Goal: Task Accomplishment & Management: Use online tool/utility

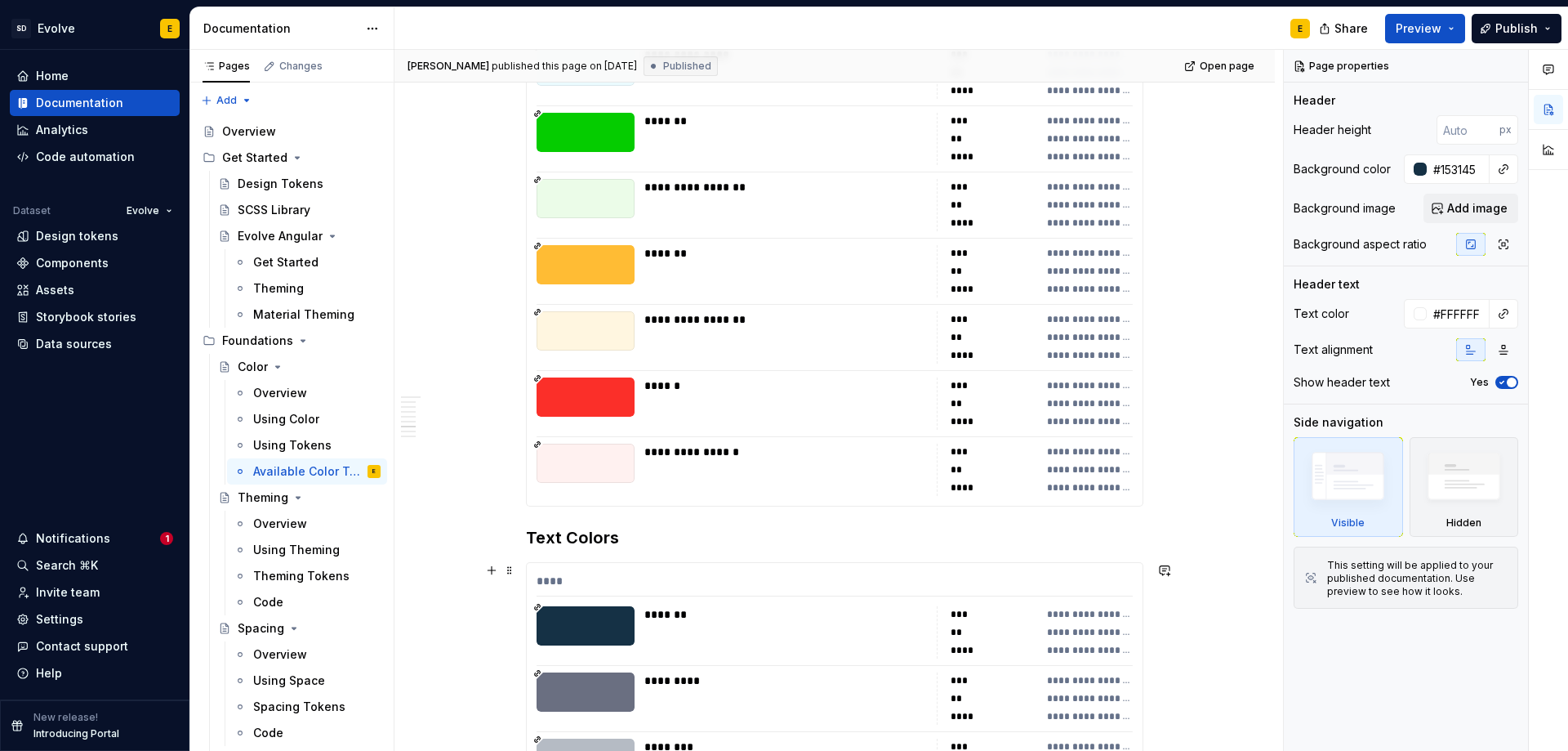
scroll to position [4494, 0]
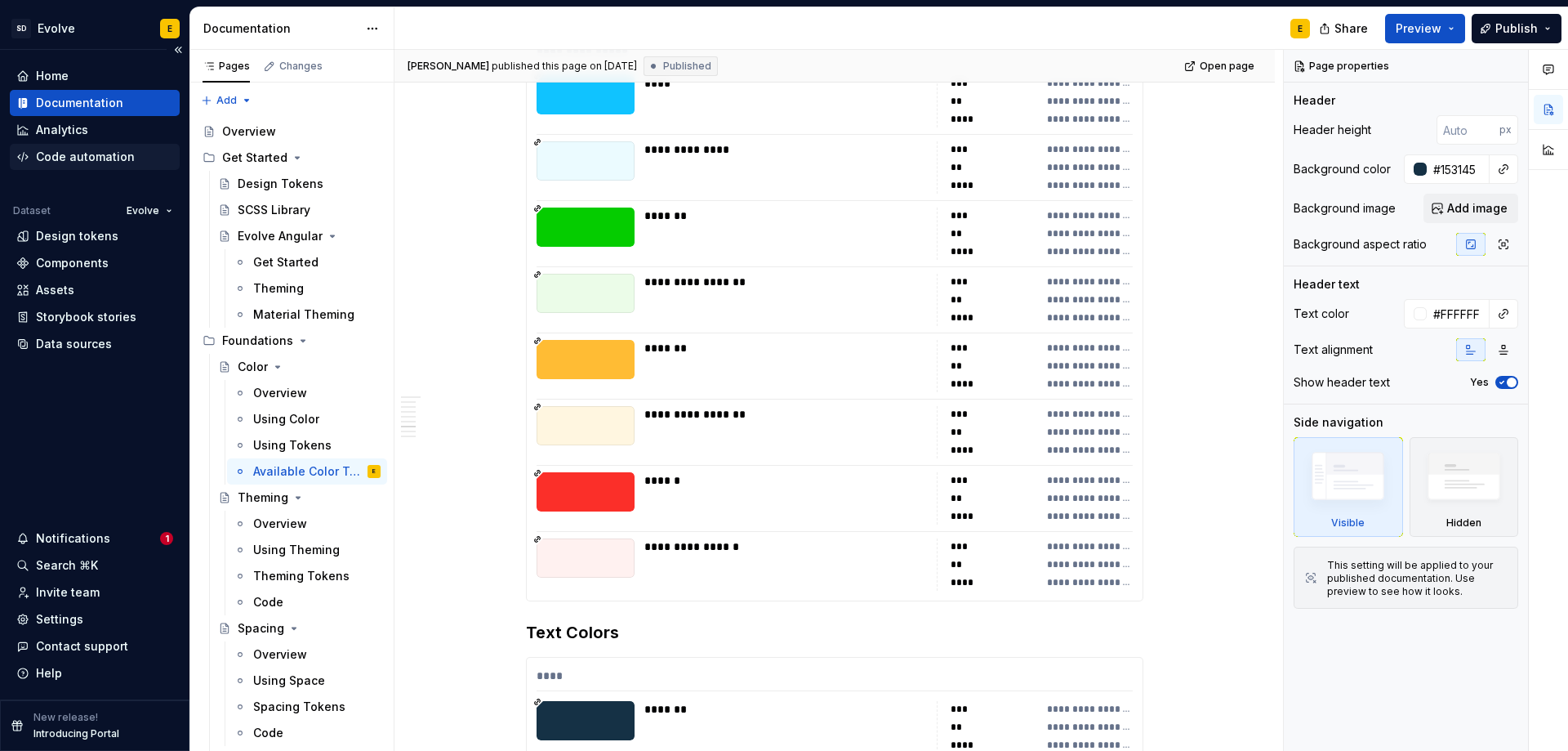
click at [64, 158] on div "Code automation" at bounding box center [85, 157] width 99 height 17
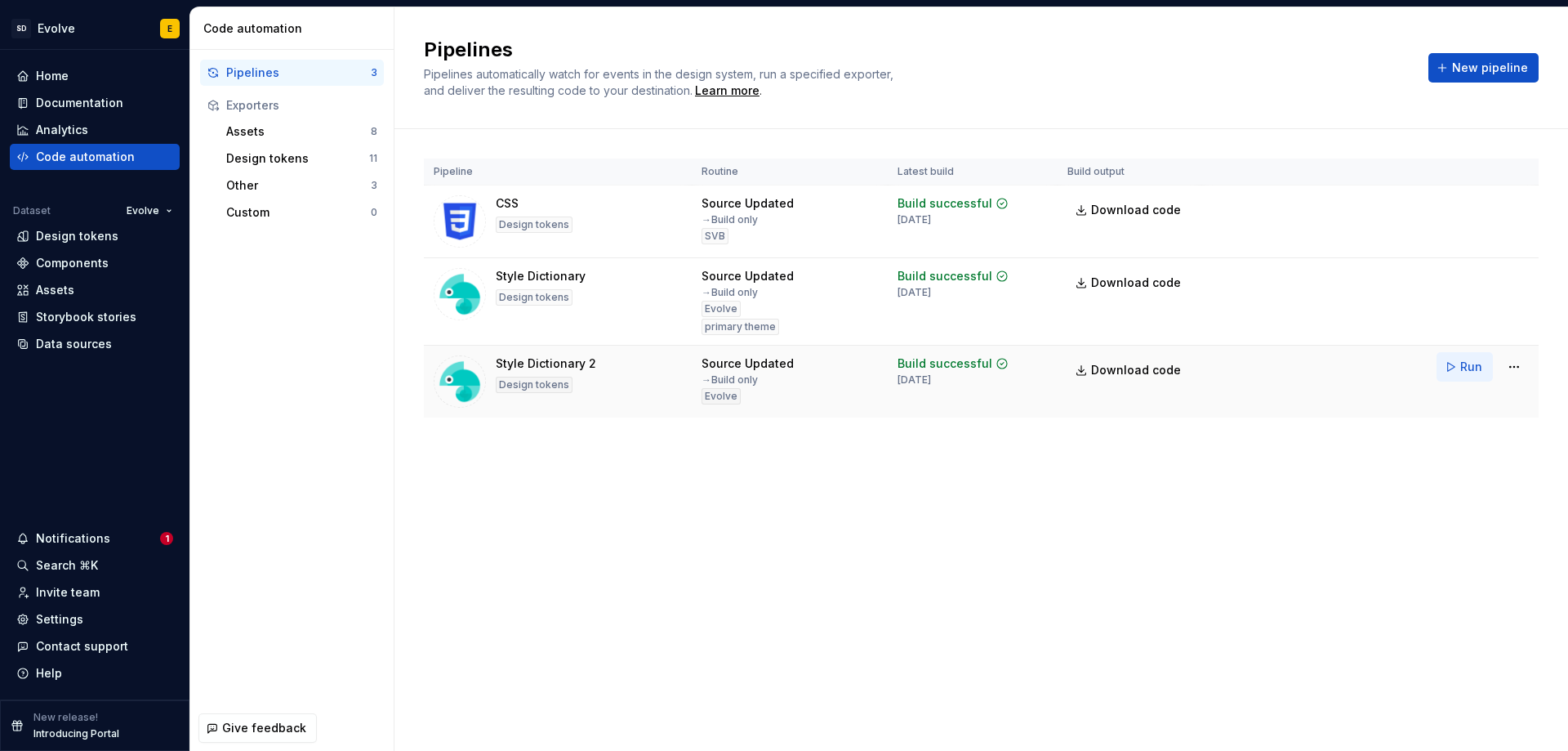
click at [1459, 366] on button "Run" at bounding box center [1465, 366] width 56 height 29
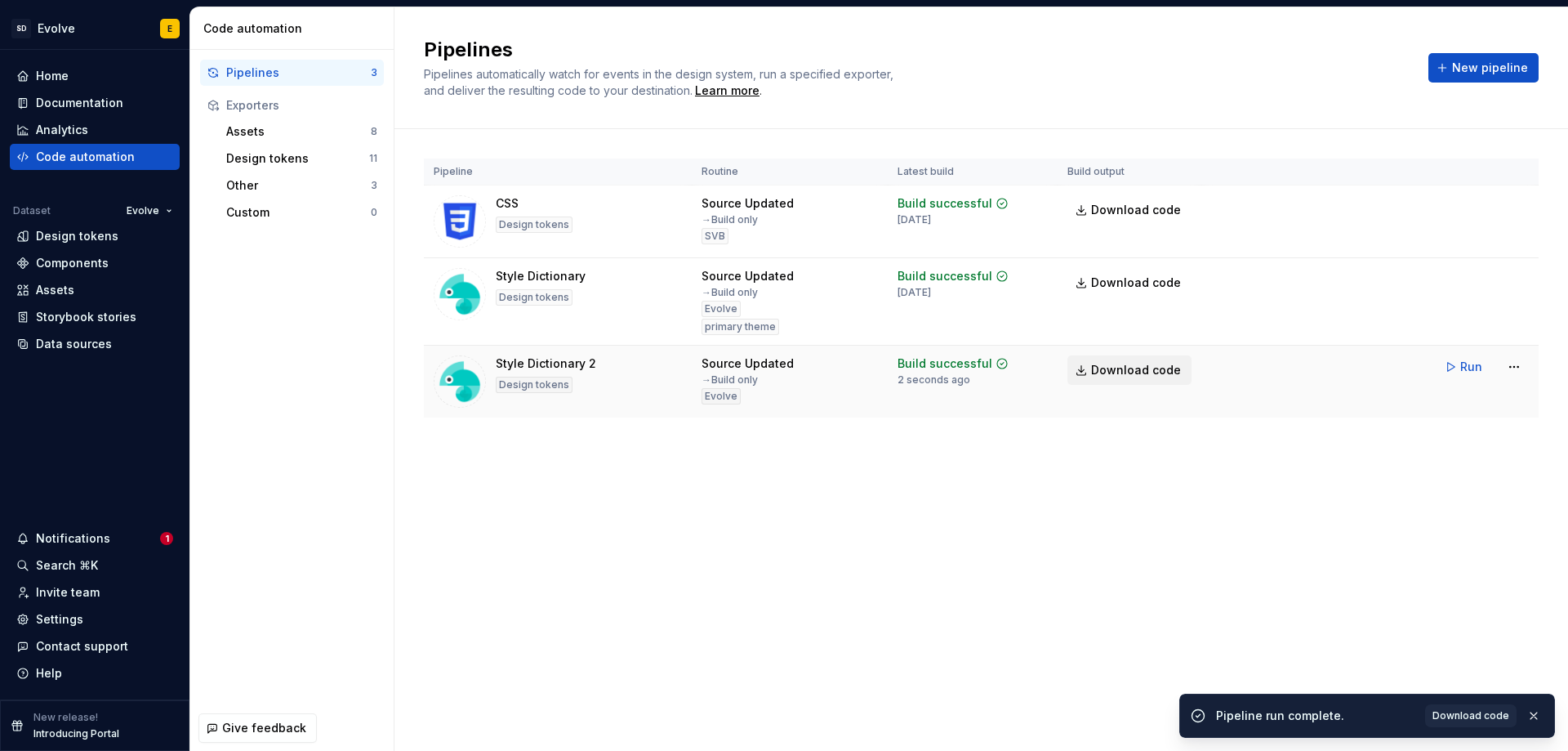
click at [1122, 370] on span "Download code" at bounding box center [1136, 370] width 90 height 17
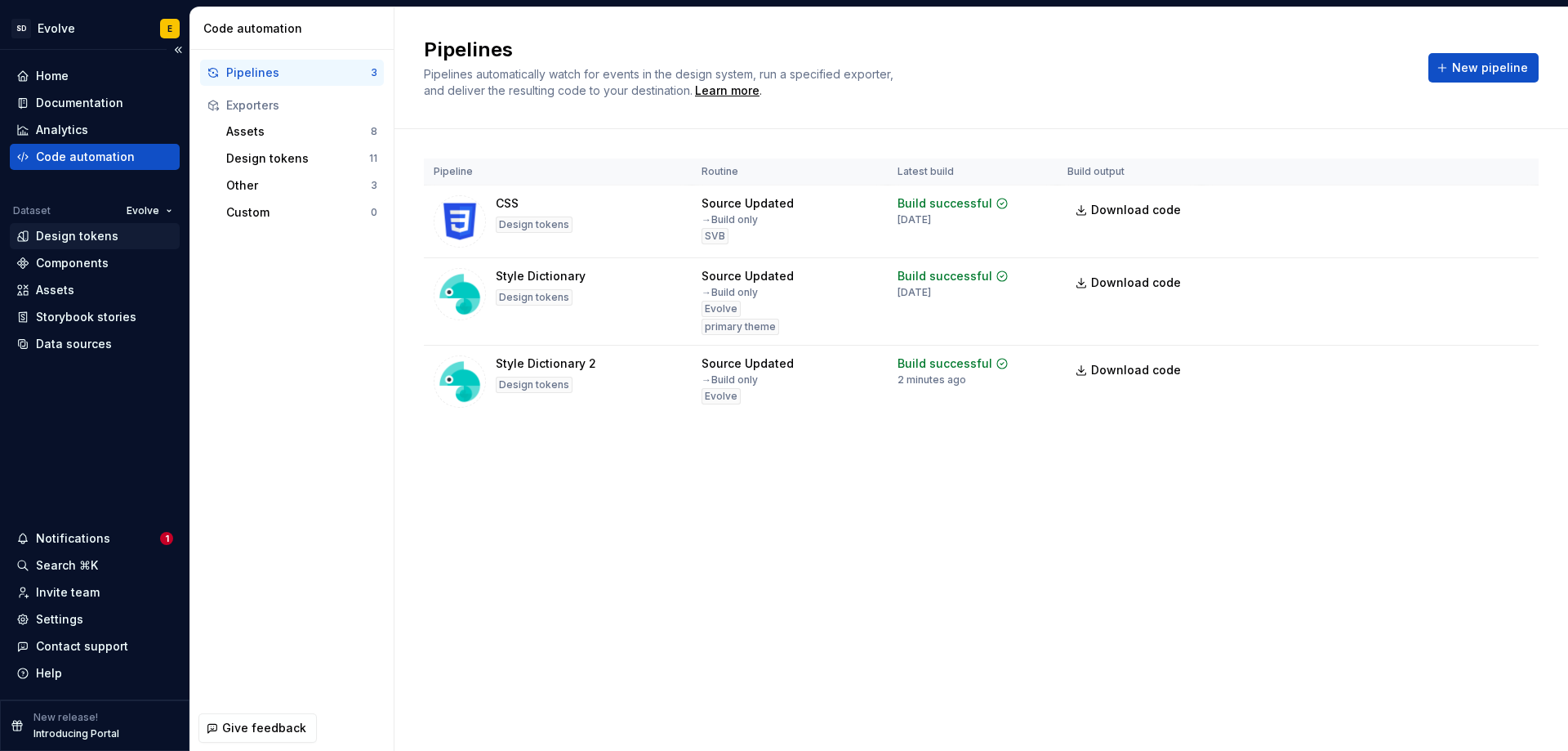
click at [71, 236] on div "Design tokens" at bounding box center [76, 237] width 82 height 17
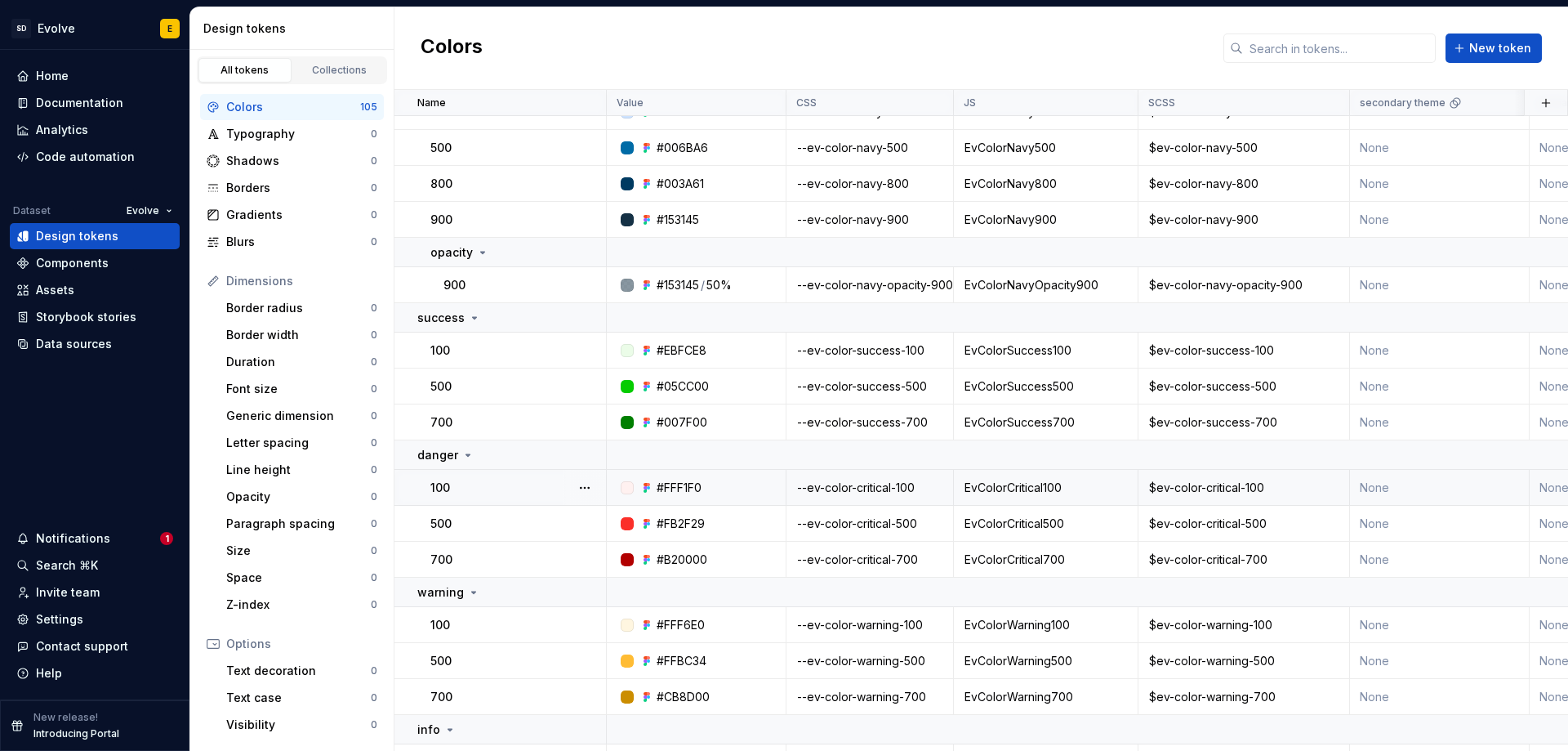
scroll to position [490, 0]
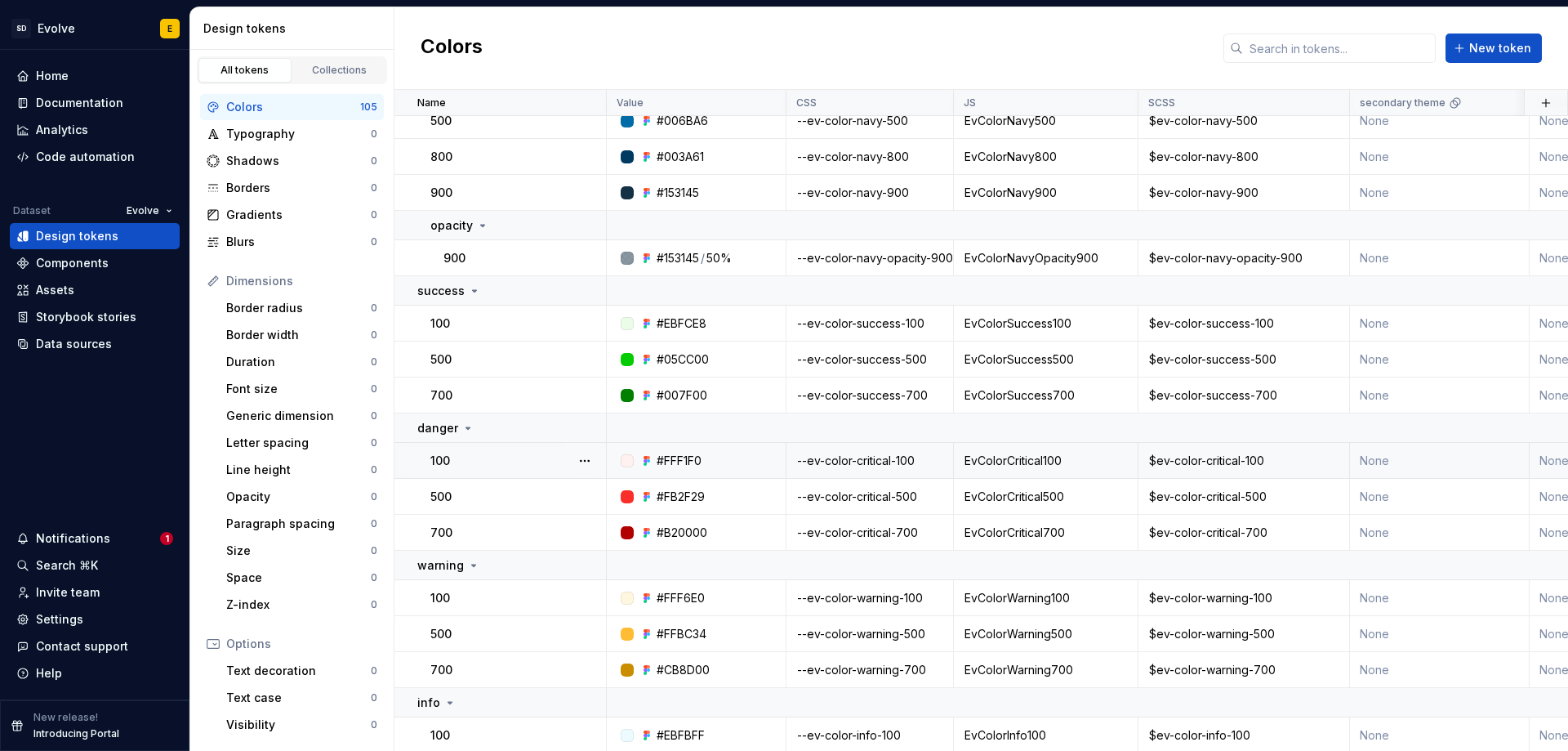
click at [877, 459] on div "--ev-color-critical-100" at bounding box center [869, 461] width 165 height 17
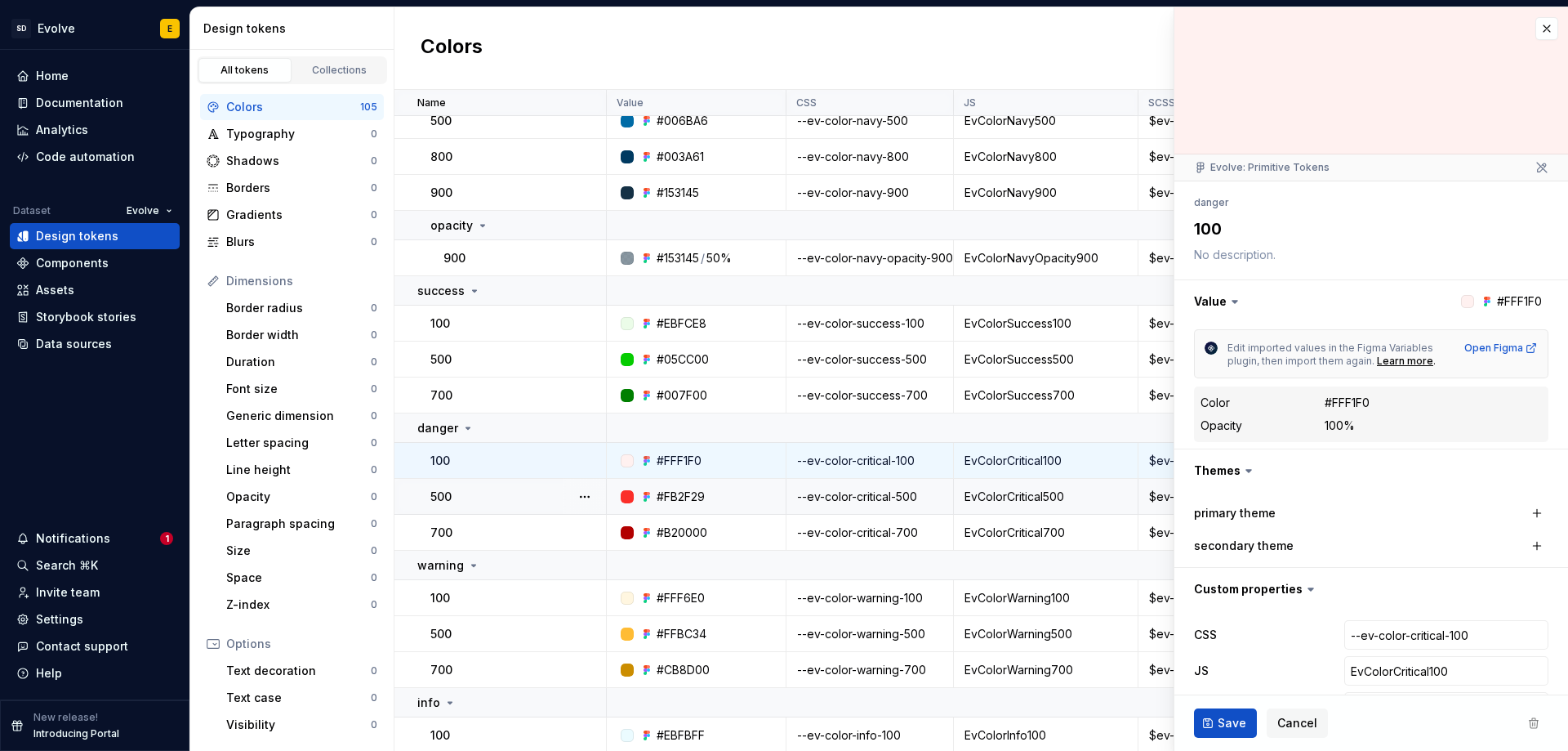
click at [1422, 555] on div "secondary theme" at bounding box center [1371, 546] width 354 height 23
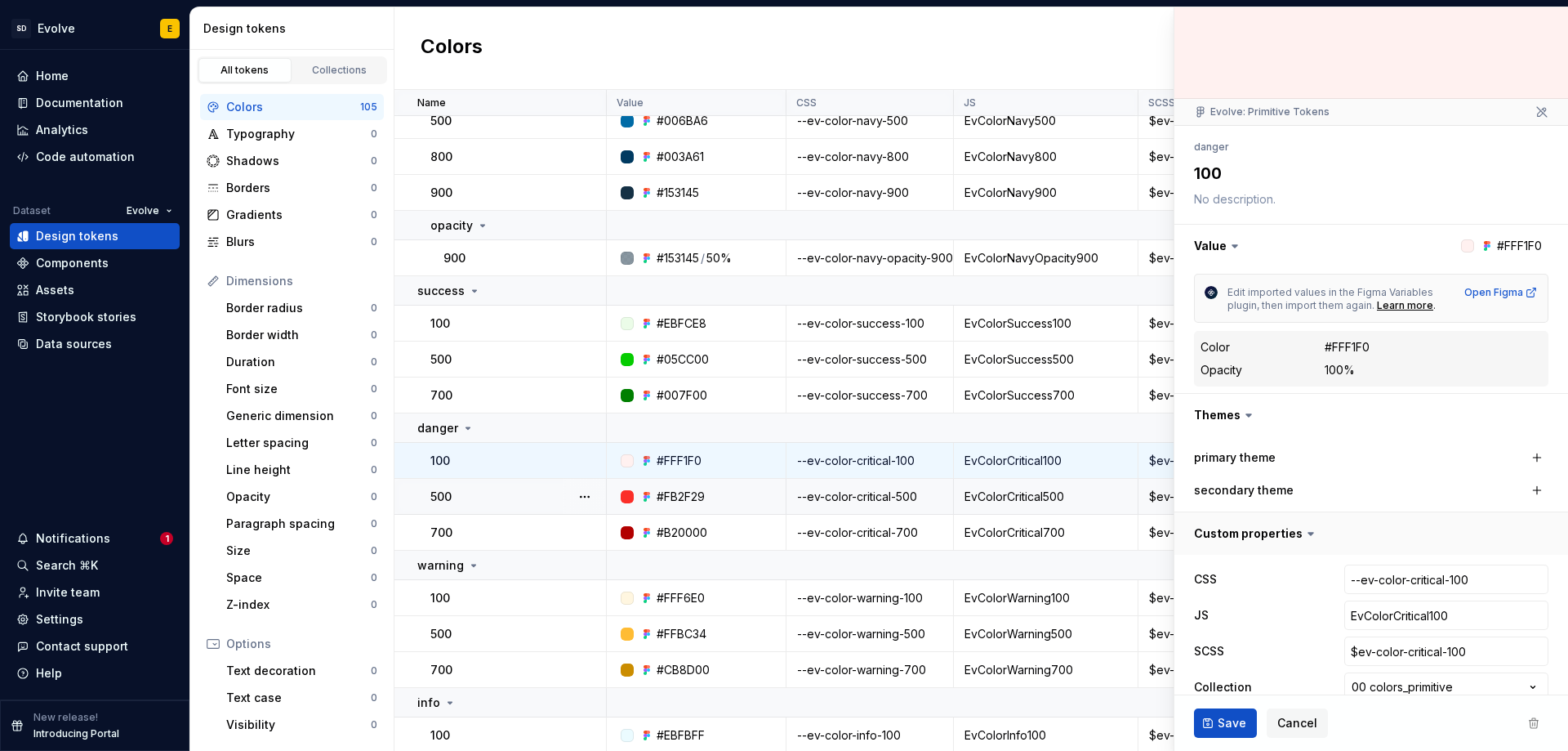
scroll to position [119, 0]
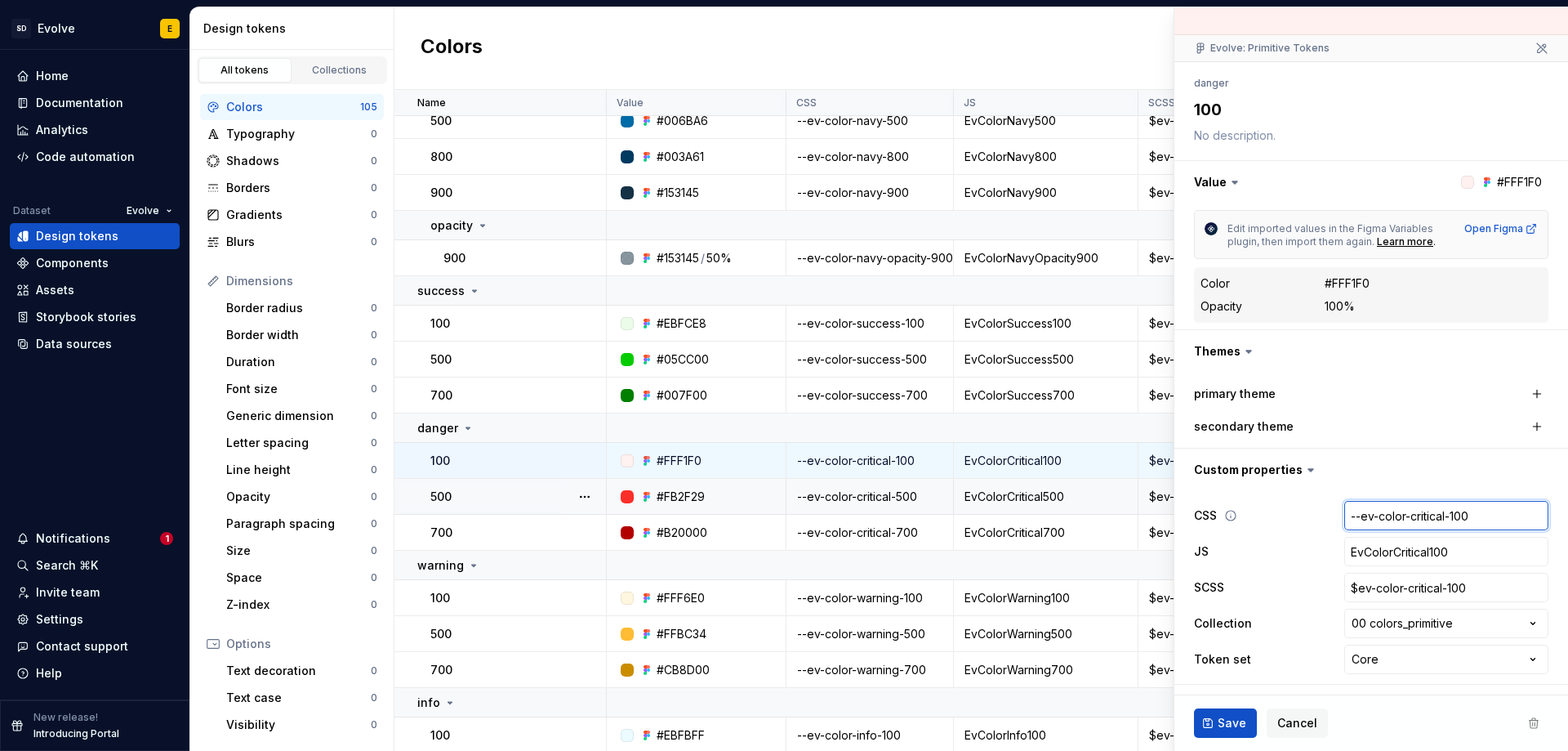
click at [1425, 520] on input "--ev-color-critical-100" at bounding box center [1447, 515] width 204 height 29
click at [1432, 517] on input "--ev-color-critical-100" at bounding box center [1447, 515] width 204 height 29
drag, startPoint x: 1435, startPoint y: 514, endPoint x: 1401, endPoint y: 517, distance: 34.1
click at [1401, 517] on input "--ev-color-critical-100" at bounding box center [1447, 515] width 204 height 29
type textarea "*"
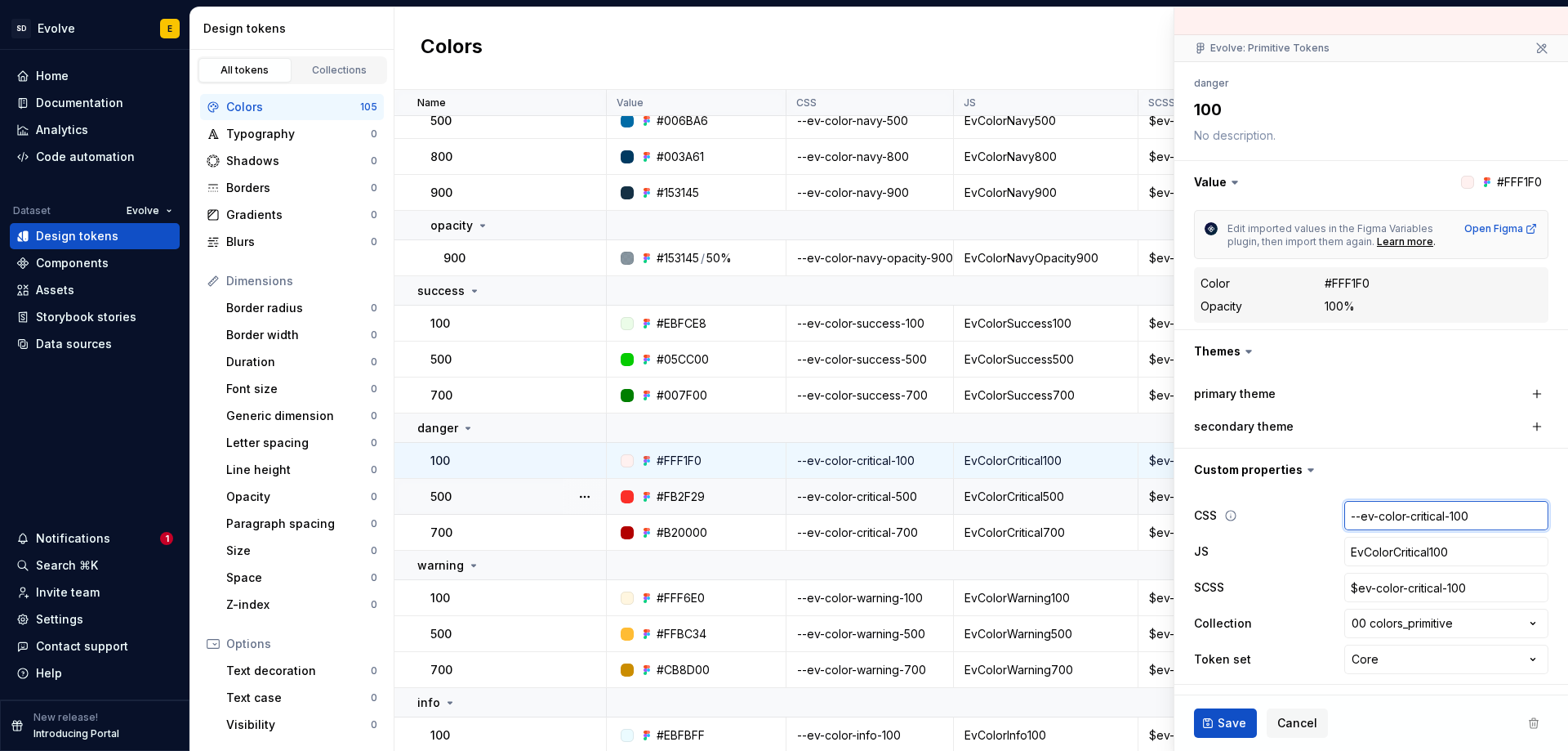
type input "--ev-color-d-100"
type textarea "*"
type input "--ev-color-da-100"
type textarea "*"
type input "--ev-color-[PERSON_NAME]-100"
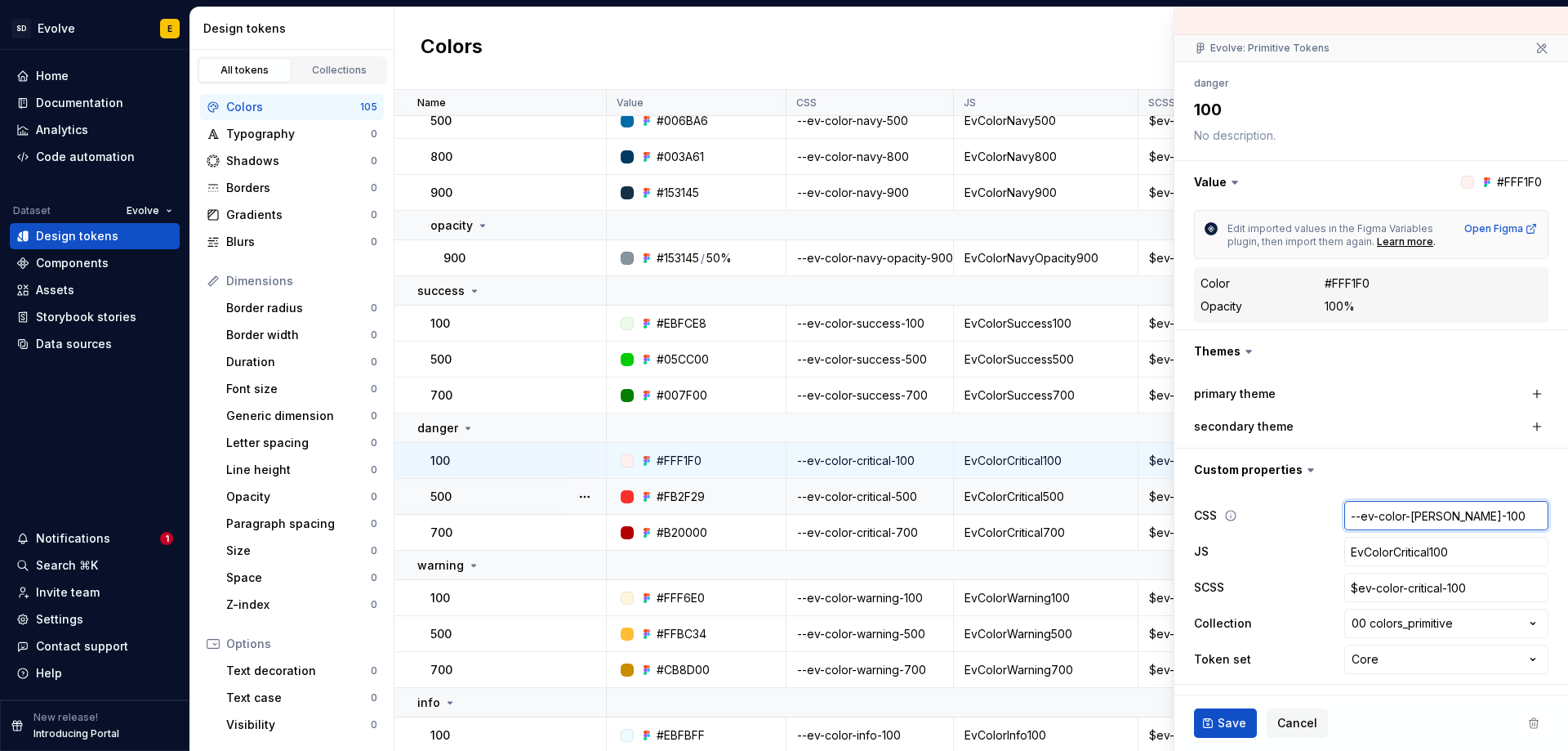
type textarea "*"
type input "--ev-color-dang-100"
type textarea "*"
type input "--ev-color-dange-100"
type textarea "*"
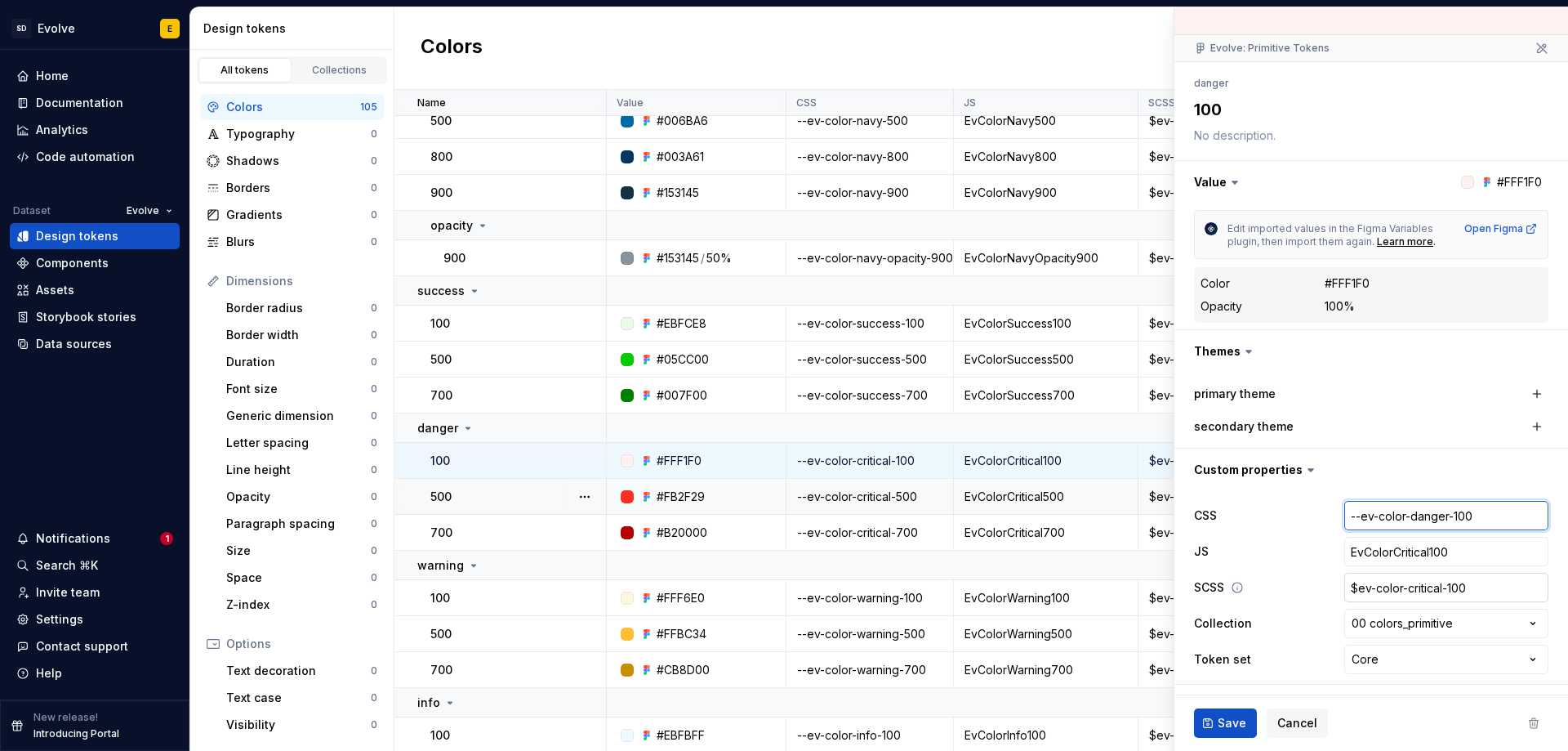
type input "--ev-color-danger-100"
click at [1421, 588] on input "$ev-color-critical-100" at bounding box center [1447, 587] width 204 height 29
drag, startPoint x: 1430, startPoint y: 585, endPoint x: 1396, endPoint y: 590, distance: 34.4
click at [1396, 590] on input "$ev-color-critical-100" at bounding box center [1447, 587] width 204 height 29
type textarea "*"
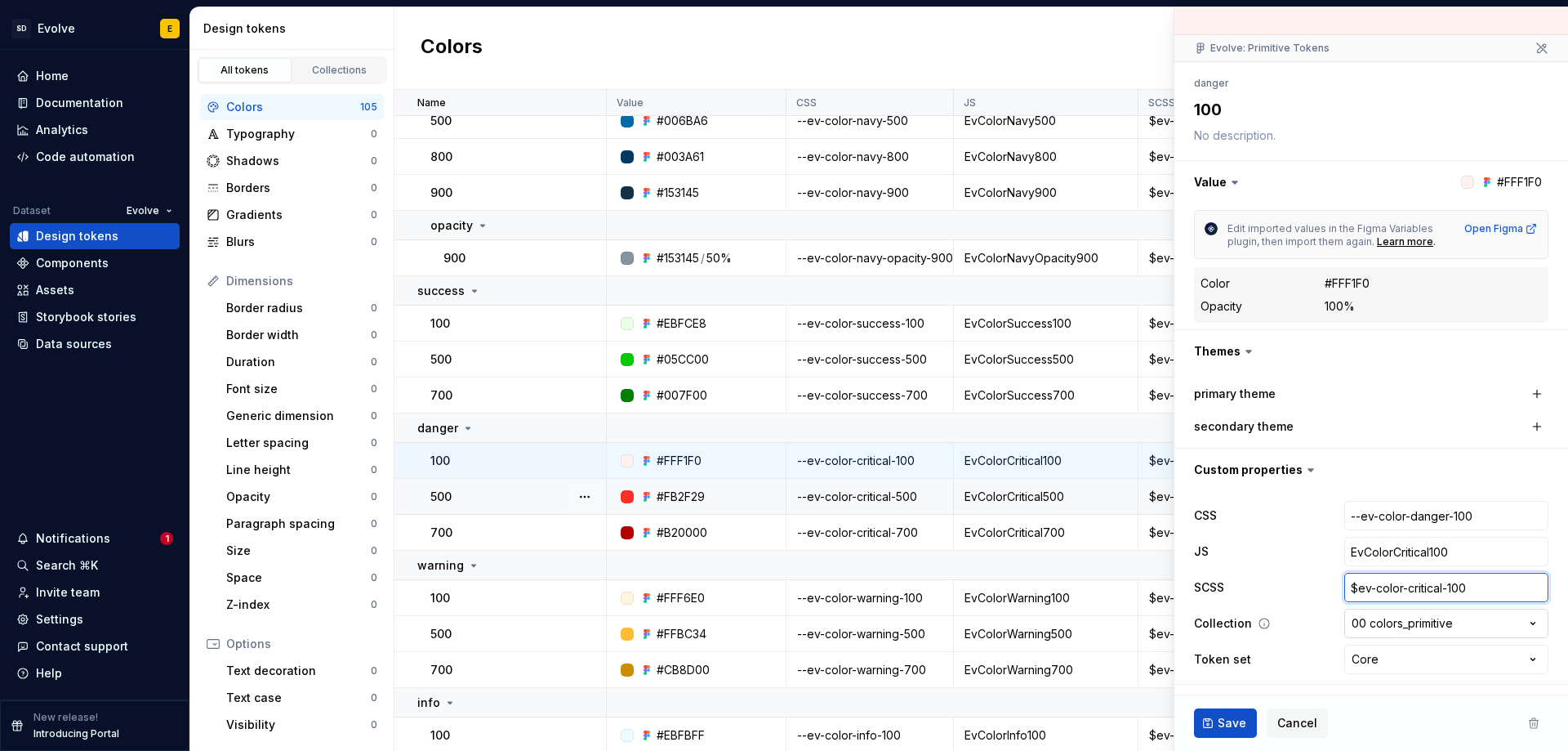
type input "$ev-color-l-100"
type textarea "*"
type input "$ev-color--100"
type textarea "*"
type input "$ev-color-d-100"
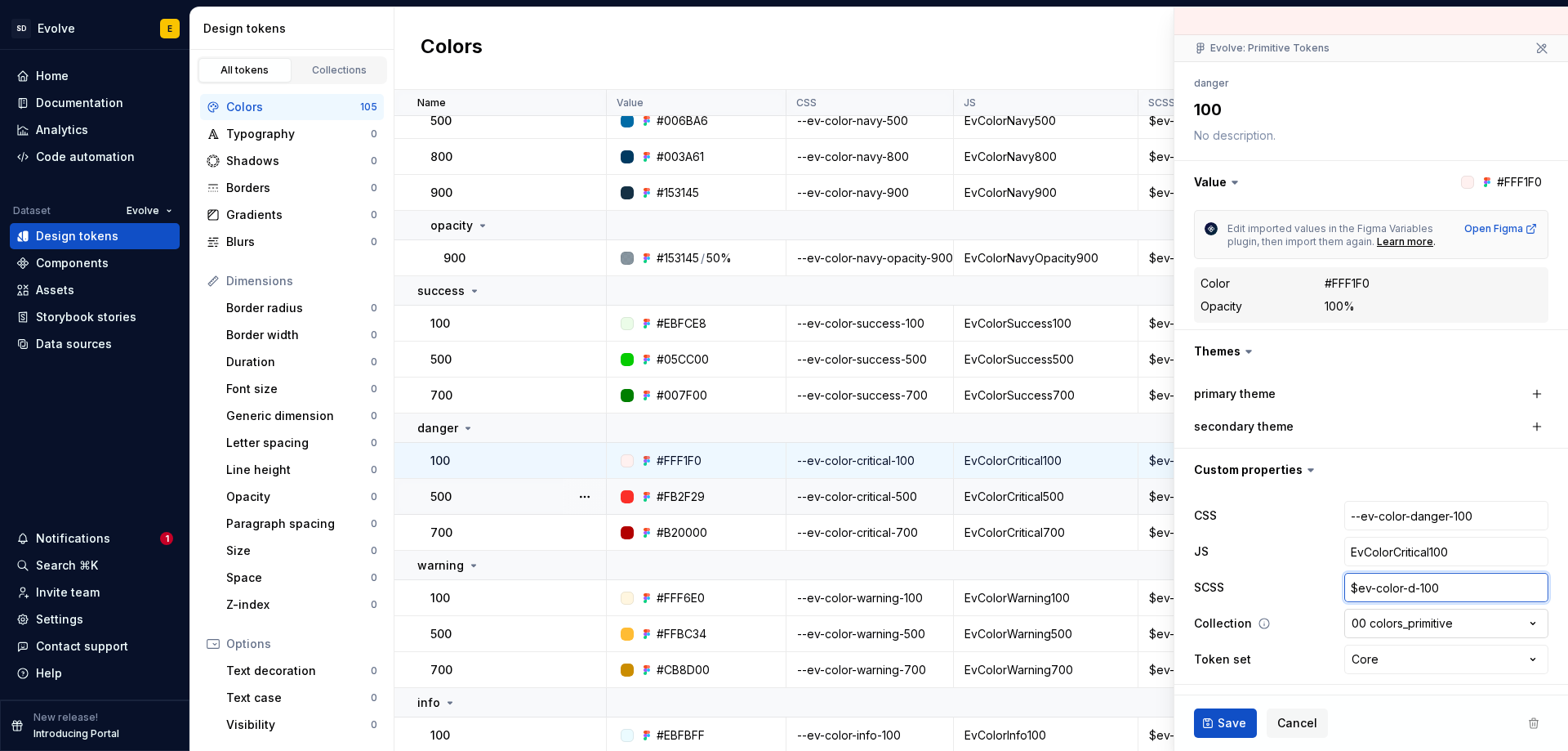
type textarea "*"
type input "$ev-color-[PERSON_NAME]-100"
type textarea "*"
type input "$ev-color-dang-100"
type textarea "*"
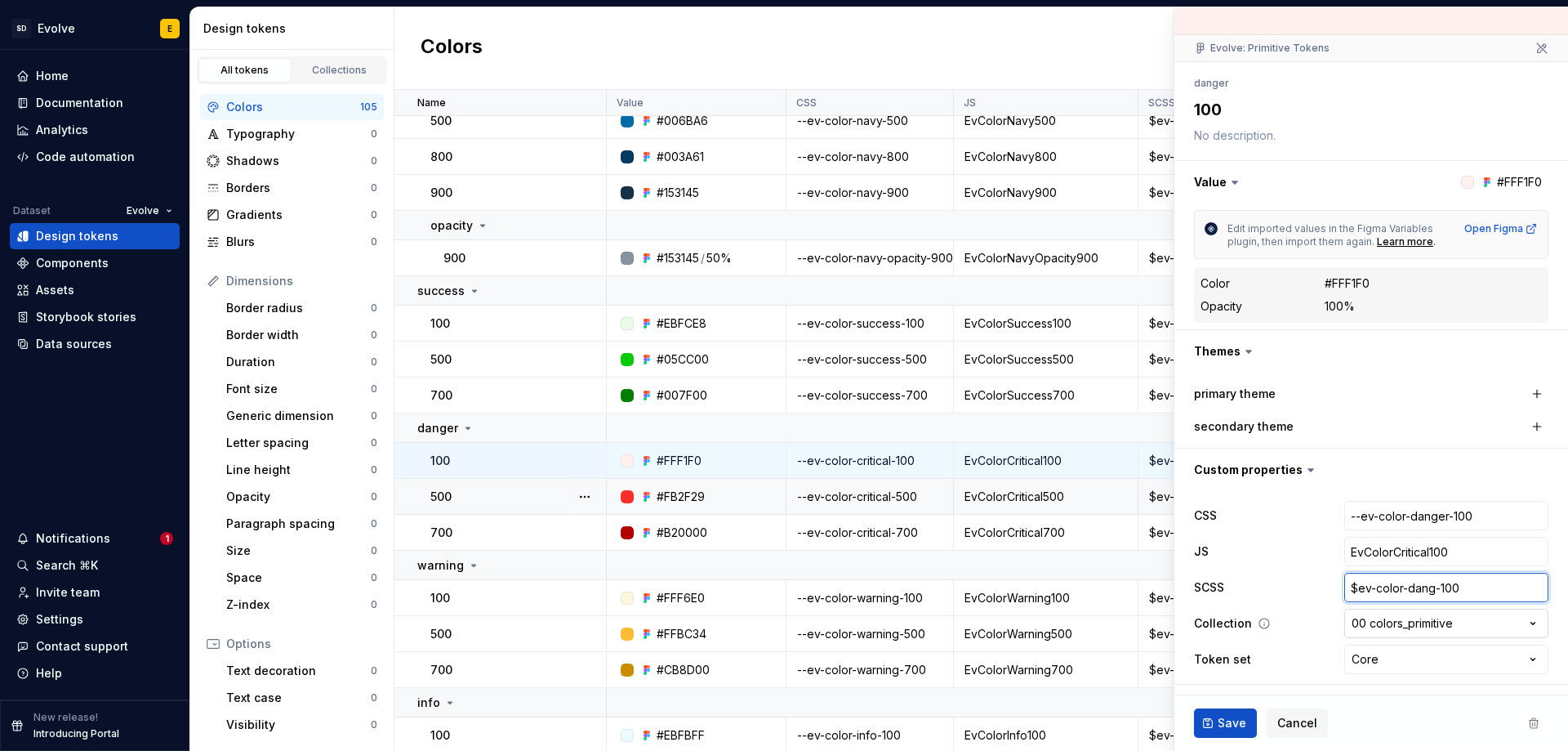
type input "$ev-color-dange-100"
type textarea "*"
type input "$ev-color-danger-100"
click at [1419, 550] on input "EvColorCritical100" at bounding box center [1447, 551] width 204 height 29
click at [1424, 553] on input "EvColorCritical100" at bounding box center [1447, 551] width 204 height 29
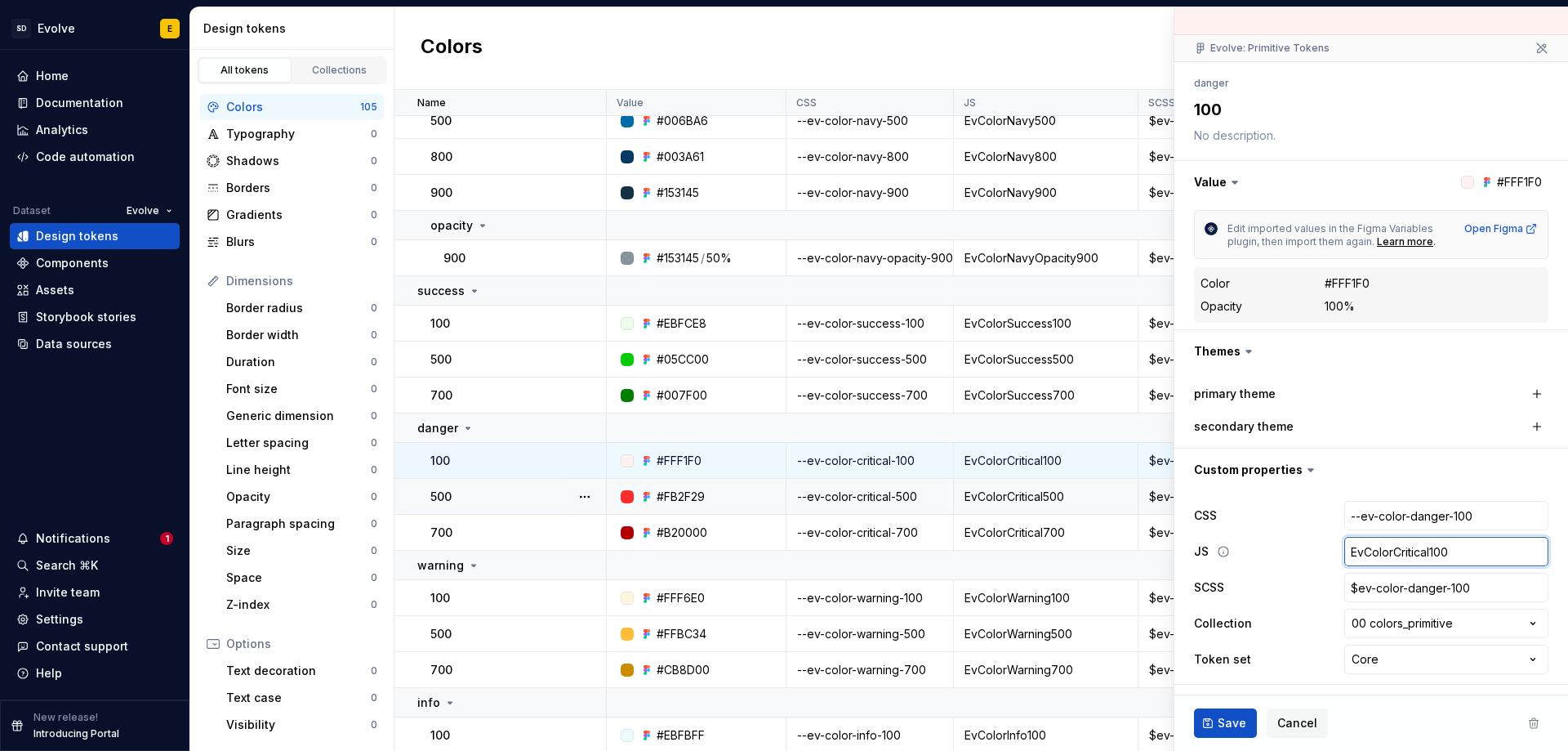
type textarea "*"
type input "EvColorCritica100"
type textarea "*"
type input "EvColorCritic100"
type textarea "*"
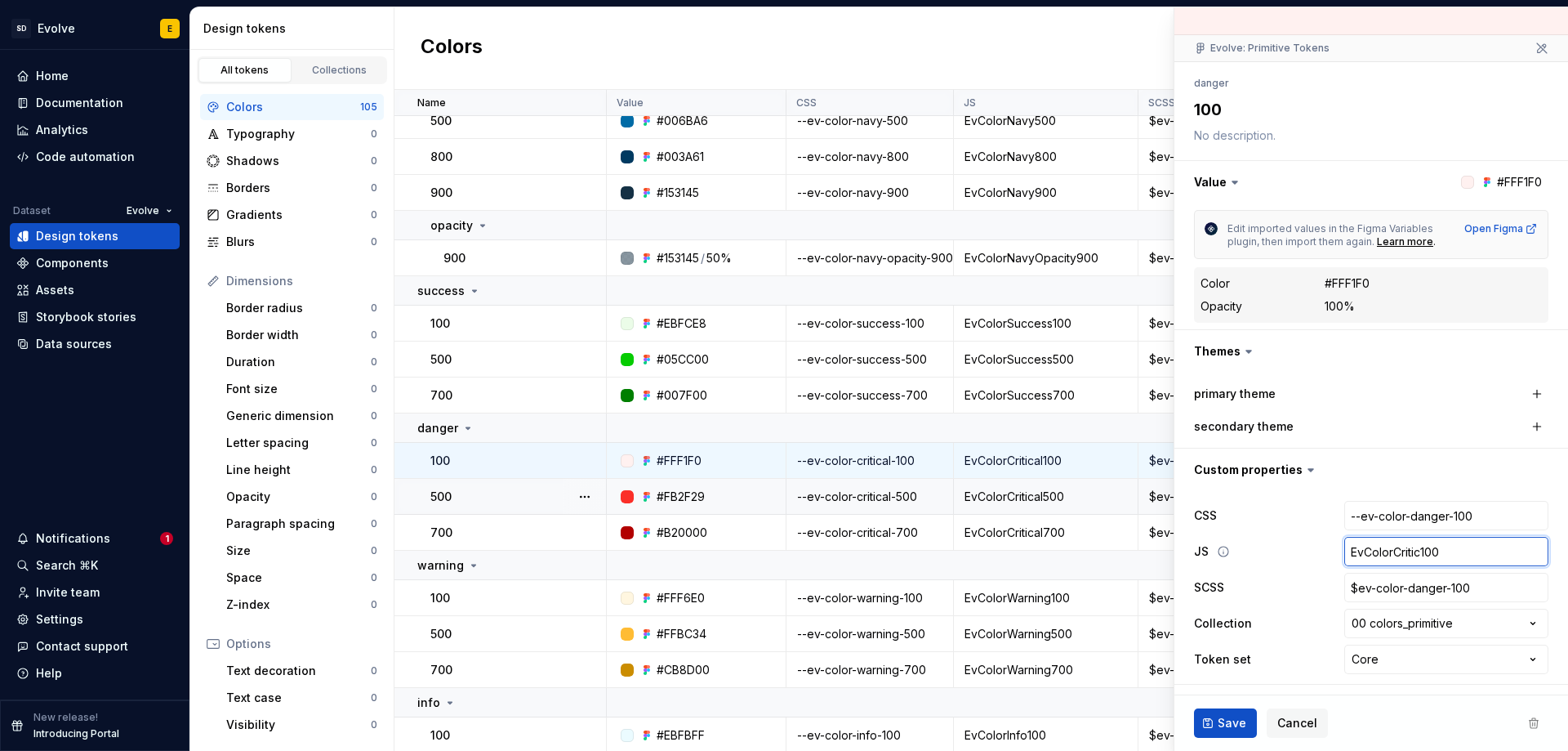
type input "EvColorCriti100"
type textarea "*"
type input "EvColorCrit100"
type textarea "*"
type input "EvColorCri100"
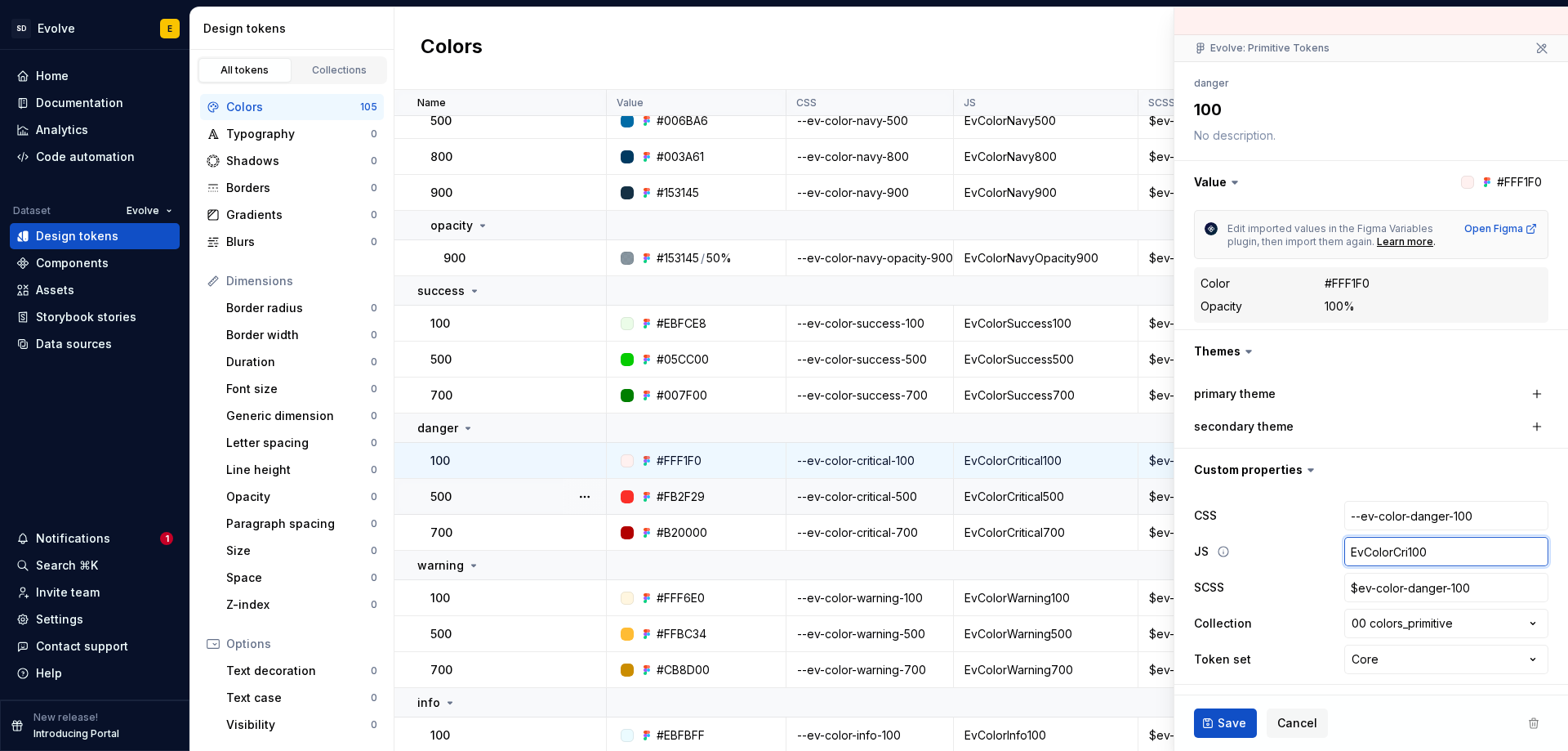
type textarea "*"
type input "EvColorCr100"
type textarea "*"
type input "EvColorC100"
type textarea "*"
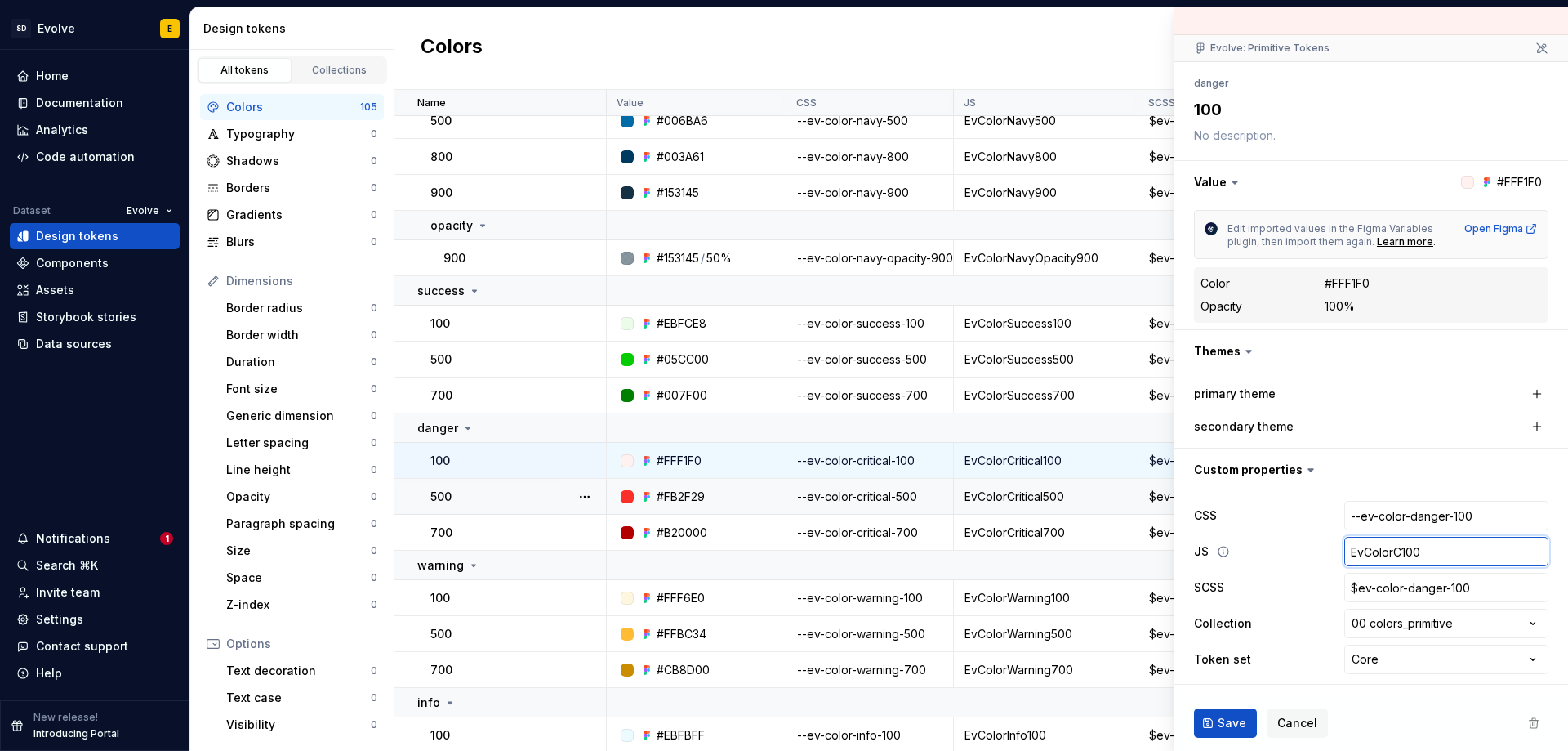
type input "EvColor100"
type textarea "*"
type input "EvColorD100"
type textarea "*"
type input "EvColorDa100"
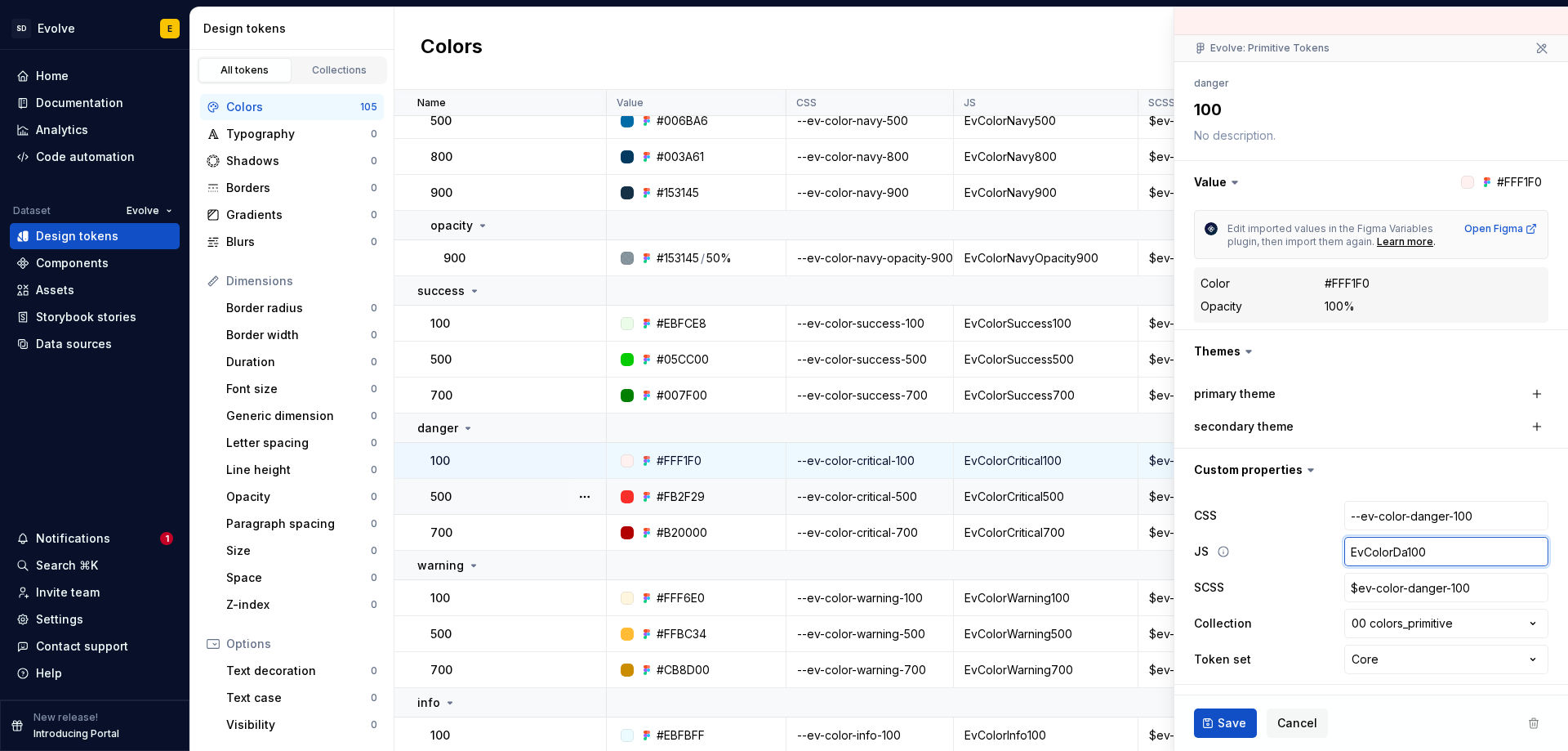
type textarea "*"
type input "EvColorDan100"
type textarea "*"
type input "EvColorDang100"
type textarea "*"
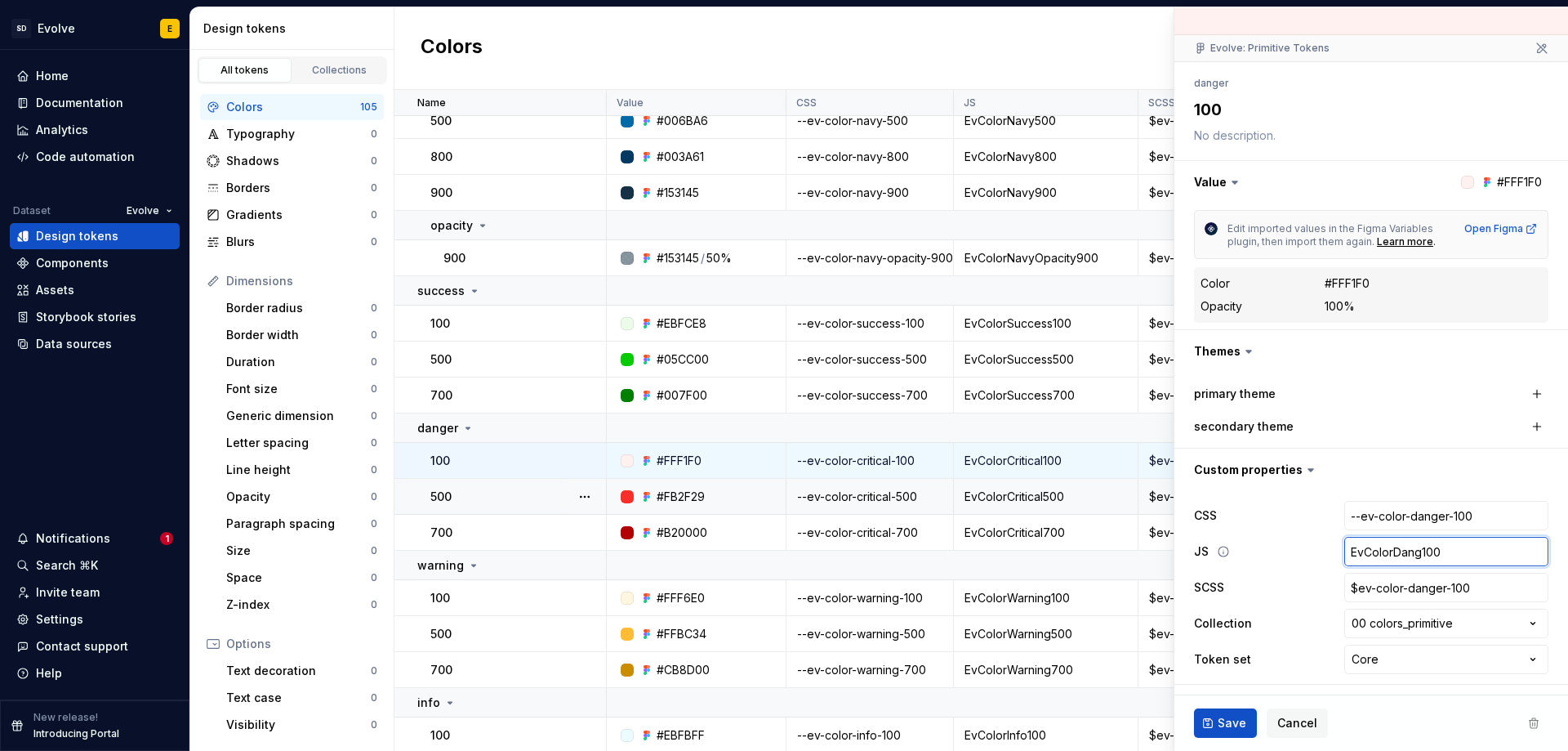
type input "EvColorDange100"
type textarea "*"
type input "EvColorDanger100"
click at [1215, 724] on button "Save" at bounding box center [1225, 723] width 63 height 29
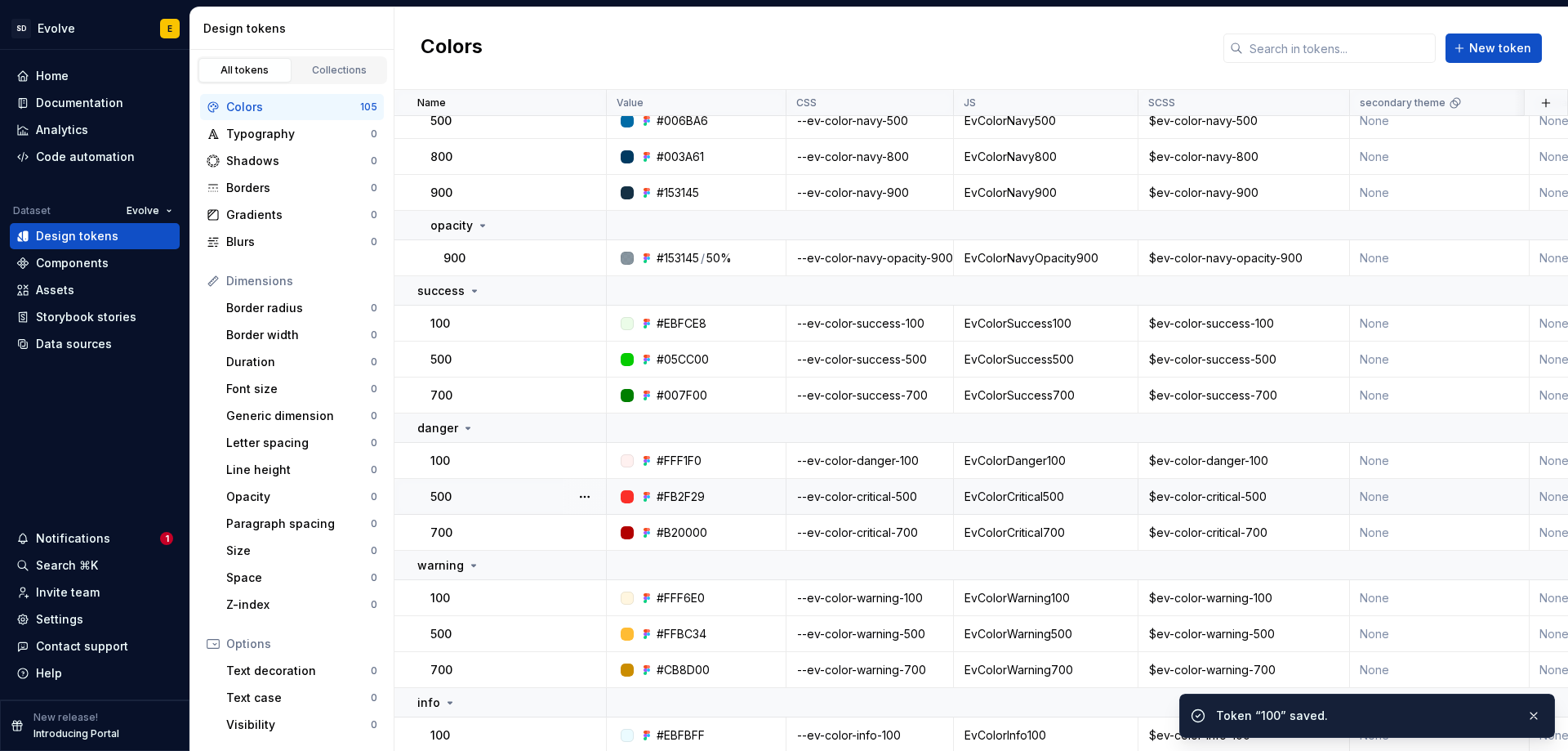
click at [928, 498] on div "--ev-color-critical-500" at bounding box center [869, 497] width 165 height 17
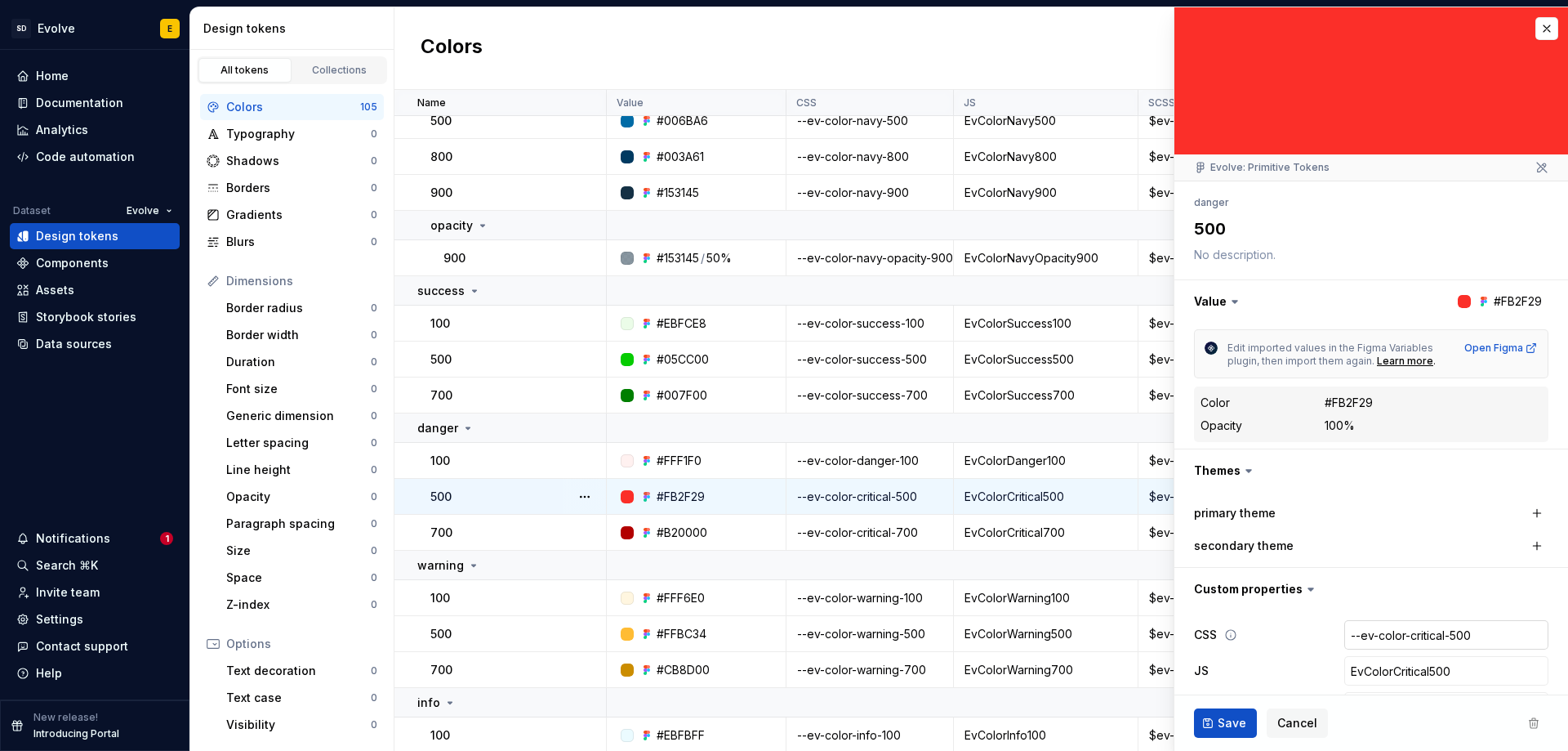
click at [1428, 638] on input "--ev-color-critical-500" at bounding box center [1447, 634] width 204 height 29
click at [1433, 632] on input "--ev-color-critical-500" at bounding box center [1447, 634] width 204 height 29
click at [1436, 633] on input "--ev-color-critical-500" at bounding box center [1447, 634] width 204 height 29
type textarea "*"
type input "--ev-color-critica-500"
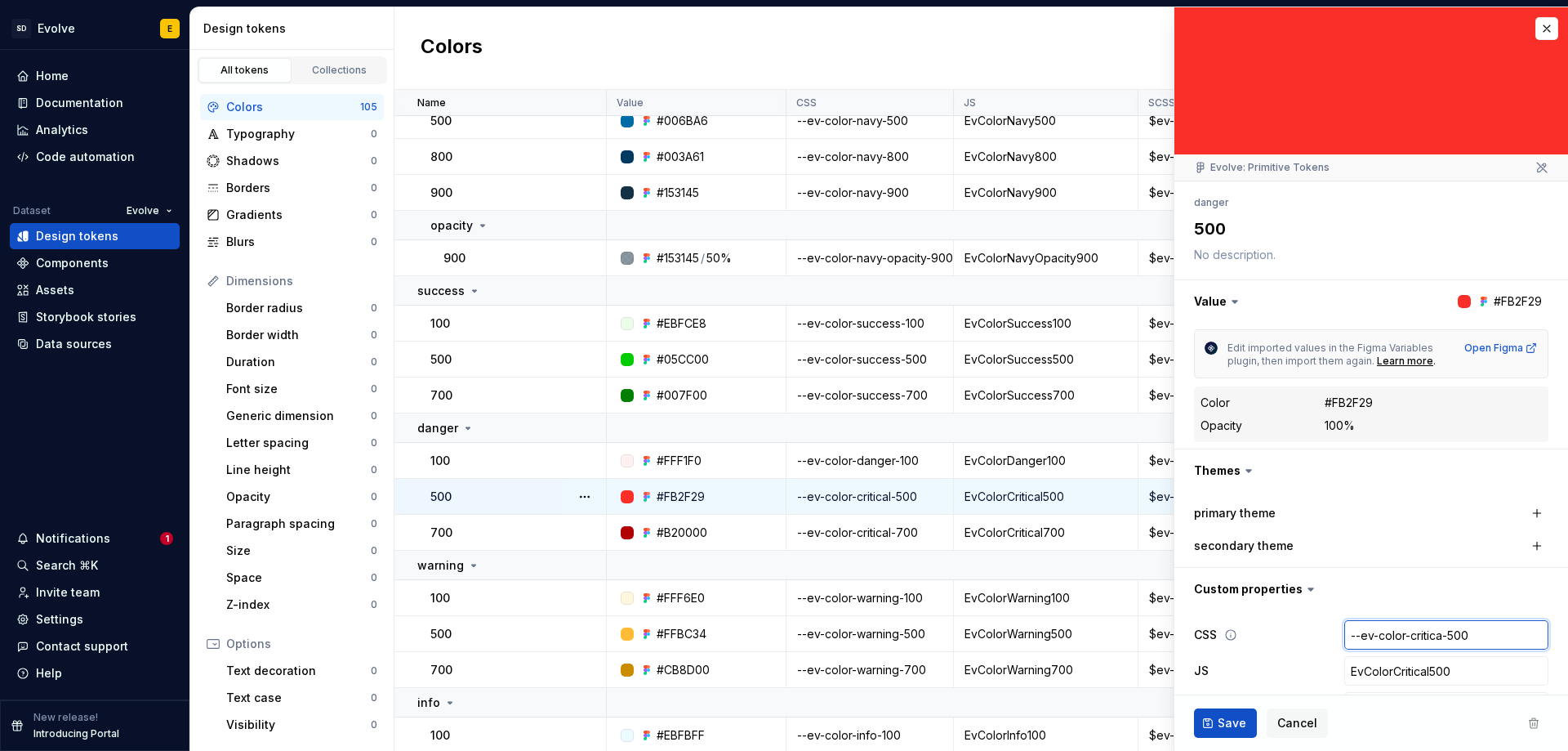
type textarea "*"
type input "--ev-color-critic-500"
type textarea "*"
type input "--ev-color-criti-500"
type textarea "*"
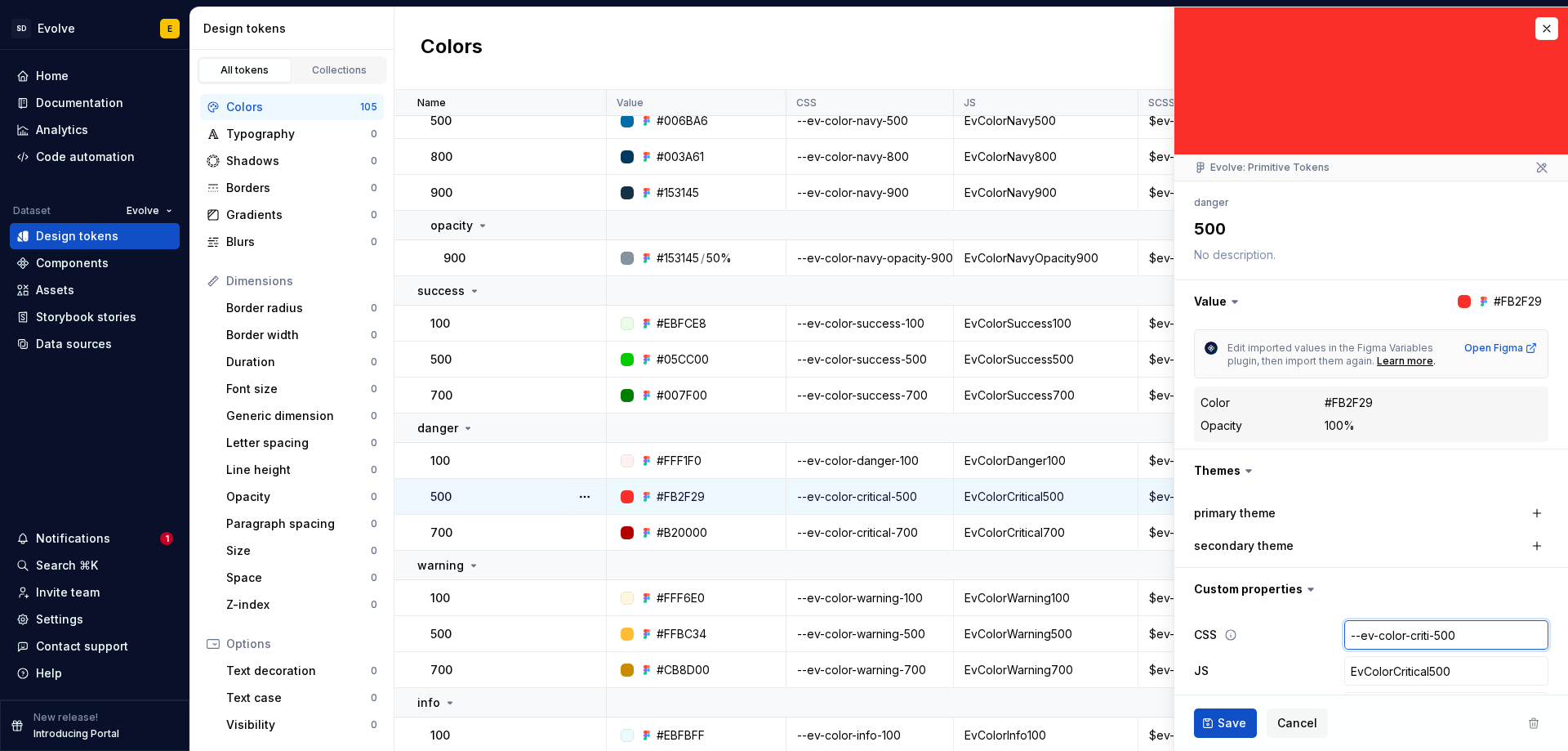
type input "--ev-color-crit-500"
type textarea "*"
type input "--ev-color-cri-500"
type textarea "*"
type input "--ev-color-cr-500"
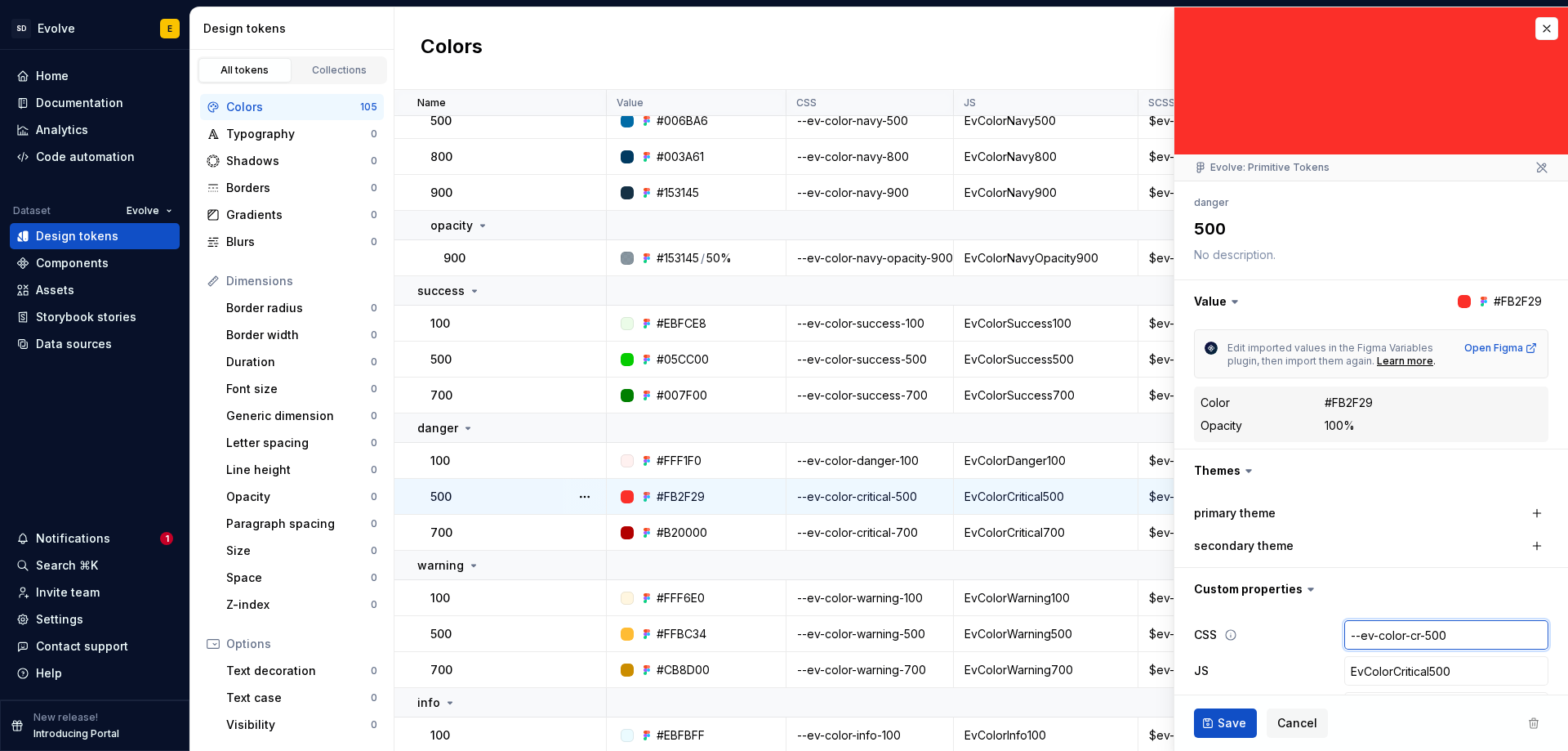
type textarea "*"
type input "--ev-color-c-500"
type textarea "*"
type input "--ev-color--500"
type textarea "*"
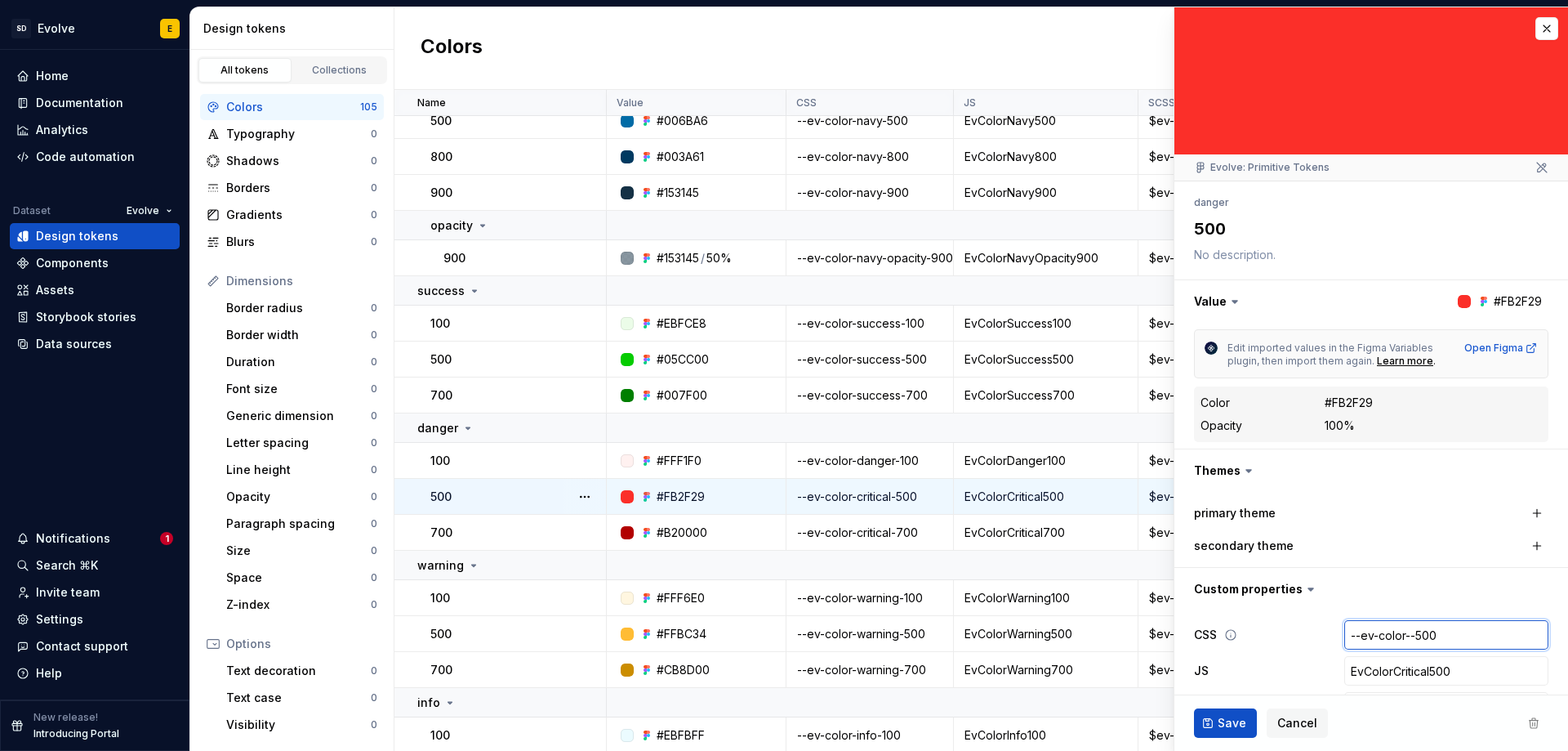
type input "--ev-color-d-500"
type textarea "*"
type input "--ev-color-da-500"
type textarea "*"
type input "--ev-color-[PERSON_NAME]-500"
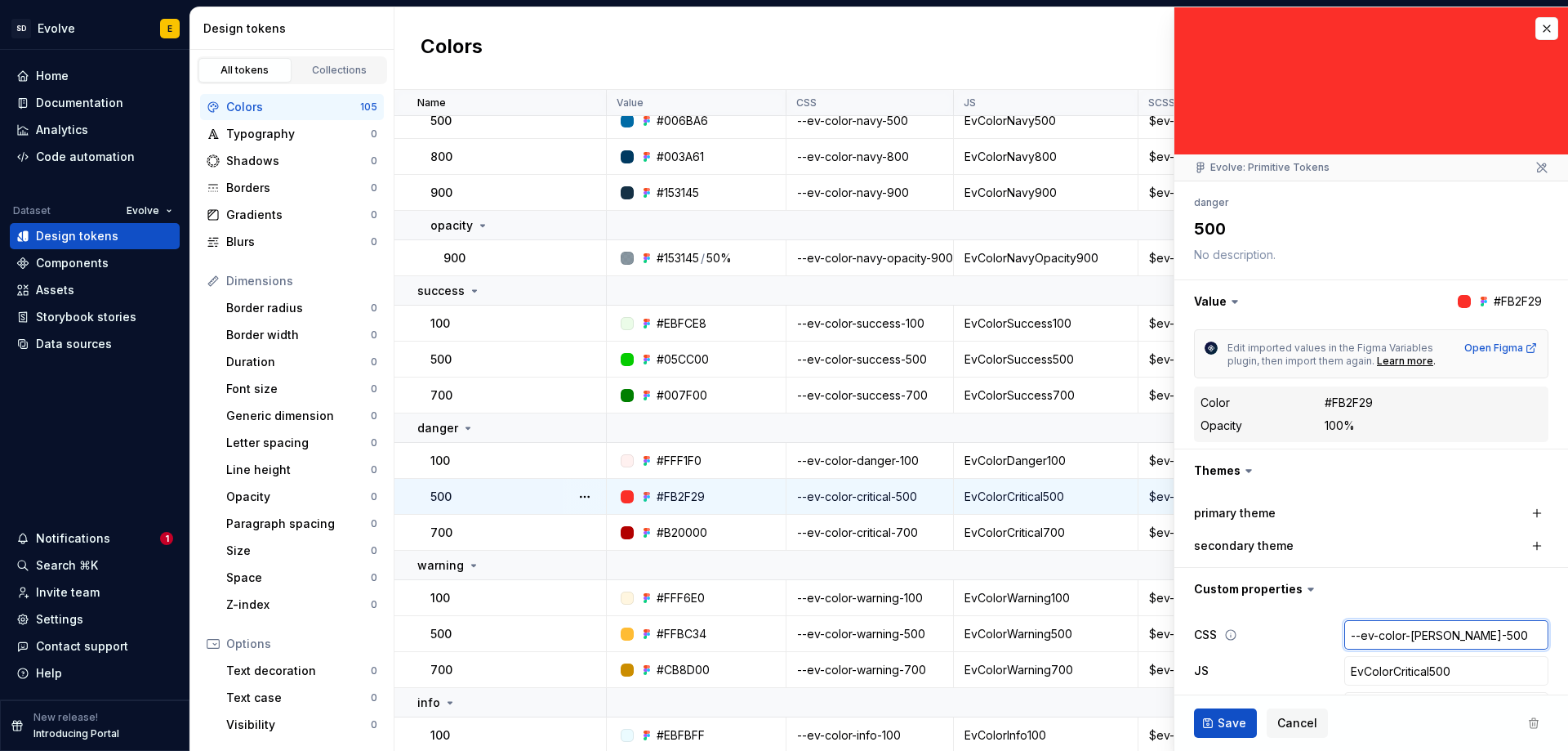
type textarea "*"
type input "--ev-color-dang-500"
type textarea "*"
type input "--ev-color-dange-500"
type textarea "*"
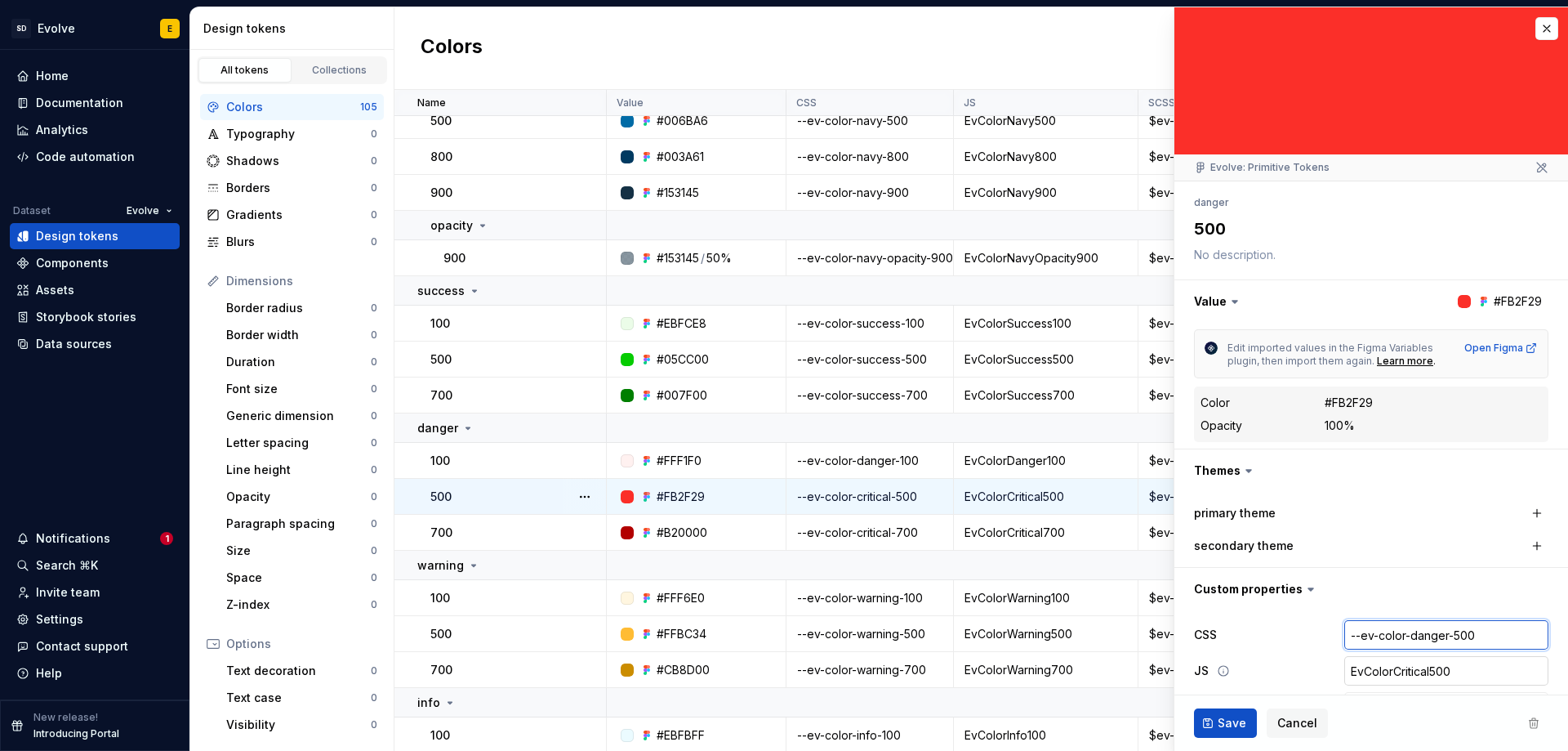
type input "--ev-color-danger-500"
click at [1419, 671] on input "EvColorCritical500" at bounding box center [1447, 671] width 204 height 29
click at [1417, 667] on input "EvColorCritical500" at bounding box center [1447, 671] width 204 height 29
type textarea "*"
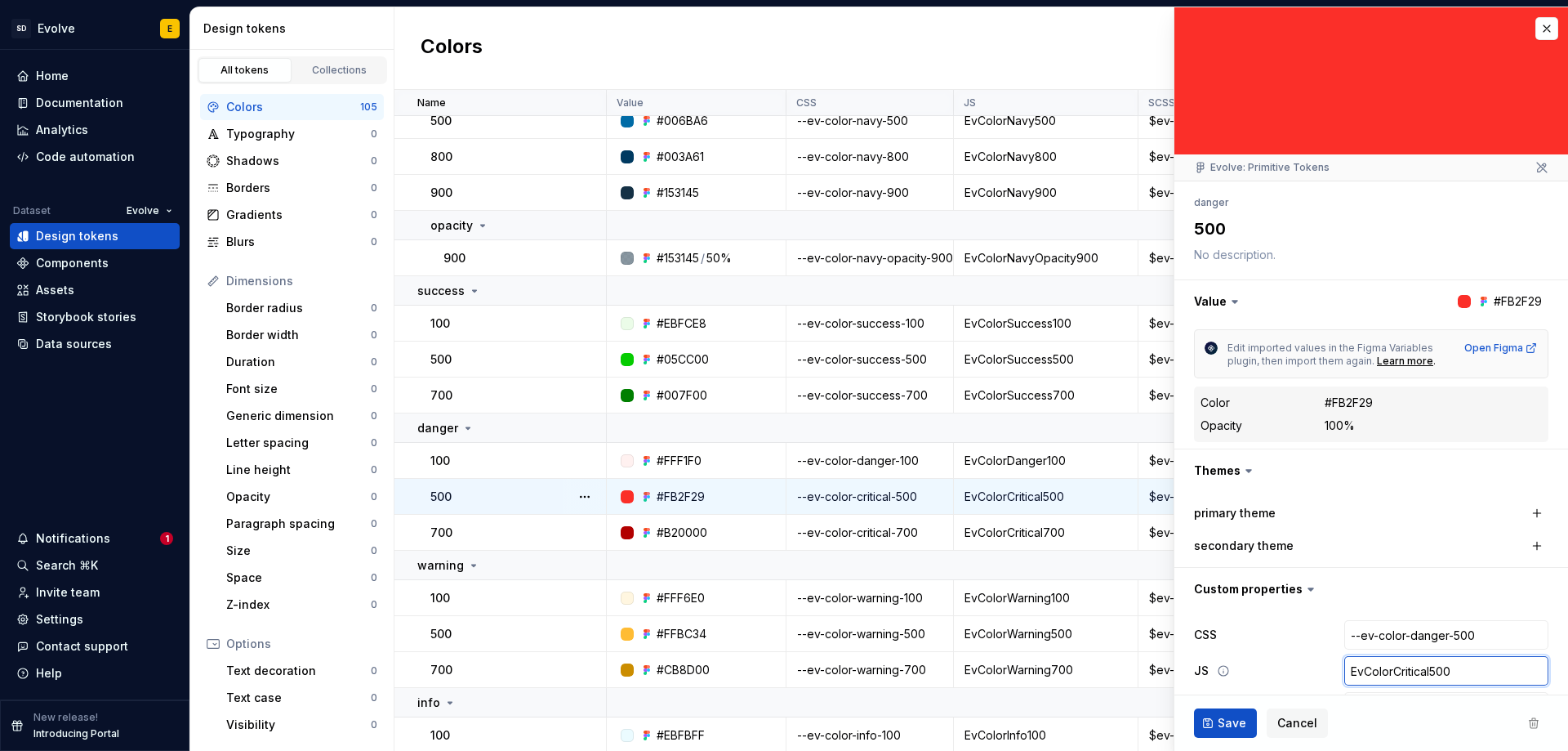
type input "EvColorCritica500"
type textarea "*"
type input "EvColorCritic500"
type textarea "*"
type input "EvColorCriti500"
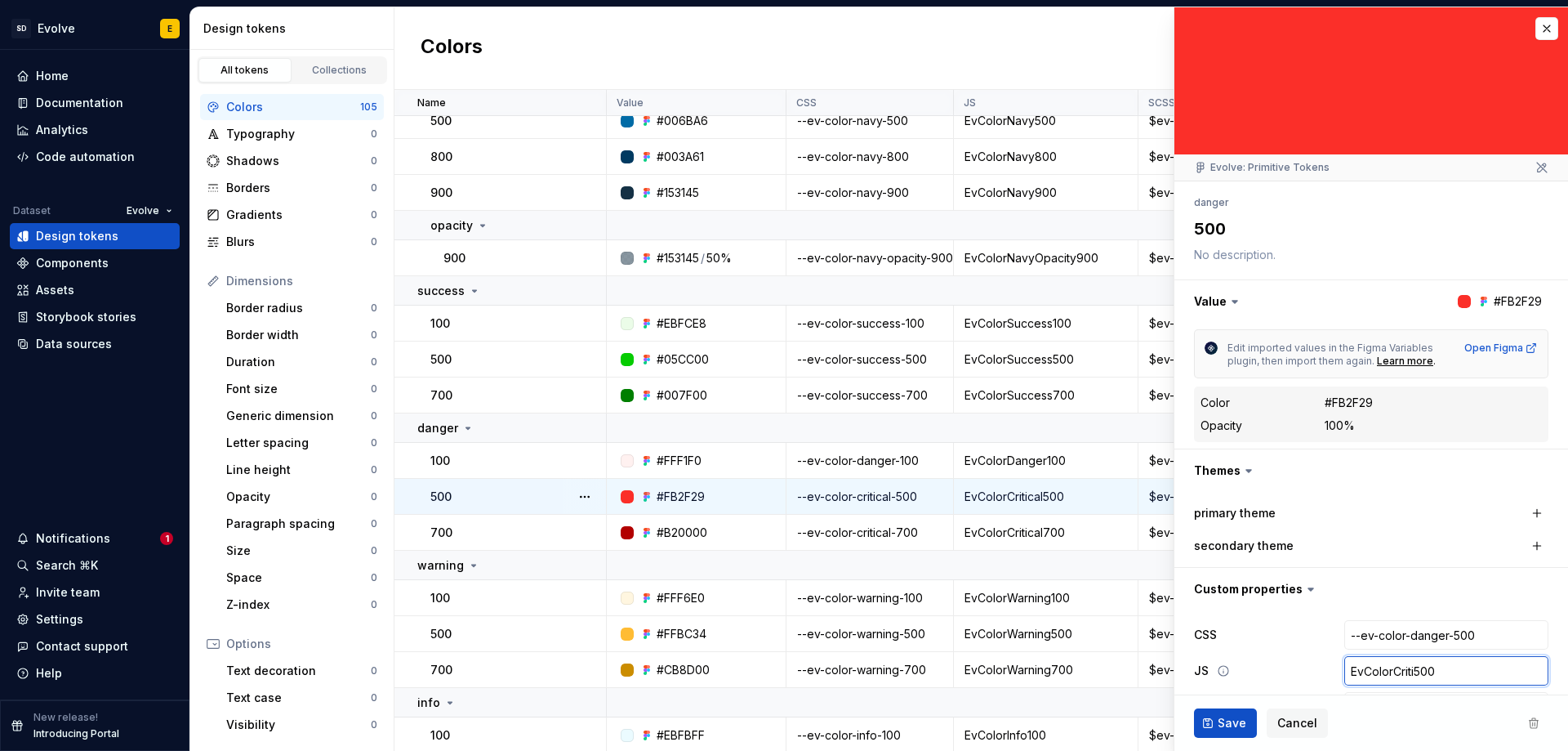
type textarea "*"
type input "EvColorCrit500"
type textarea "*"
type input "EvColorCri500"
type textarea "*"
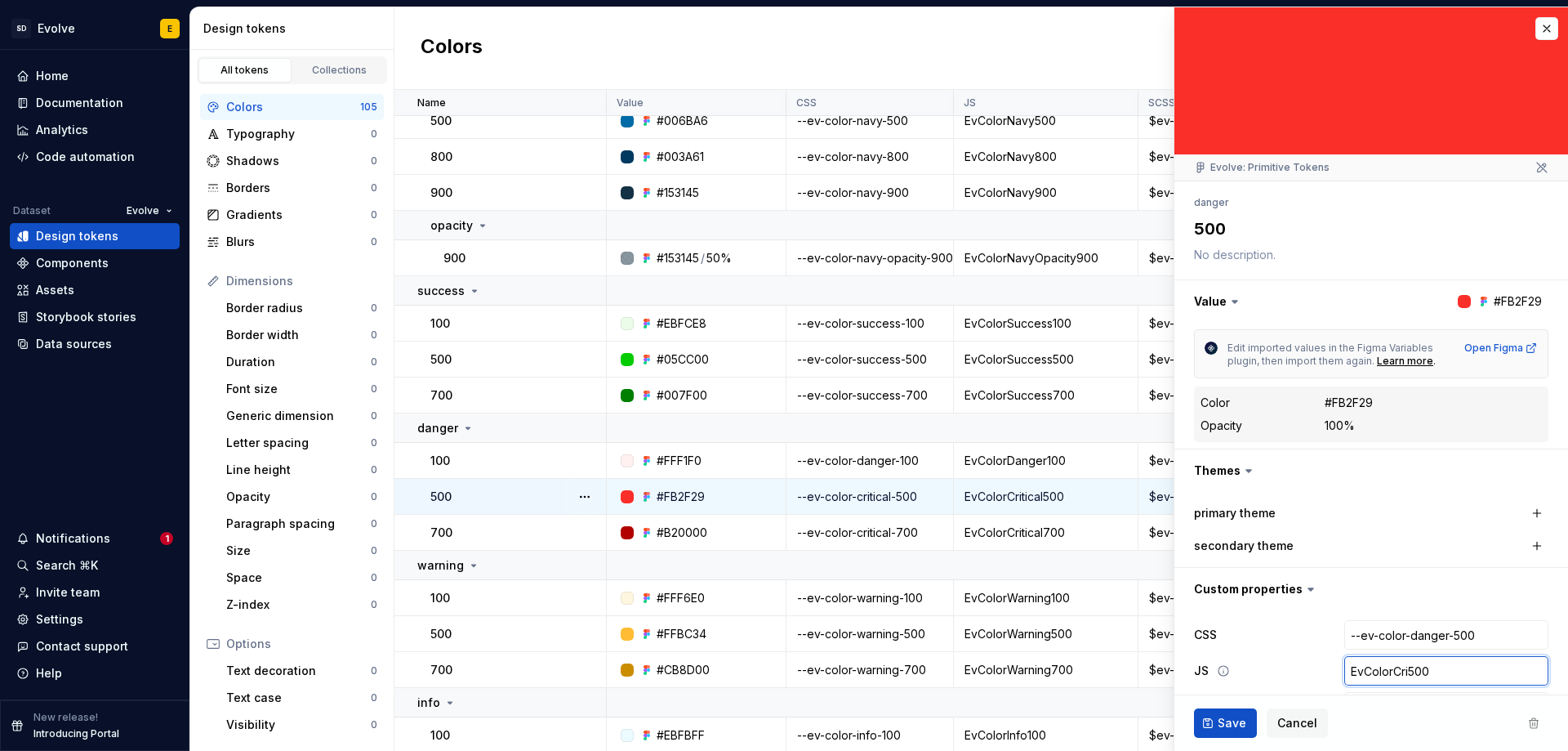
type input "EvColorCr500"
type textarea "*"
type input "EvColorC500"
type textarea "*"
type input "EvColor500"
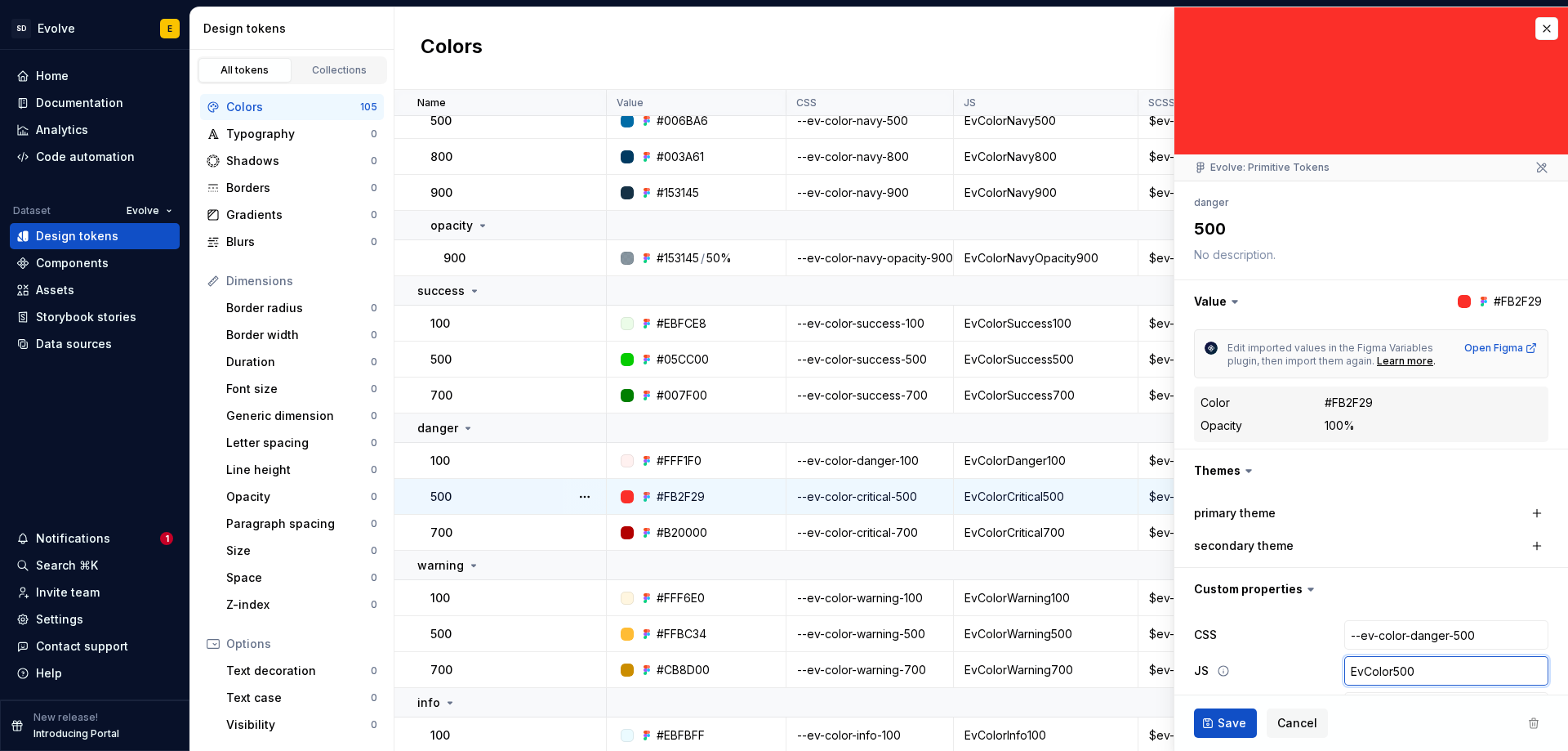
type textarea "*"
type input "EvColorD500"
type textarea "*"
type input "EvColorDan500"
type textarea "*"
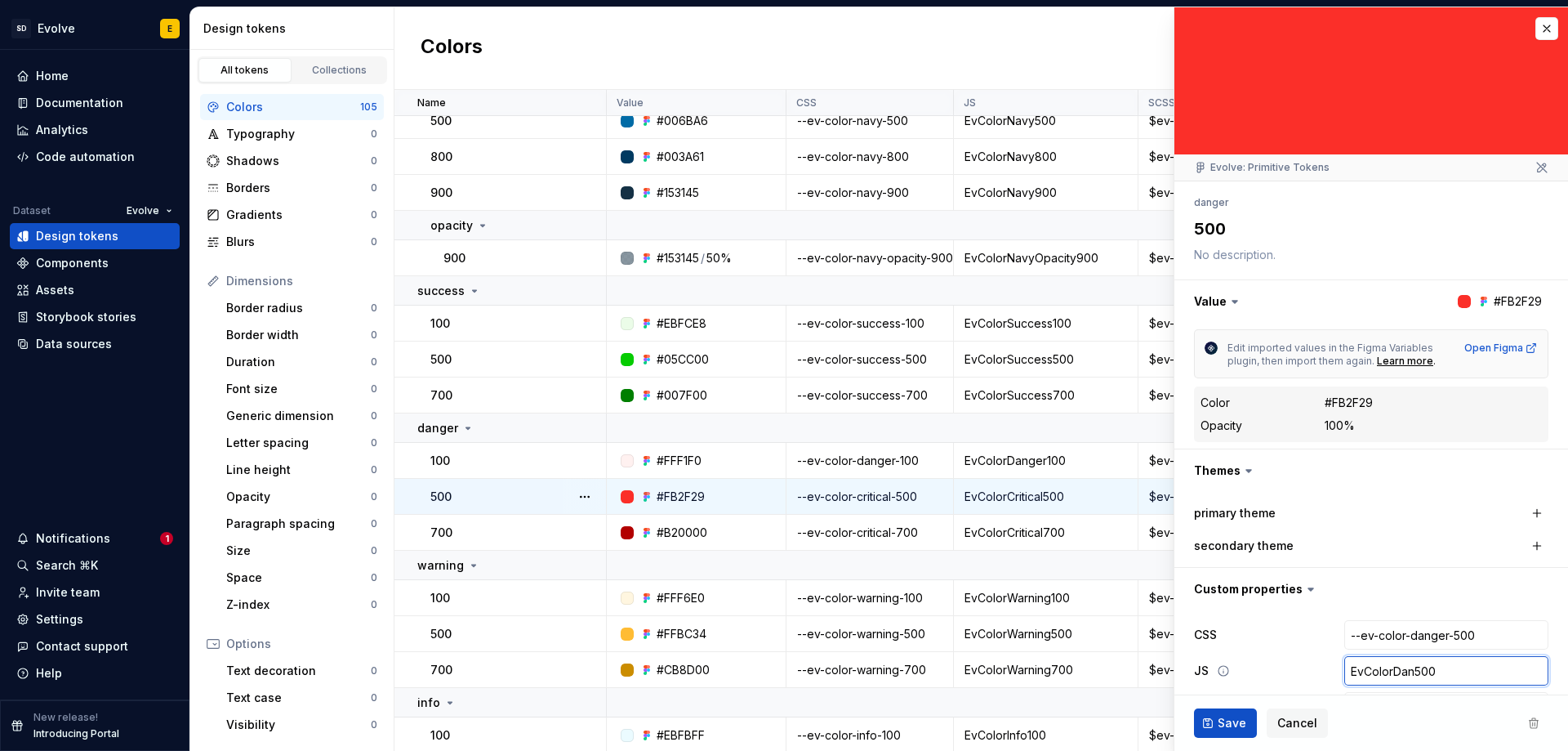
type input "EvColorDang500"
type textarea "*"
type input "EvColorDange500"
type textarea "*"
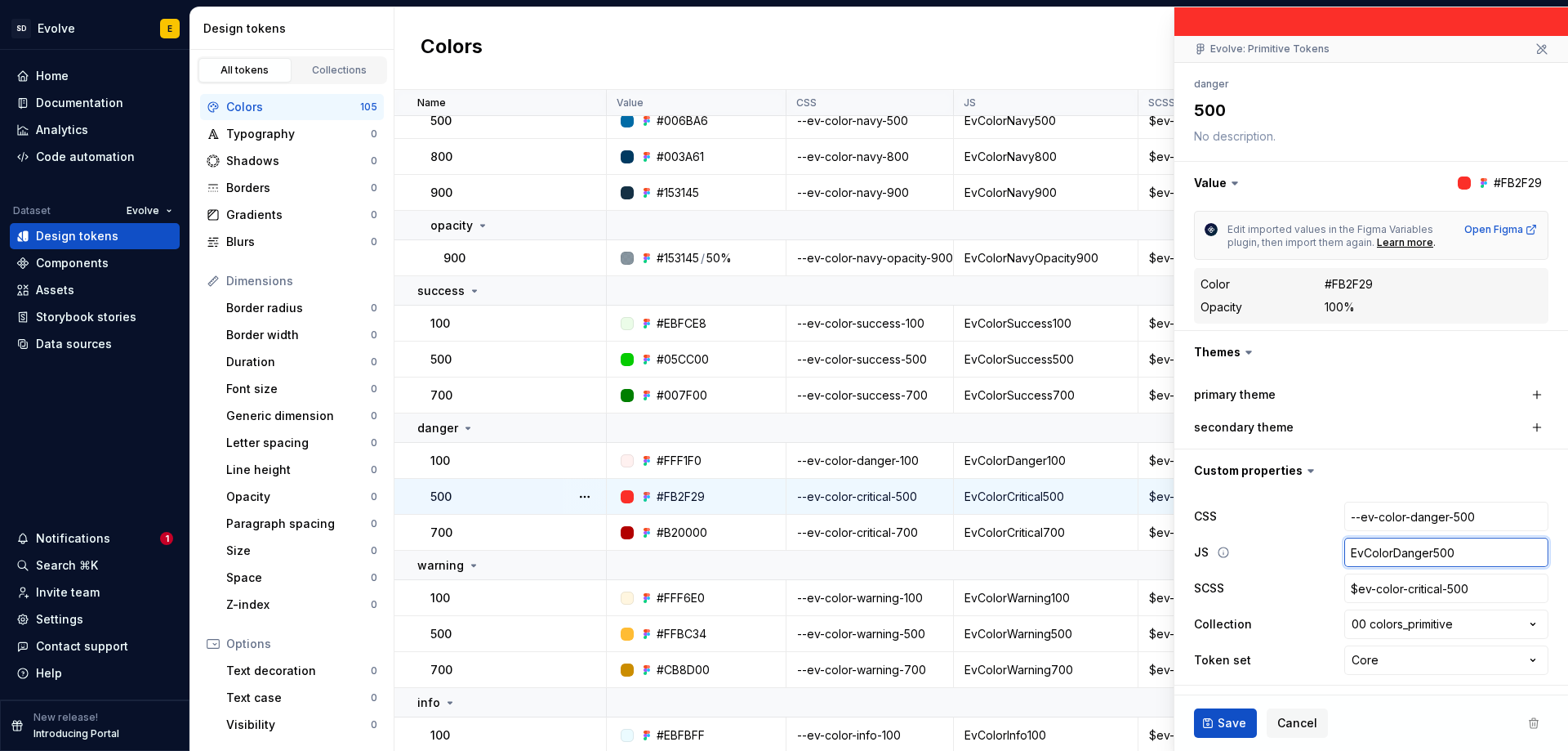
scroll to position [119, 0]
type input "EvColorDanger500"
type textarea "*"
click at [1432, 579] on input "$ev-color-critical-500" at bounding box center [1447, 587] width 204 height 29
click at [1430, 588] on input "$ev-color-critical-500" at bounding box center [1447, 587] width 204 height 29
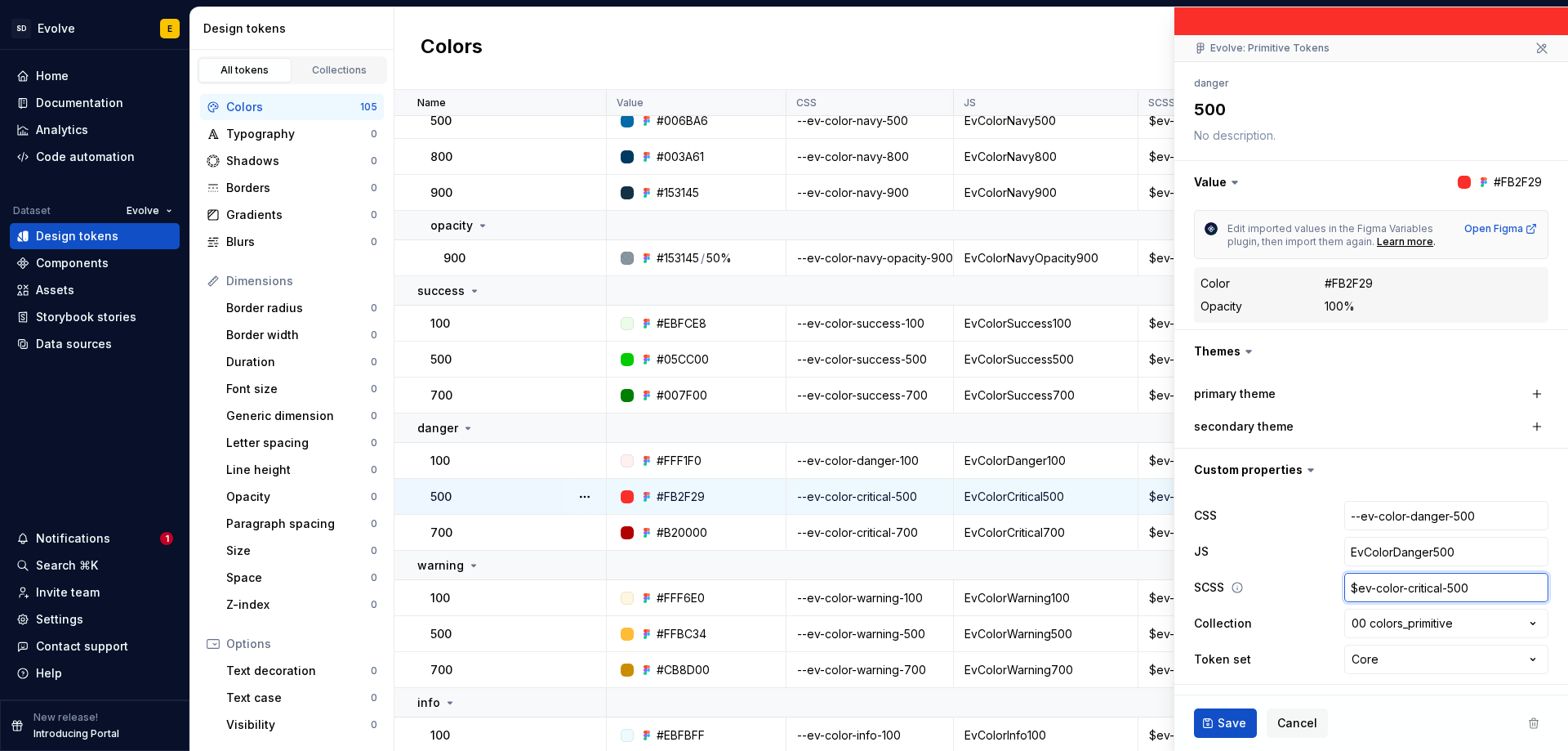
click at [1434, 589] on input "$ev-color-critical-500" at bounding box center [1447, 587] width 204 height 29
type input "$ev-color-critica-500"
type textarea "*"
type input "$ev-color-critic-500"
type textarea "*"
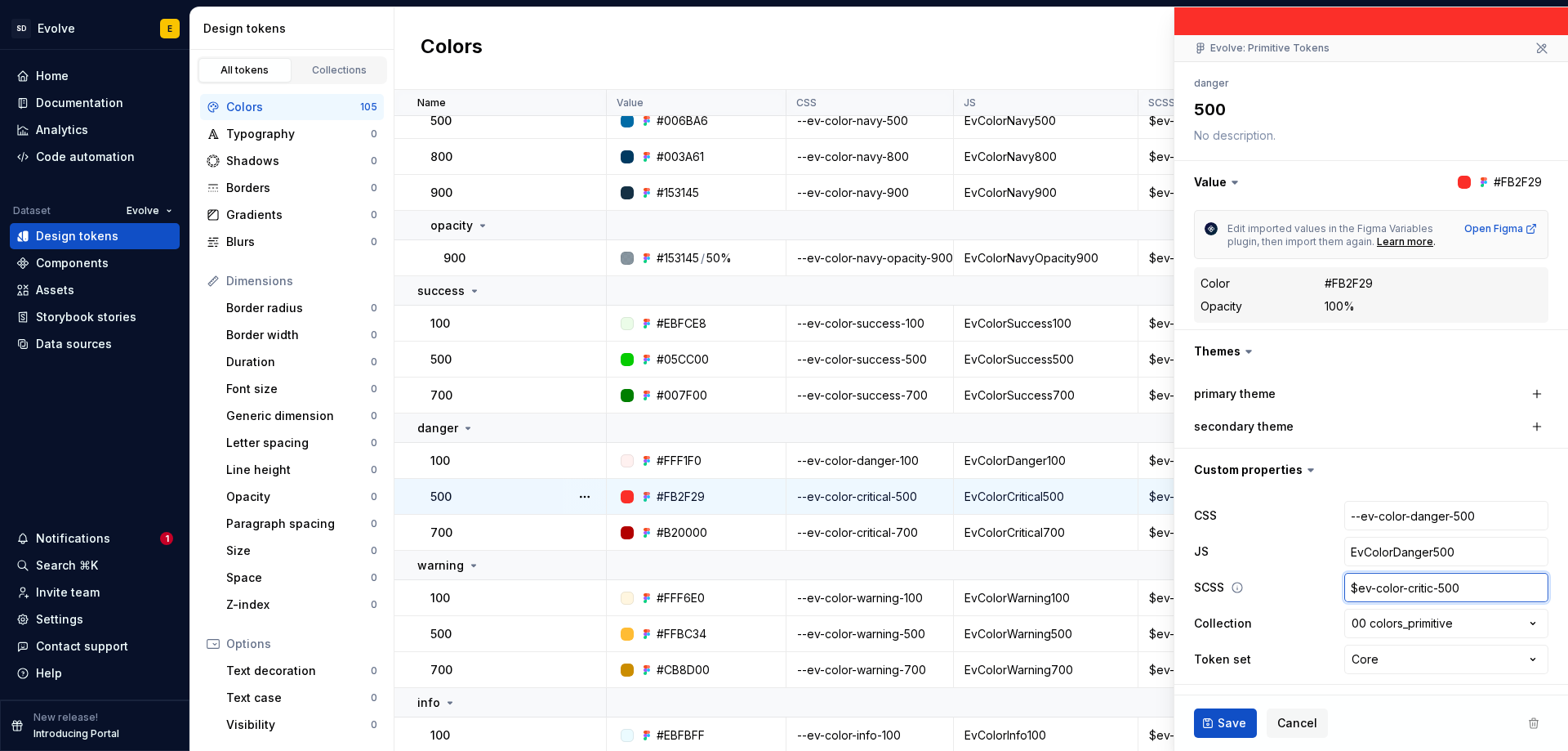
type input "$ev-color-criti-500"
type textarea "*"
type input "$ev-color-crit-500"
type textarea "*"
type input "$ev-color-cri-500"
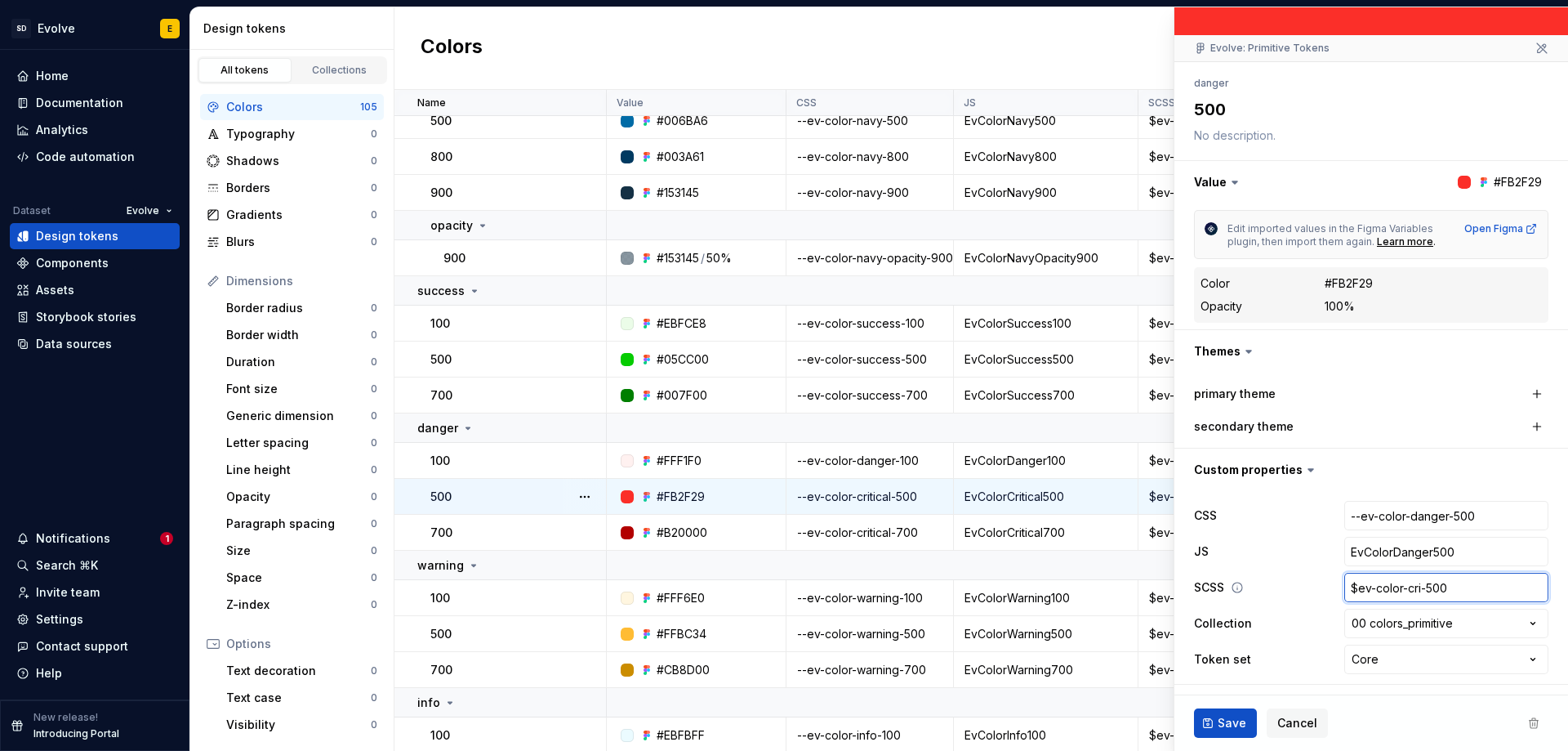
type textarea "*"
type input "$ev-color-cr-500"
type textarea "*"
type input "$ev-color-c-500"
type textarea "*"
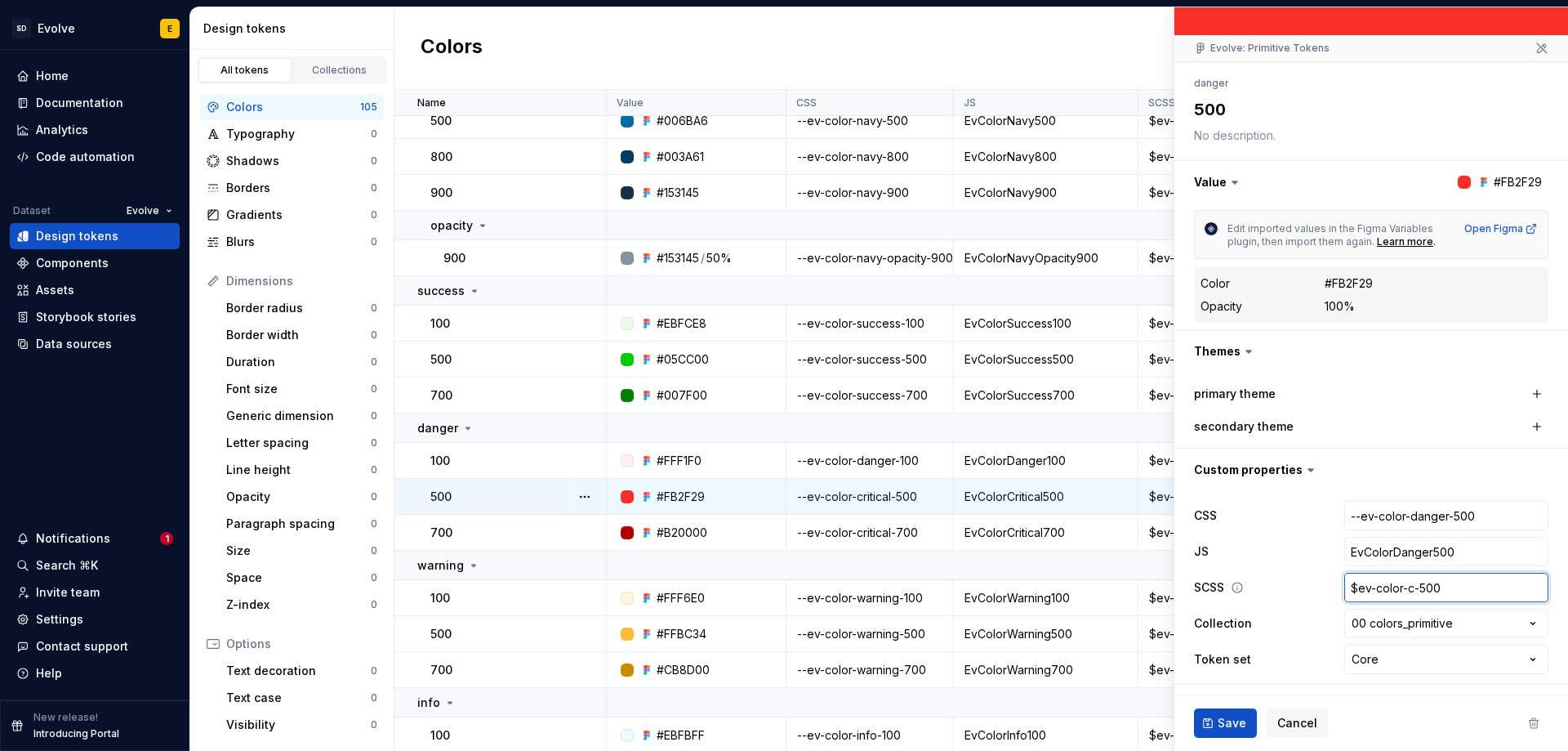
type input "$ev-color--500"
type textarea "*"
type input "$ev-color-d-500"
type textarea "*"
type input "$ev-color-[PERSON_NAME]-500"
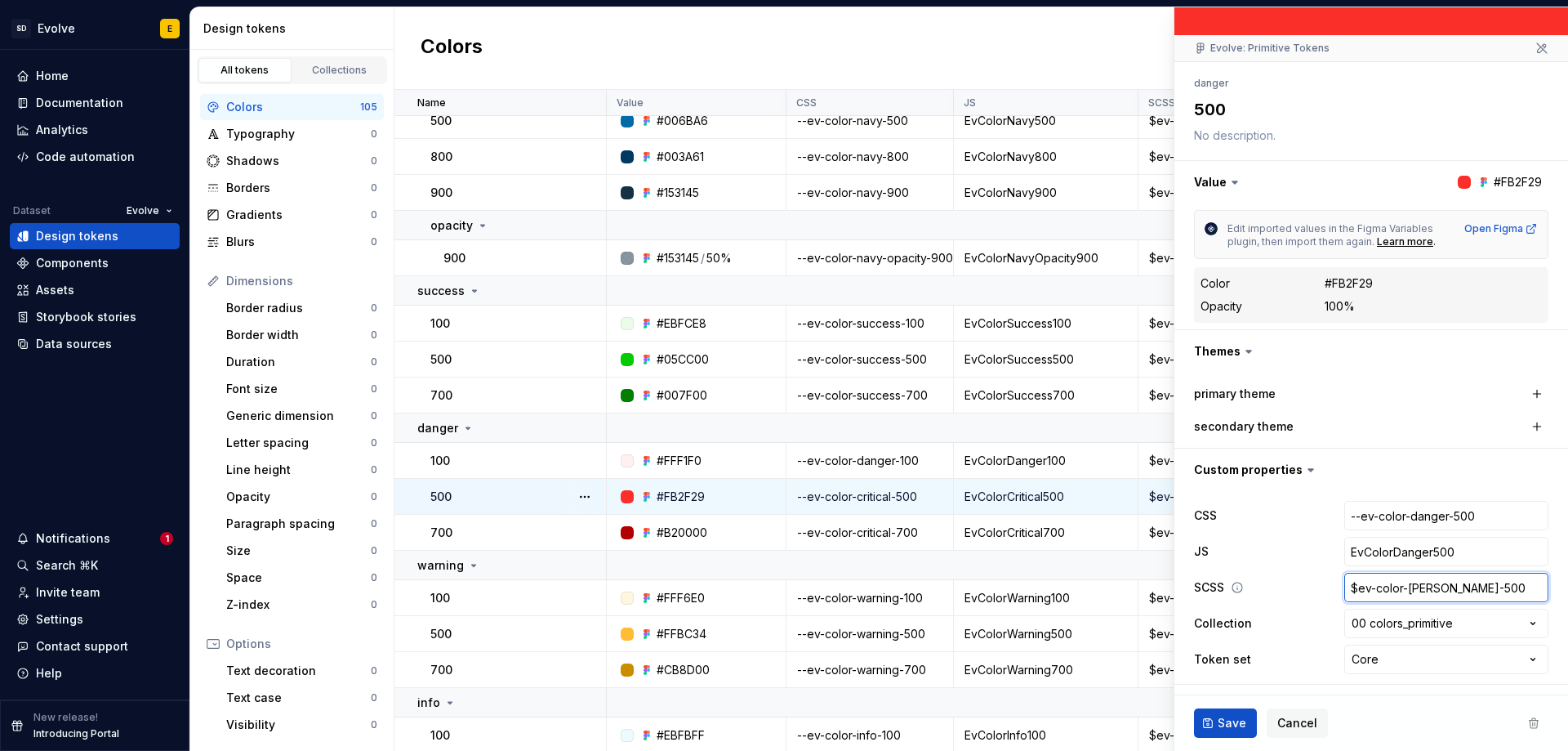
type textarea "*"
type input "$ev-color-dang-500"
type textarea "*"
type input "$ev-color-dange-500"
type textarea "*"
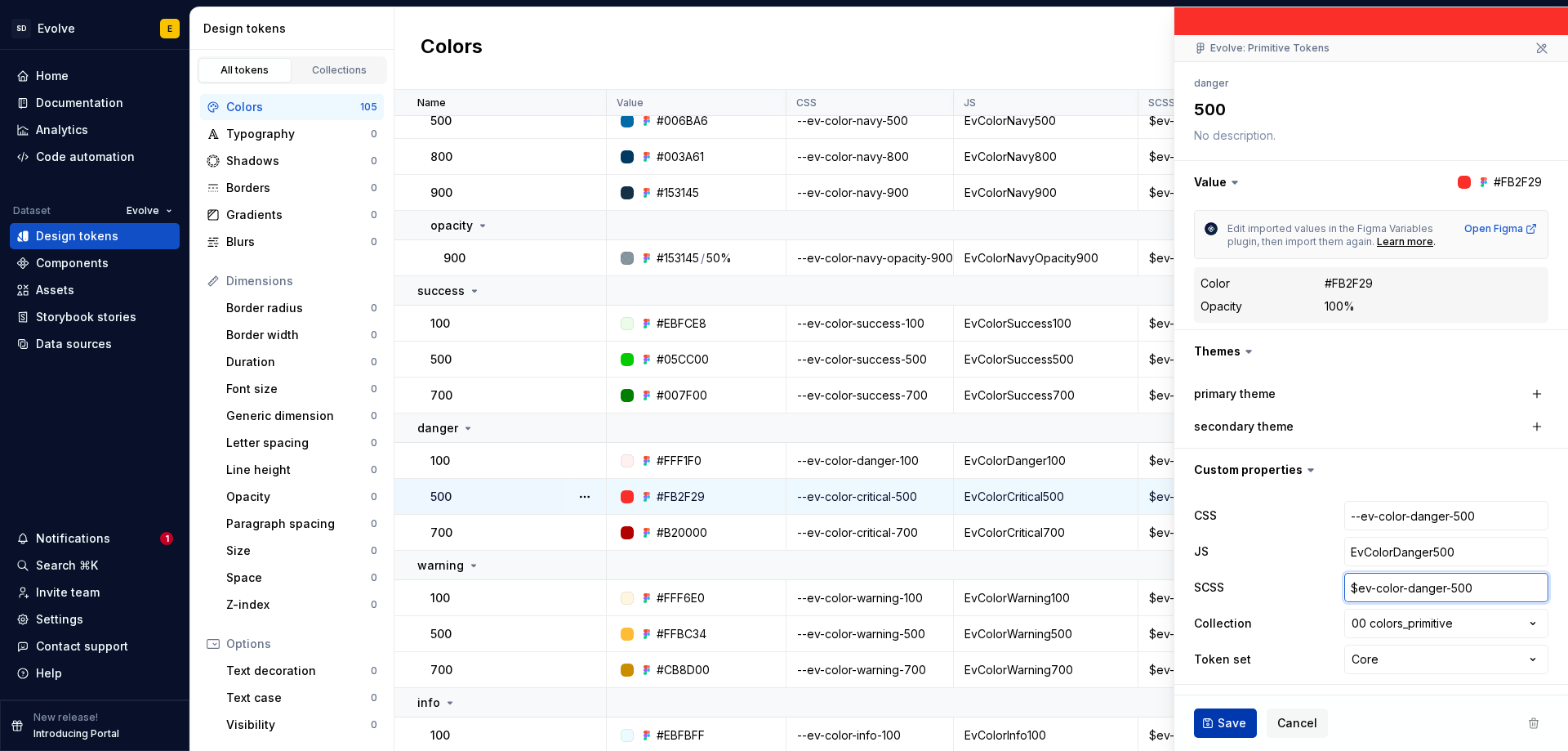
type input "$ev-color-danger-500"
click at [1229, 721] on span "Save" at bounding box center [1232, 723] width 28 height 17
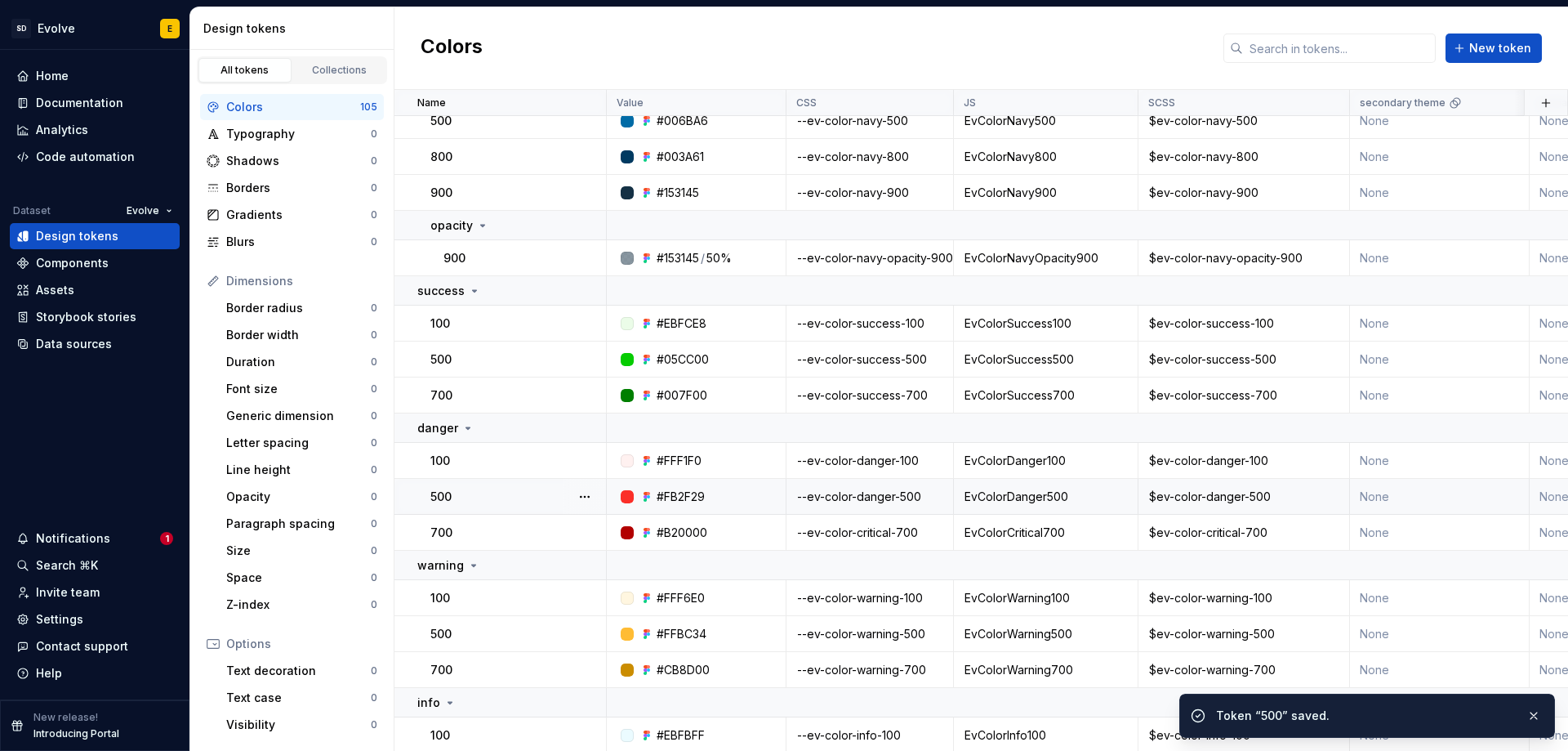
click at [868, 530] on div "--ev-color-critical-700" at bounding box center [869, 533] width 165 height 17
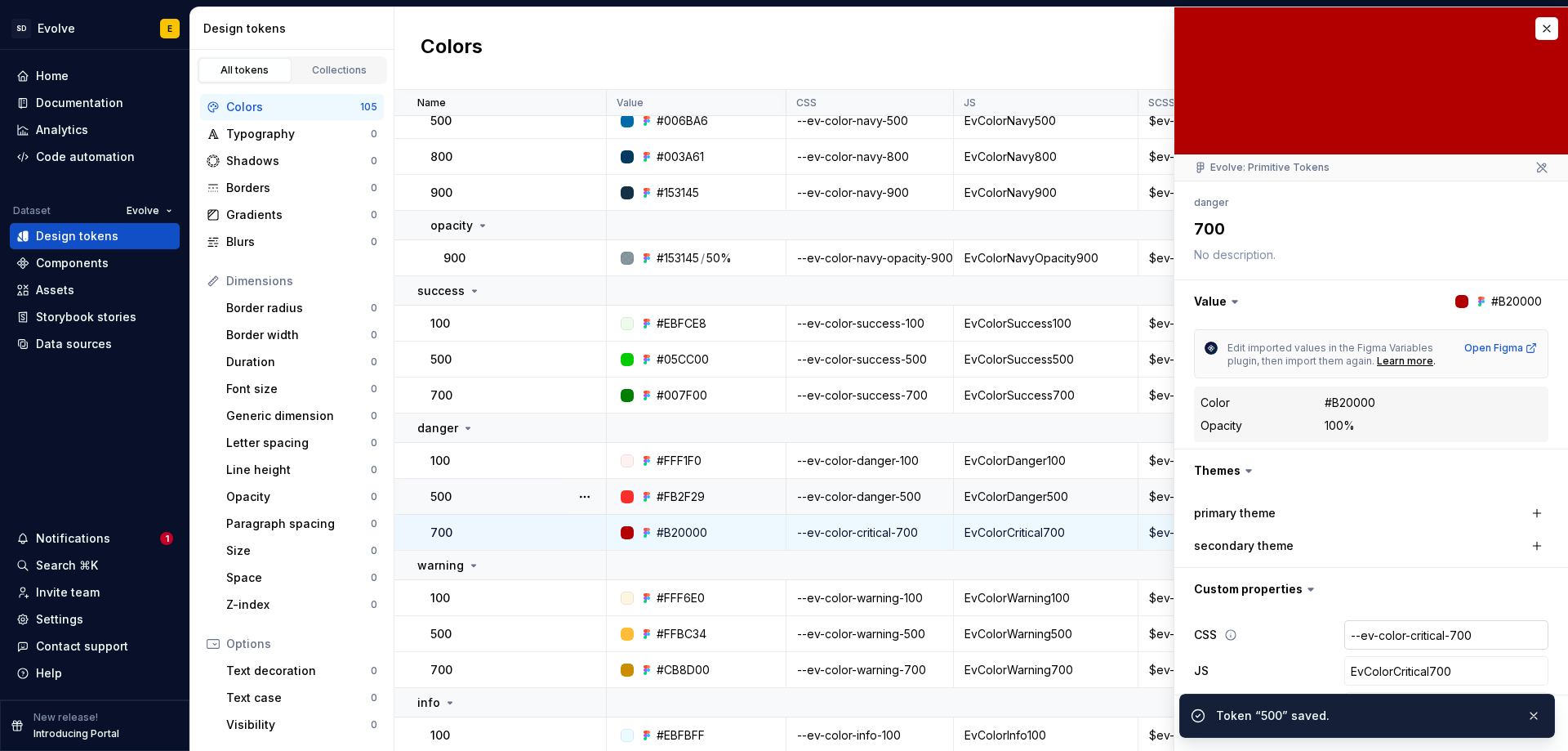
click at [1406, 634] on input "--ev-color-critical-700" at bounding box center [1447, 634] width 204 height 29
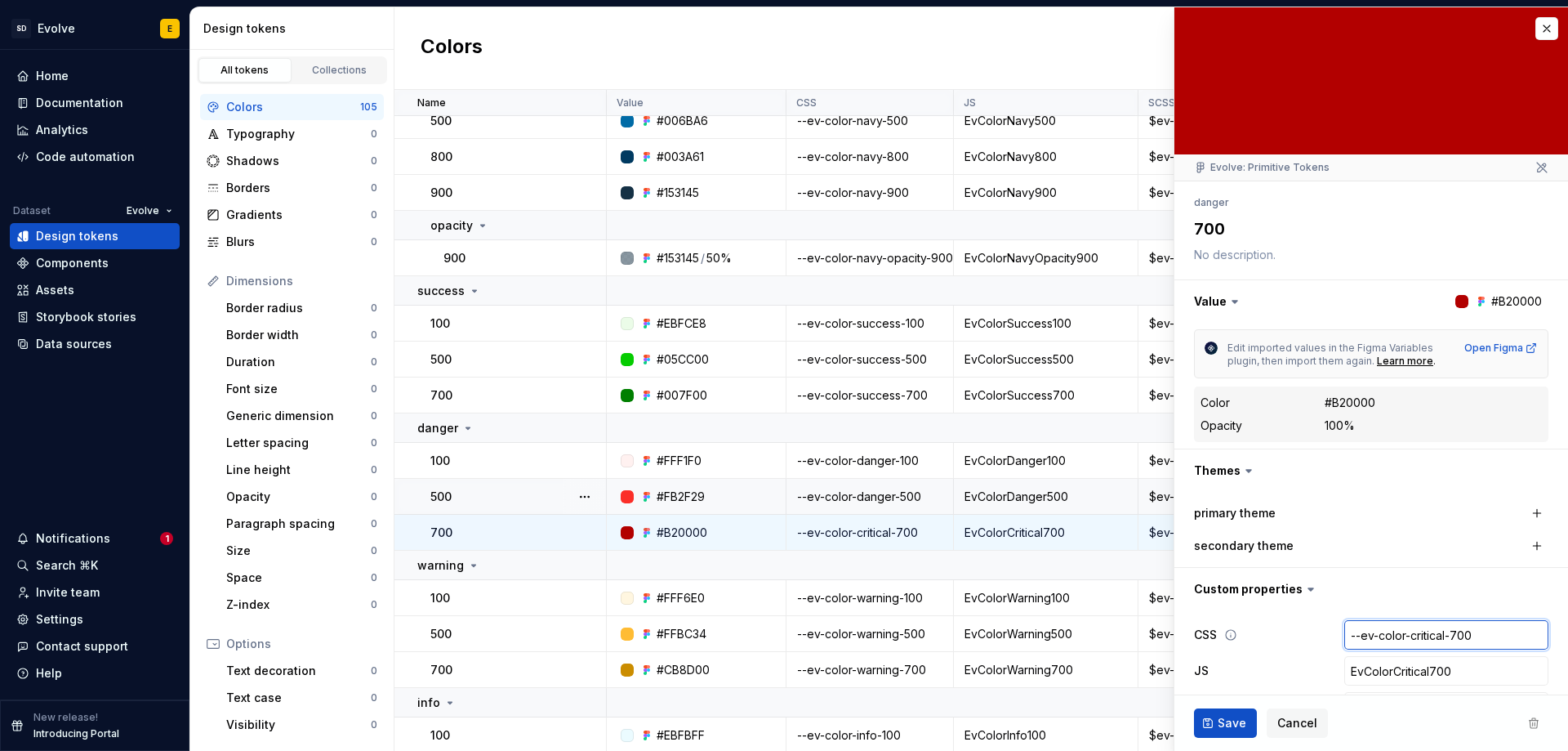
click at [1439, 636] on input "--ev-color-critical-700" at bounding box center [1447, 634] width 204 height 29
click at [1435, 636] on input "--ev-color-critical-700" at bounding box center [1447, 634] width 204 height 29
type textarea "*"
type input "--ev-color-critica-700"
type textarea "*"
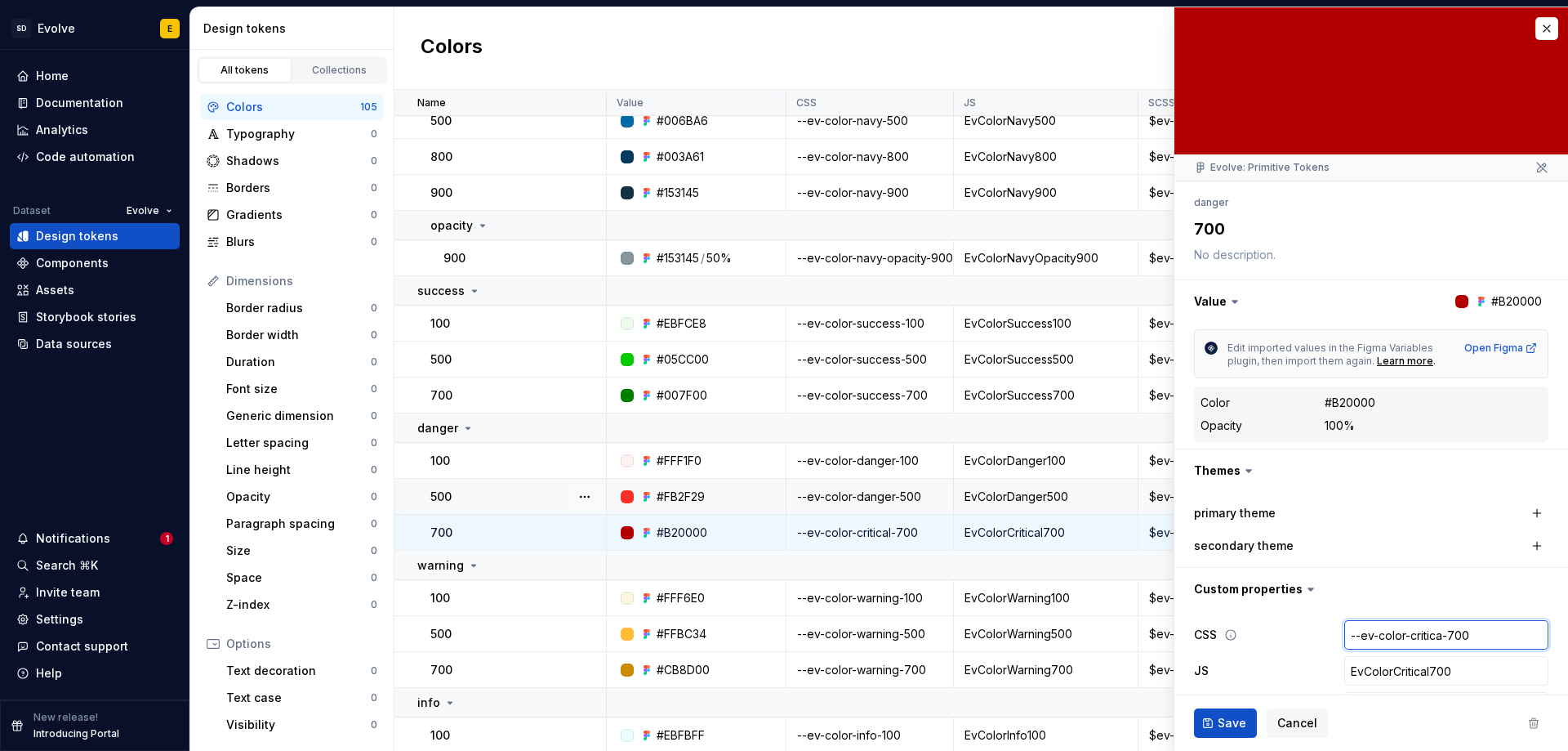
type input "--ev-color-critic-700"
type textarea "*"
type input "--ev-color-criti-700"
type textarea "*"
type input "--ev-color-crit-700"
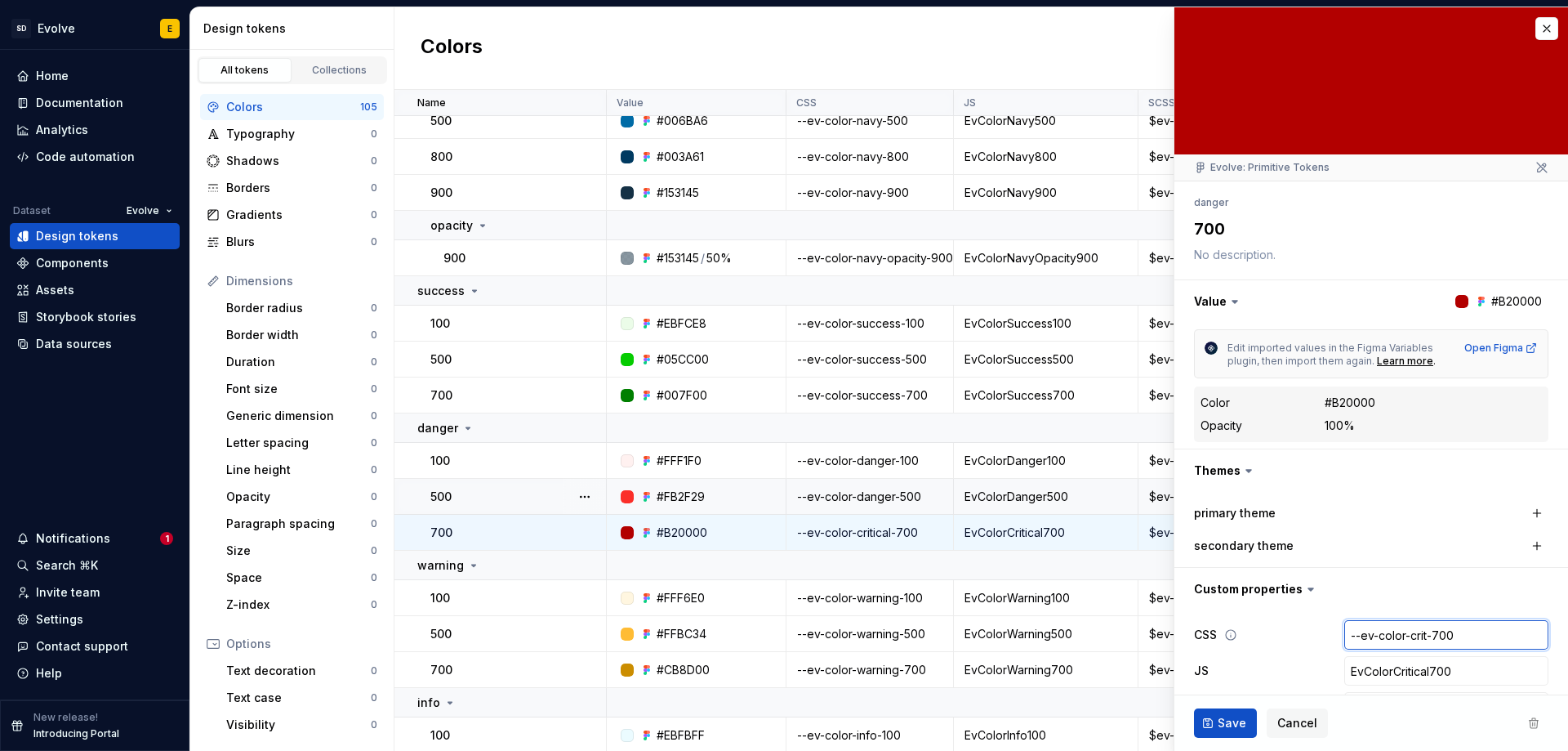
type textarea "*"
type input "--ev-color-cri-700"
type textarea "*"
type input "--ev-color-cr-700"
type textarea "*"
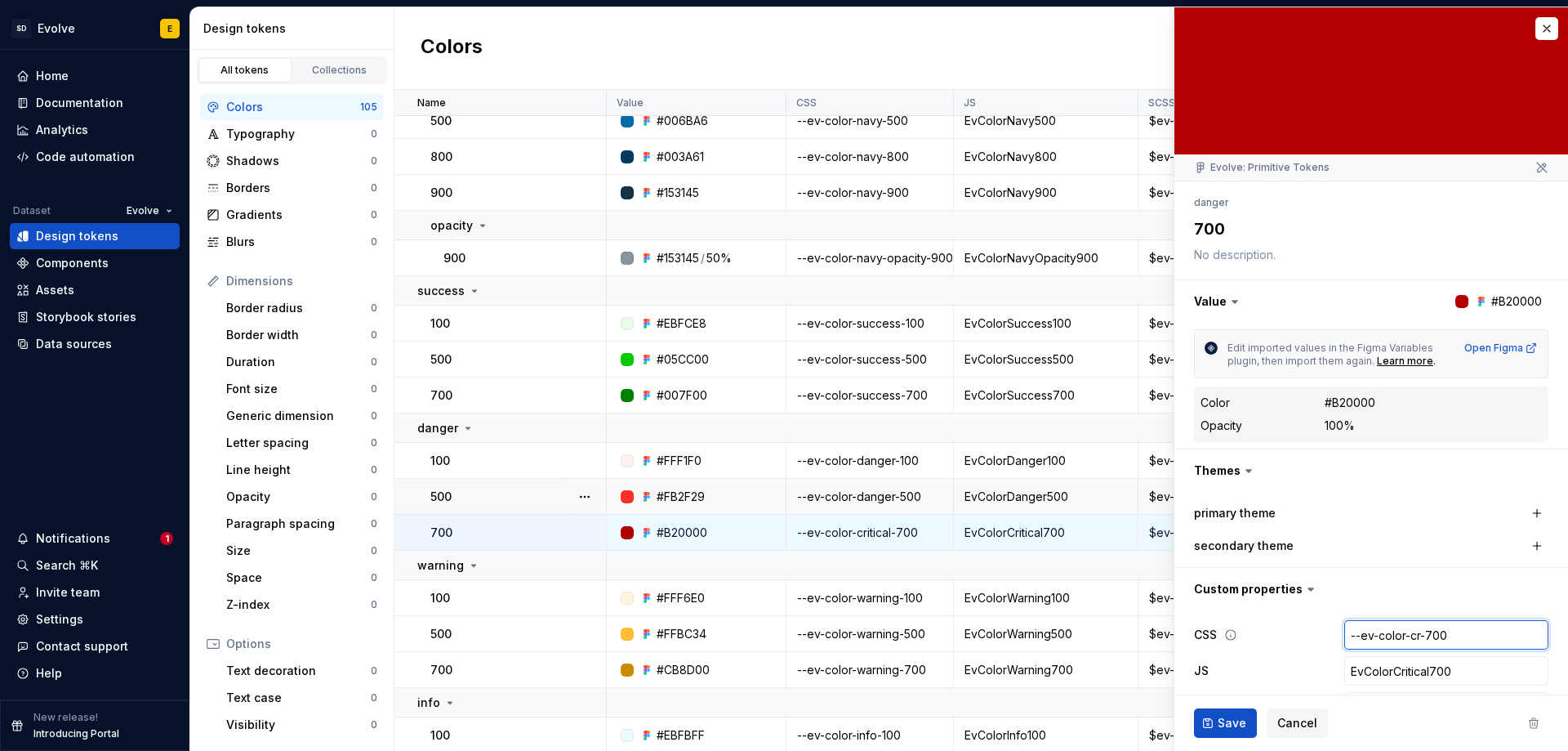
type input "--ev-color-c-700"
type textarea "*"
type input "--ev-color--700"
type textarea "*"
type input "--ev-color-d-700"
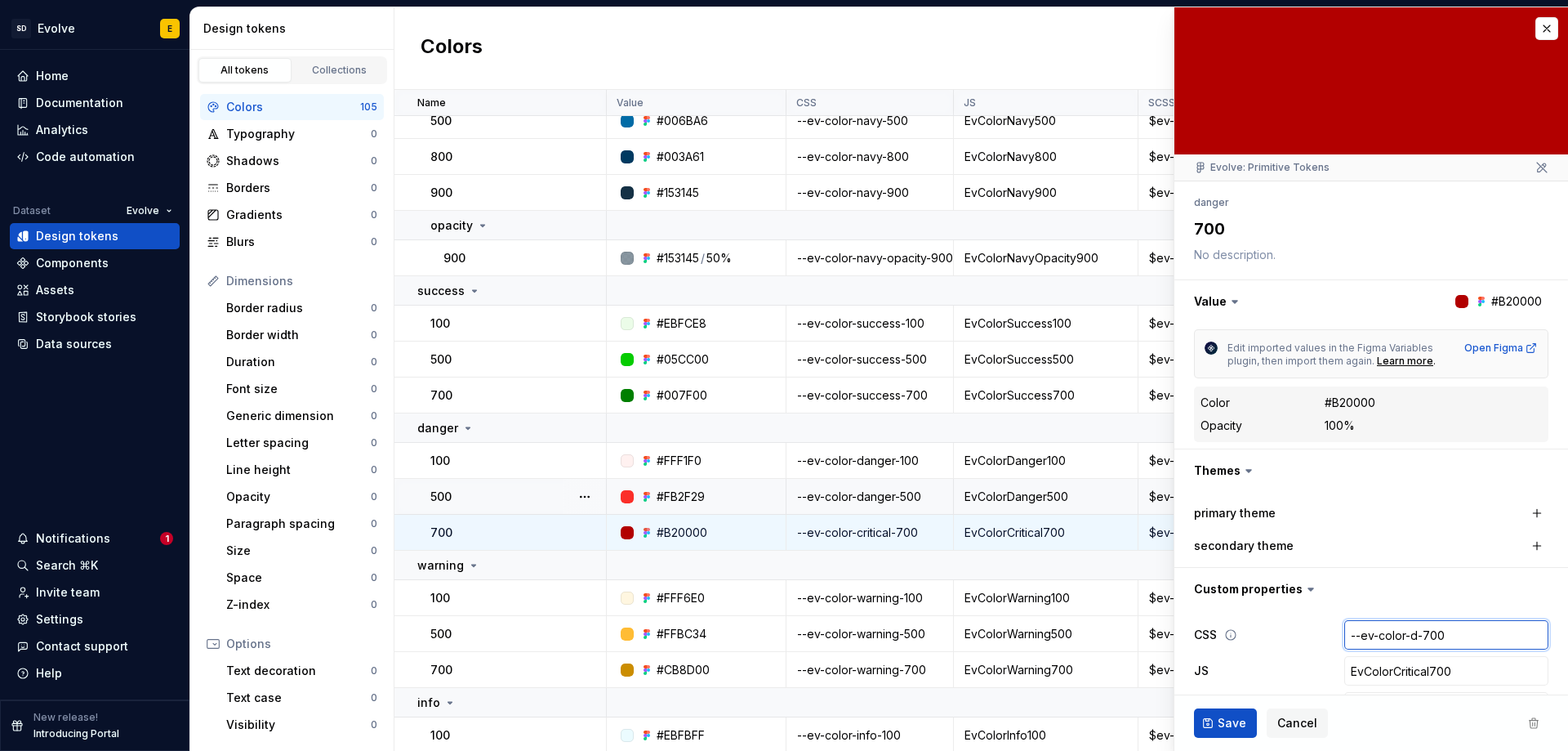
type textarea "*"
type input "--ev-color-da-700"
type textarea "*"
type input "--ev-color-[PERSON_NAME]-700"
type textarea "*"
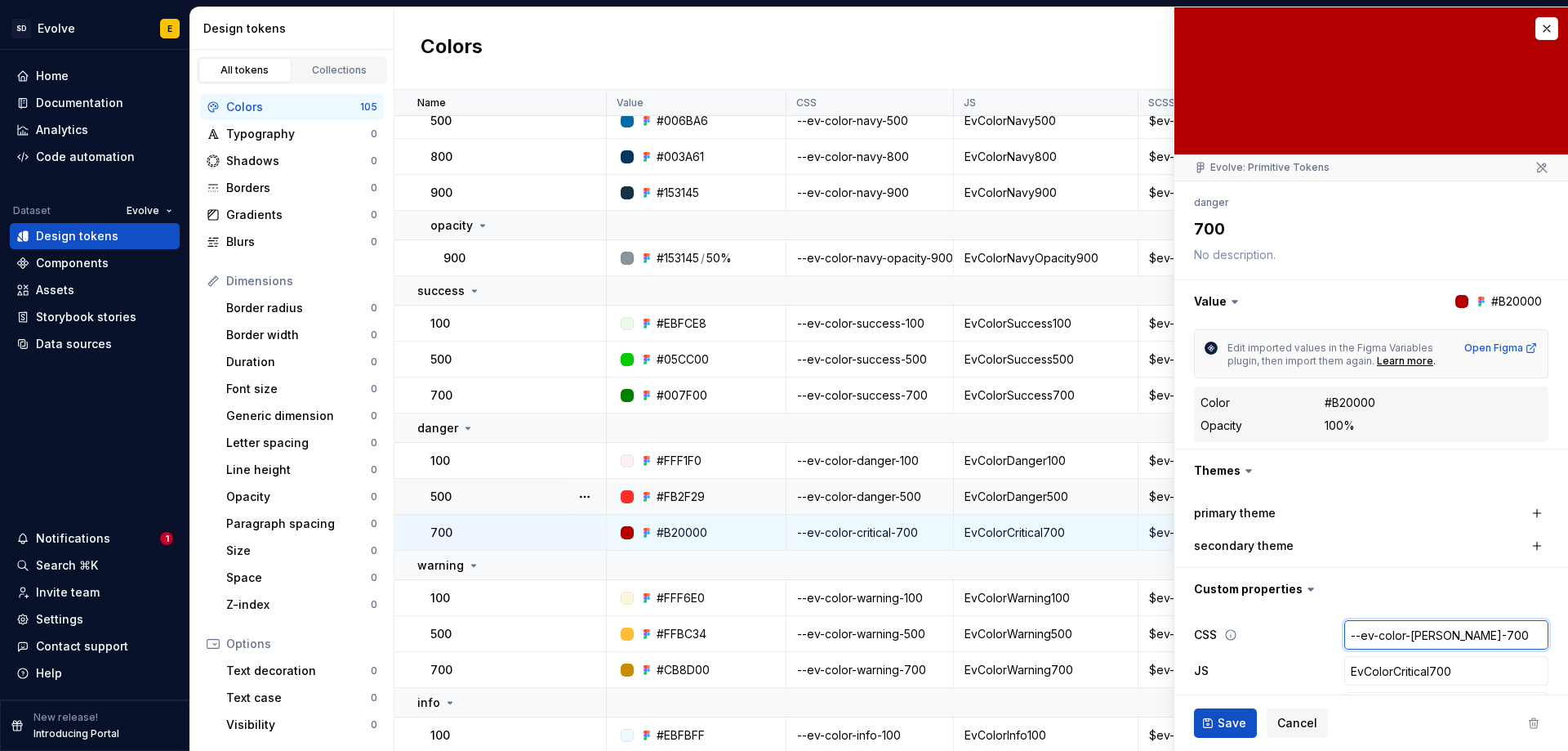
type input "--ev-color-dang-700"
type textarea "*"
type input "--ev-color-dange-700"
type textarea "*"
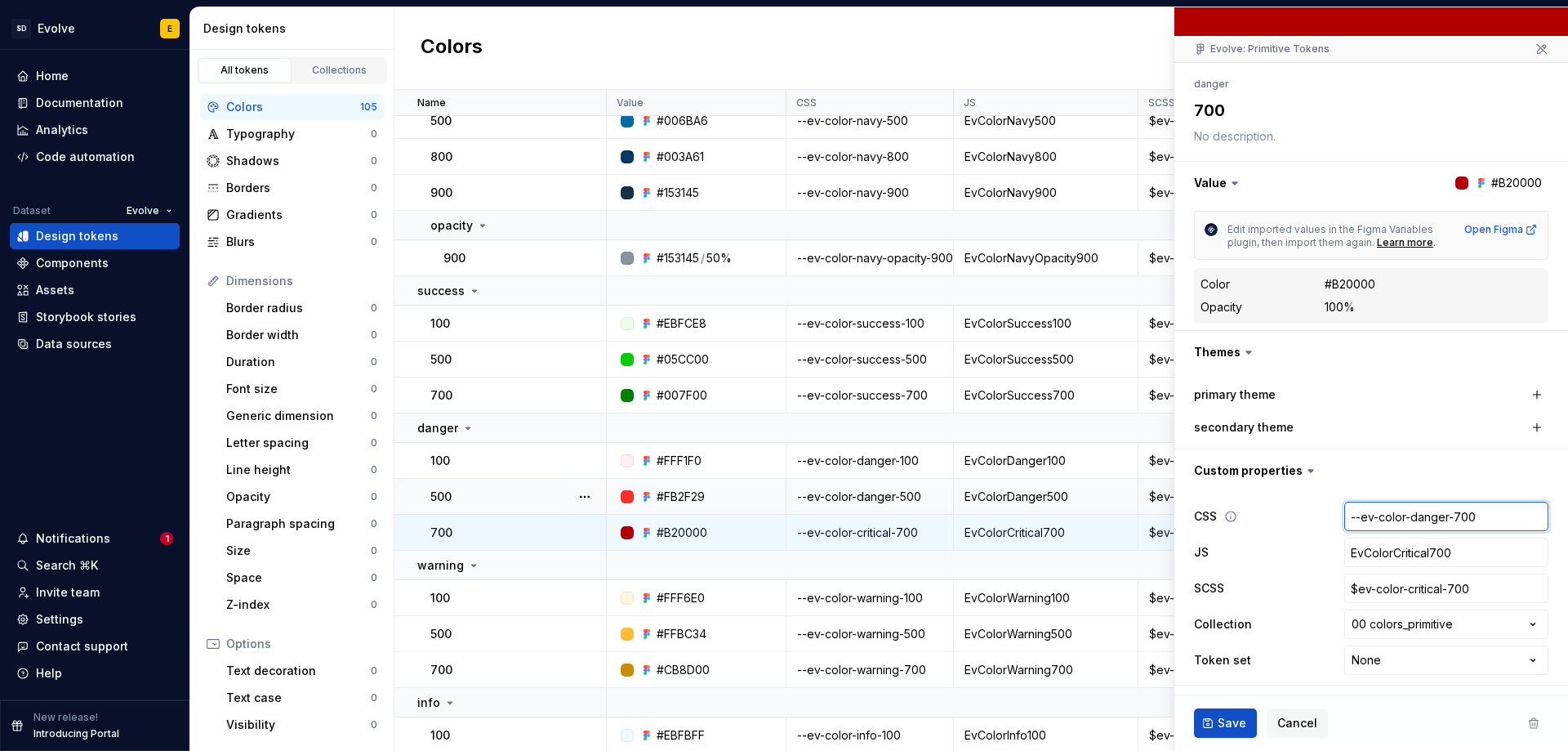
scroll to position [119, 0]
type input "--ev-color-danger-700"
click at [1419, 547] on input "EvColorCritical700" at bounding box center [1447, 551] width 204 height 29
click at [1419, 554] on input "EvColorCritical700" at bounding box center [1447, 551] width 204 height 29
type textarea "*"
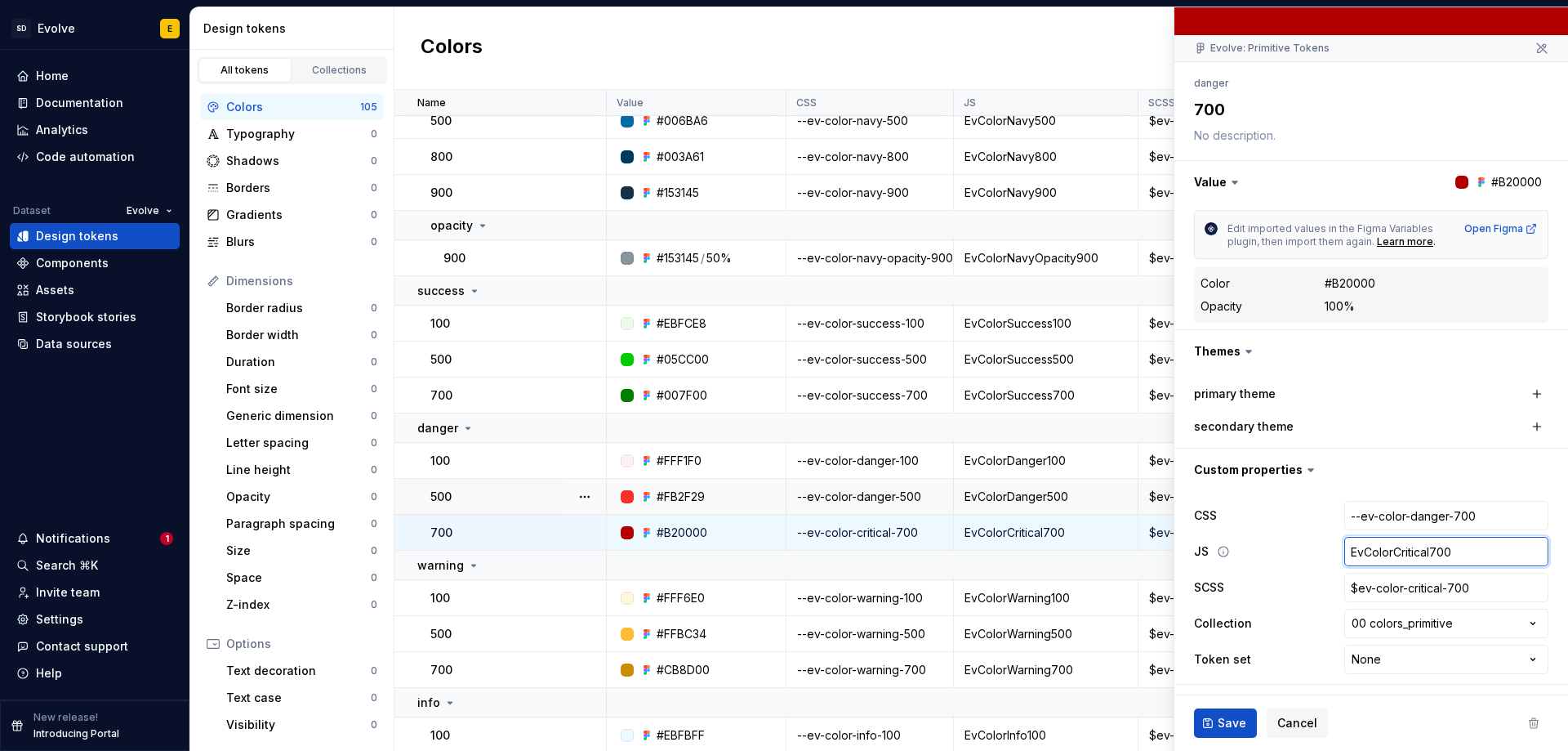
type input "EvColorCritical00"
type textarea "*"
type input "EvColorCritica00"
type textarea "*"
type input "EvColorCritic00"
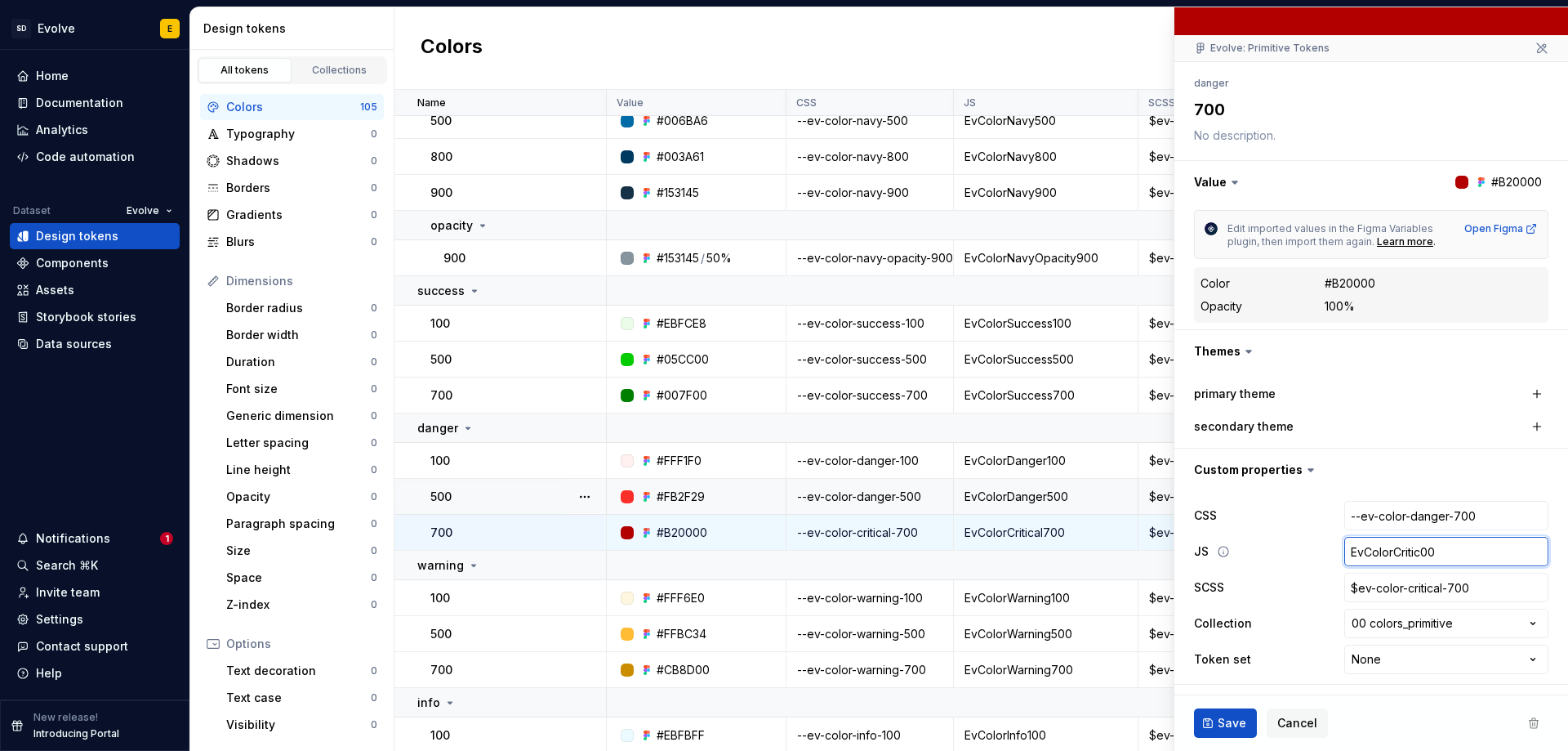
type textarea "*"
type input "EvColorCriti00"
type textarea "*"
type input "EvColorCrit00"
type textarea "*"
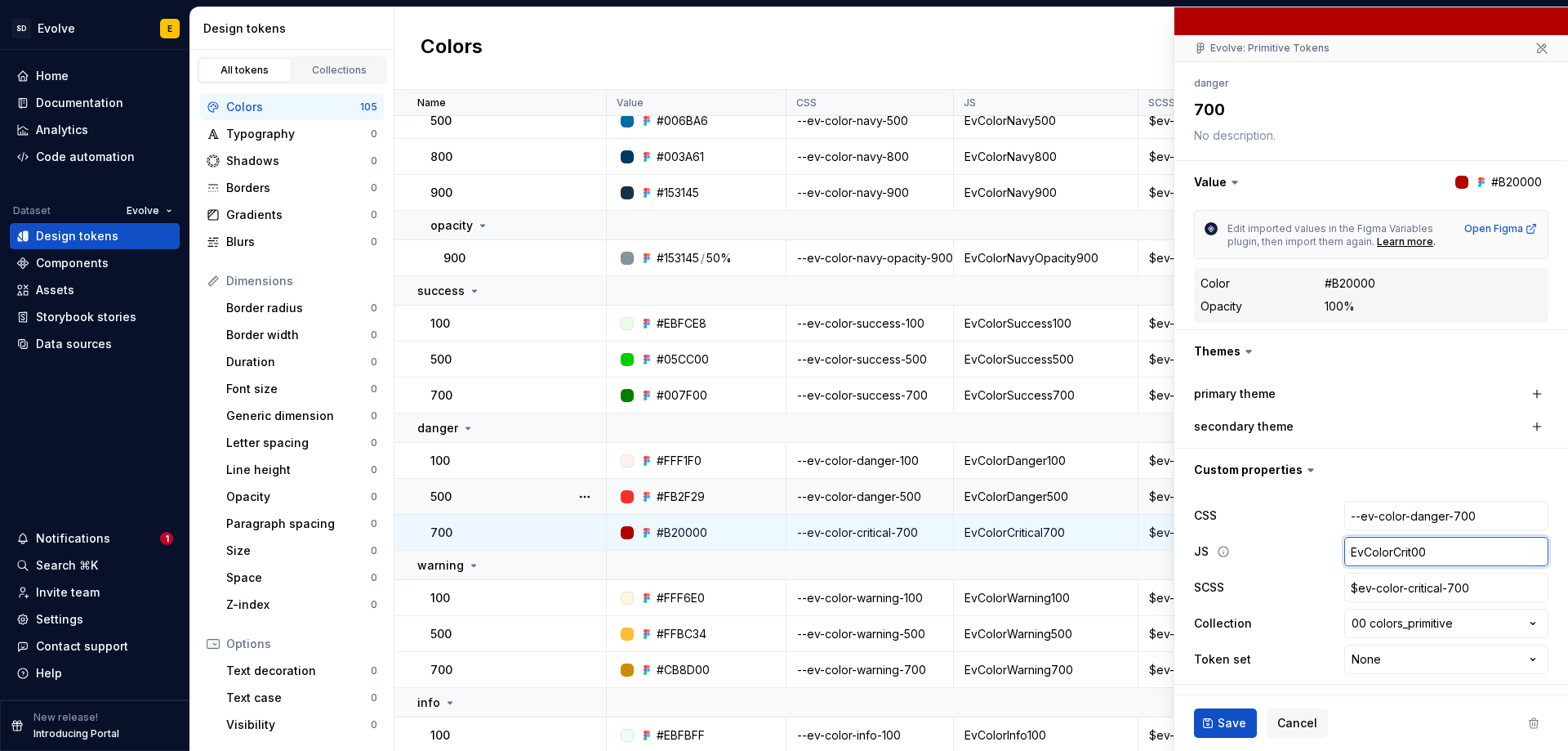
type input "EvColorCri00"
type textarea "*"
type input "EvColorCr00"
type textarea "*"
type input "EvColorC00"
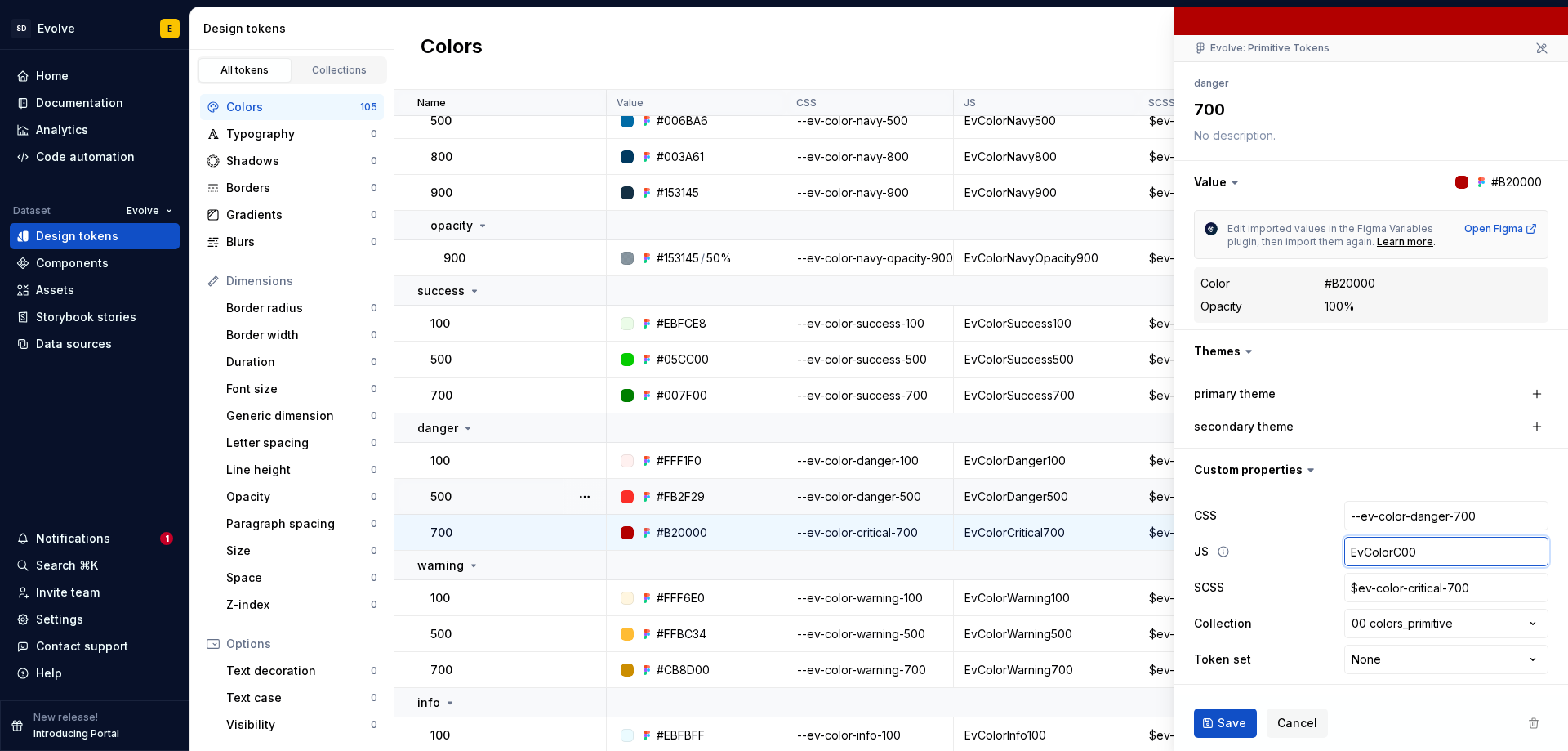
type textarea "*"
type input "EvColor00"
type textarea "*"
type input "EvColorD00"
type textarea "*"
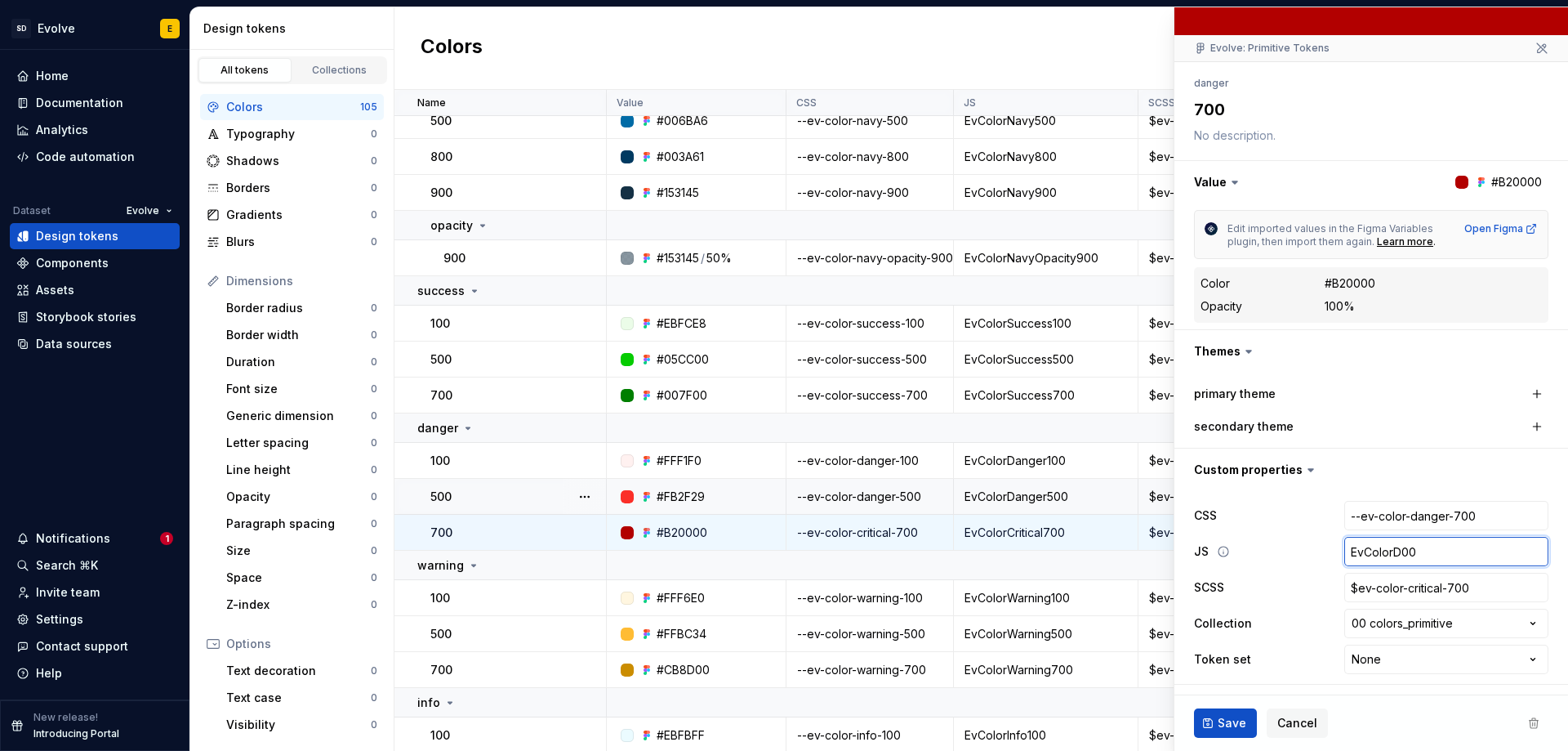
type input "EvColorDa00"
type textarea "*"
type input "EvColorDan00"
type textarea "*"
type input "EvColorDang00"
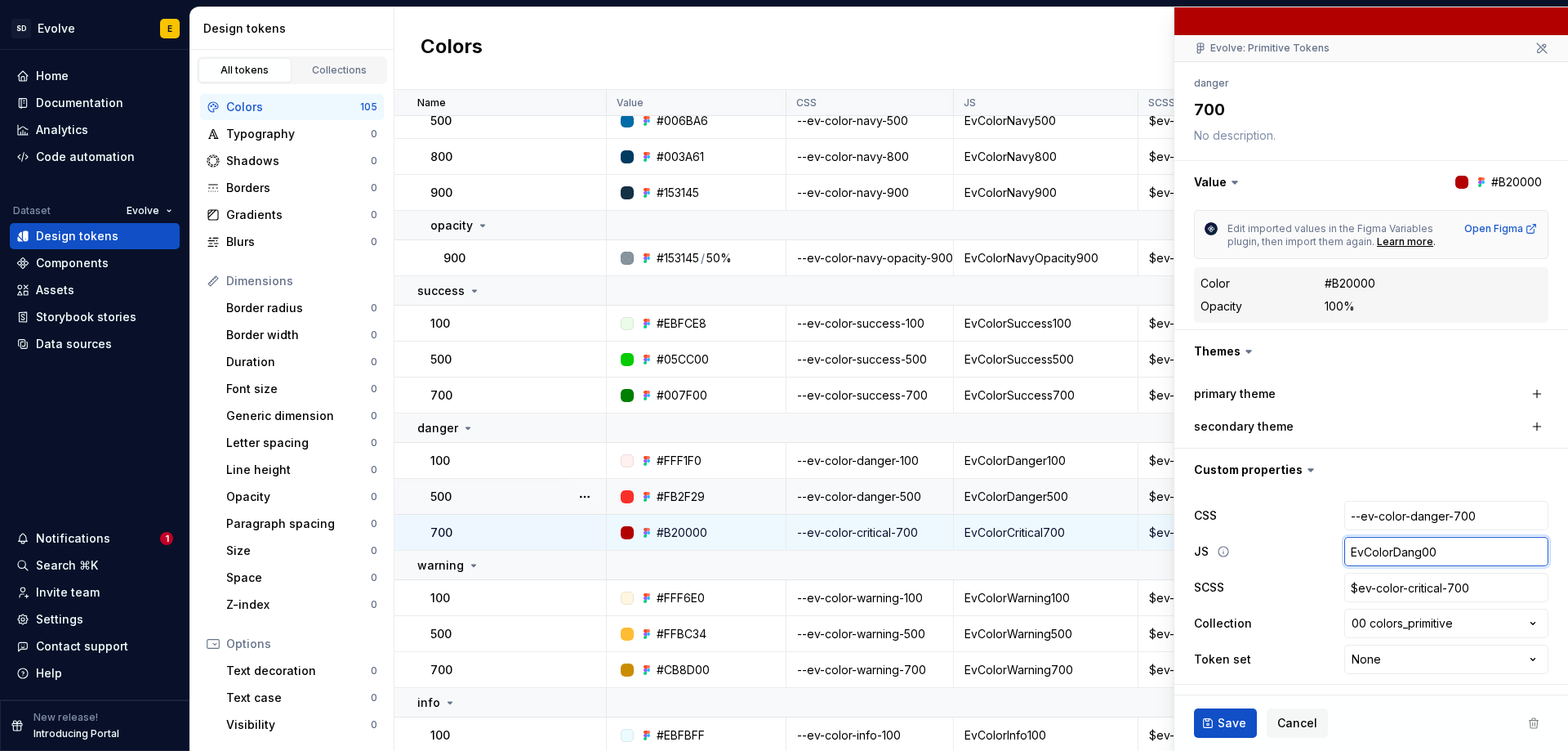
type textarea "*"
type input "EvColorDange00"
type textarea "*"
type input "EvColorDanger00"
click at [1445, 582] on input "$ev-color-critical-700" at bounding box center [1447, 587] width 204 height 29
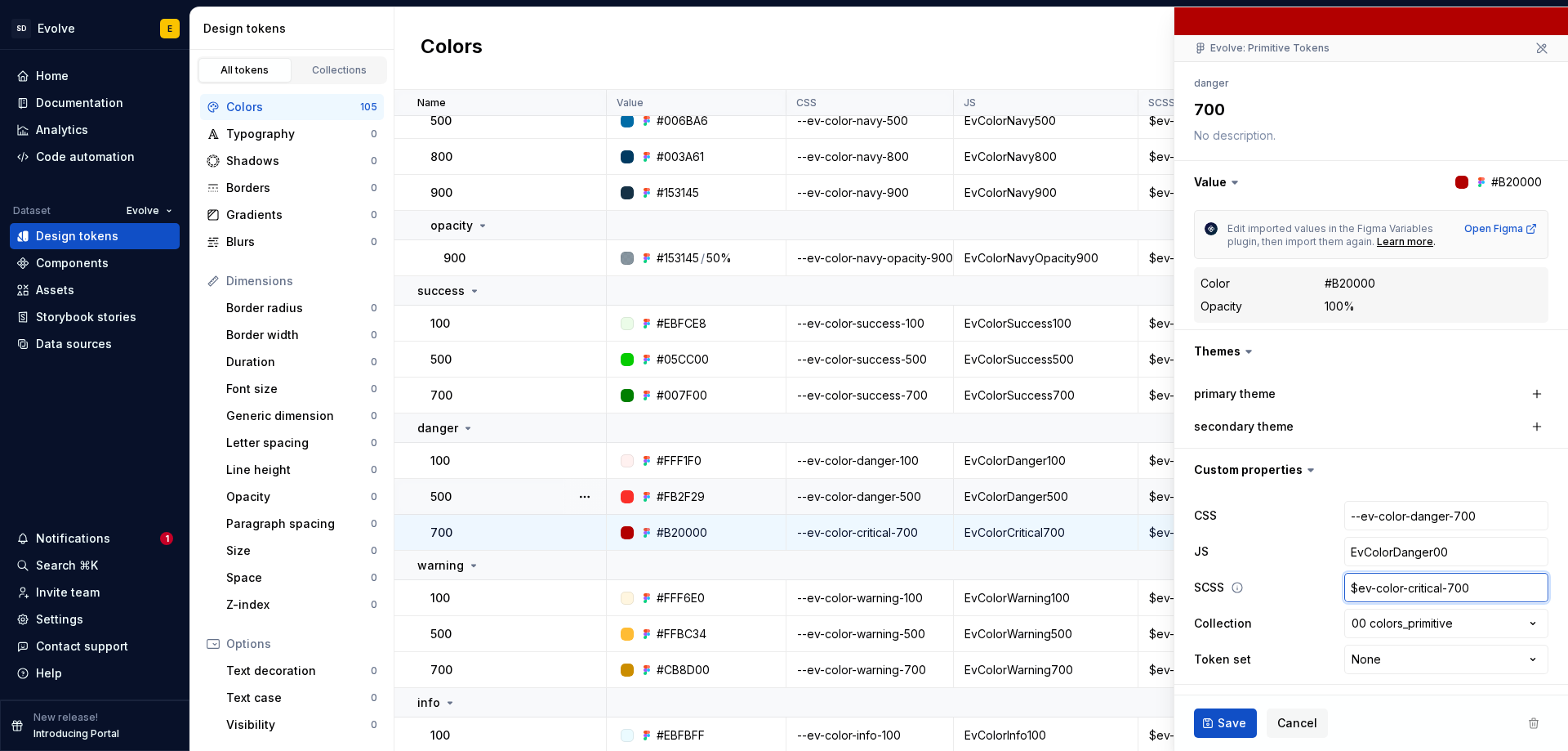
click at [1436, 587] on input "$ev-color-critical-700" at bounding box center [1447, 587] width 204 height 29
type textarea "*"
type input "$ev-color-critica-700"
type textarea "*"
type input "$ev-color-critic-700"
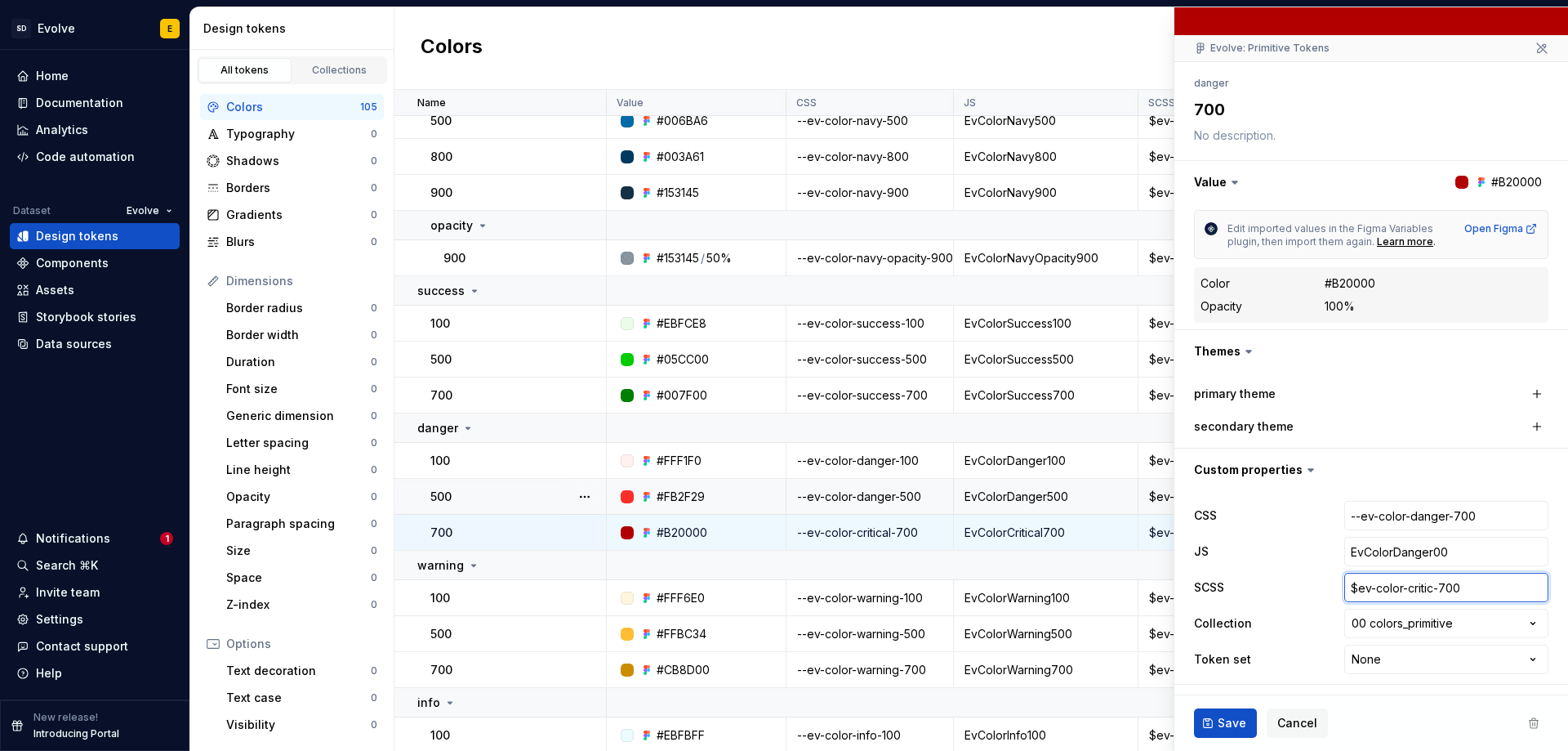
type textarea "*"
type input "$ev-color-criti-700"
type textarea "*"
type input "$ev-color-crit-700"
click at [1228, 720] on span "Save" at bounding box center [1232, 723] width 28 height 17
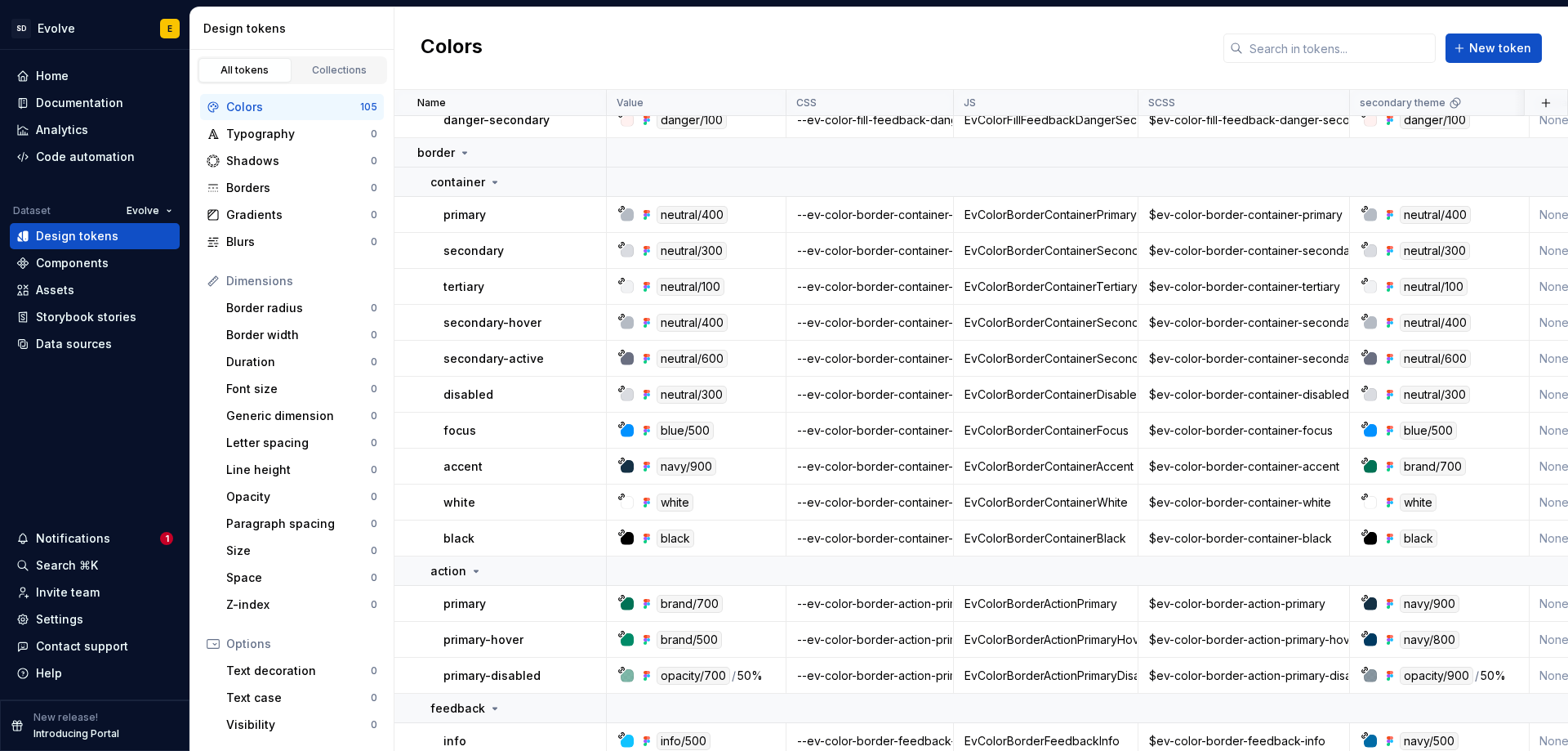
scroll to position [3104, 0]
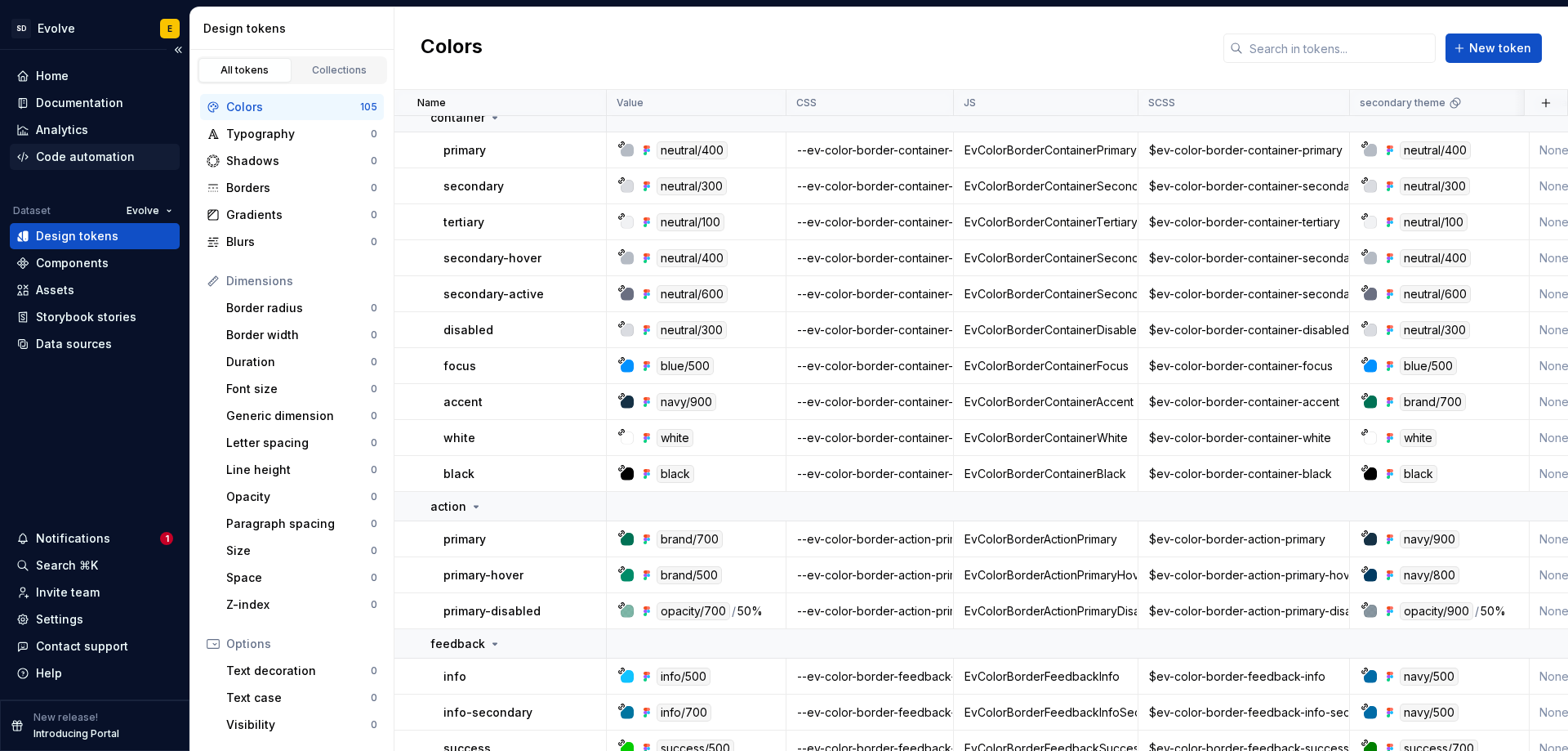
click at [90, 153] on div "Code automation" at bounding box center [85, 157] width 99 height 17
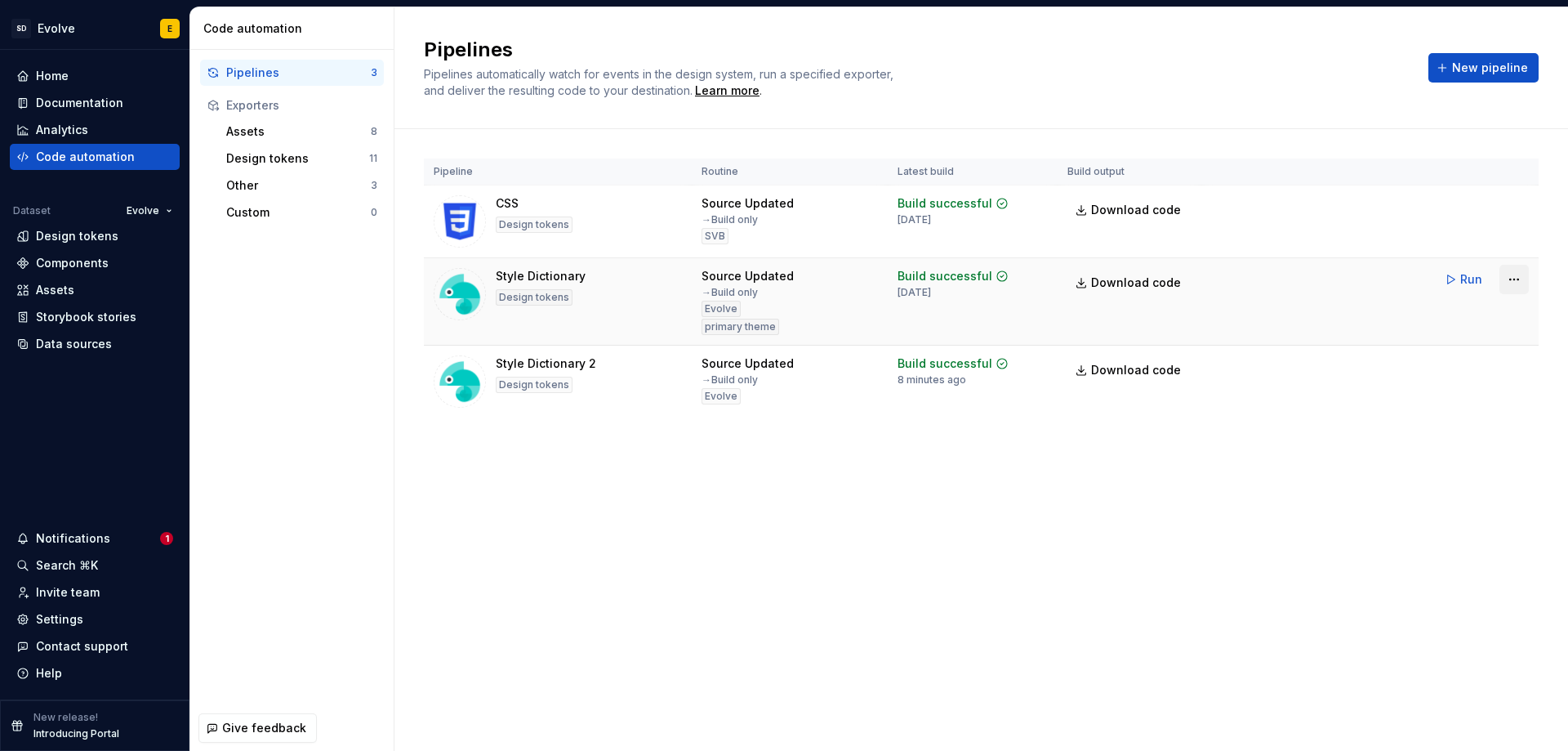
click at [1516, 282] on html "SD Evolve E Home Documentation Analytics Code automation Dataset Evolve Design …" at bounding box center [784, 375] width 1568 height 751
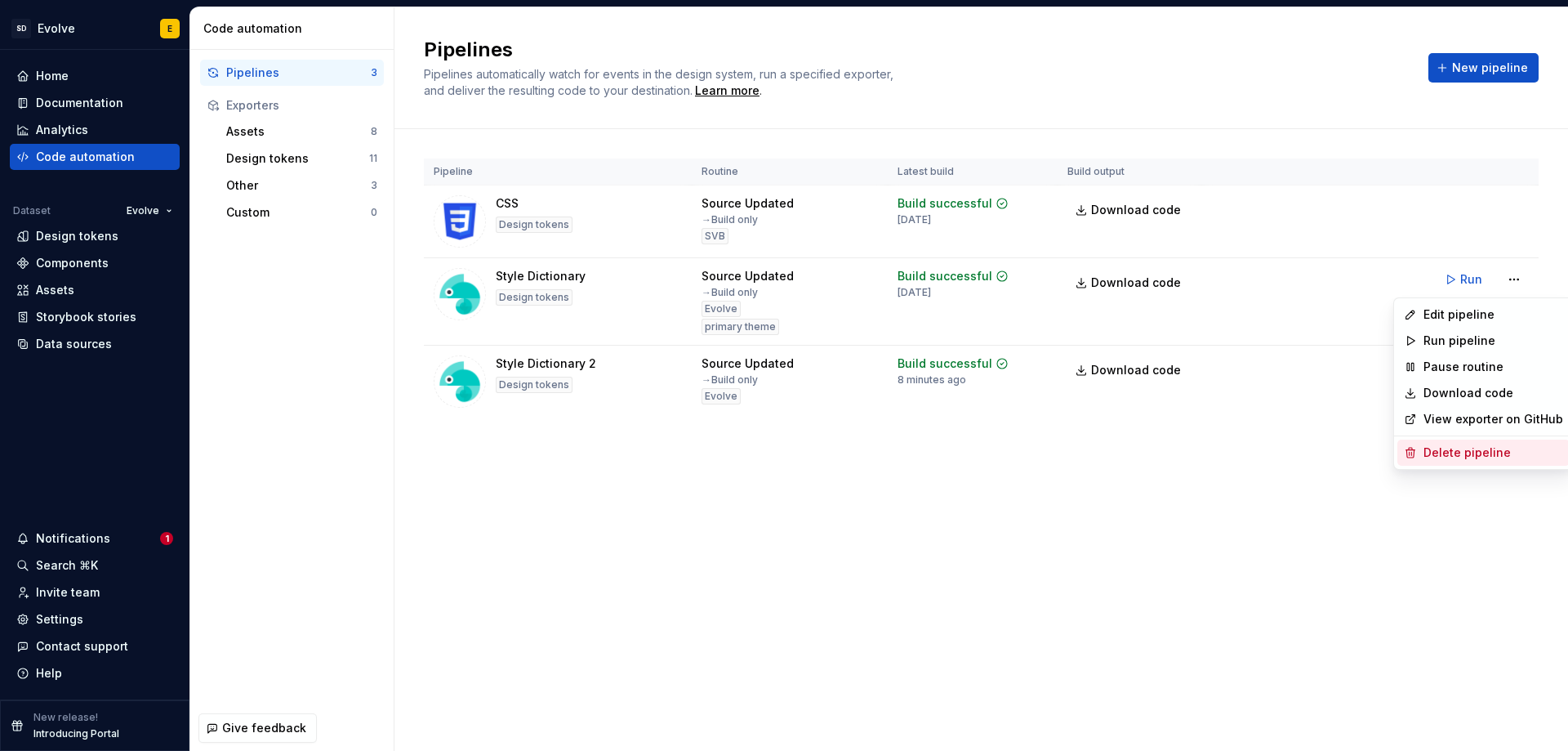
click at [1451, 456] on div "Delete pipeline" at bounding box center [1493, 453] width 139 height 17
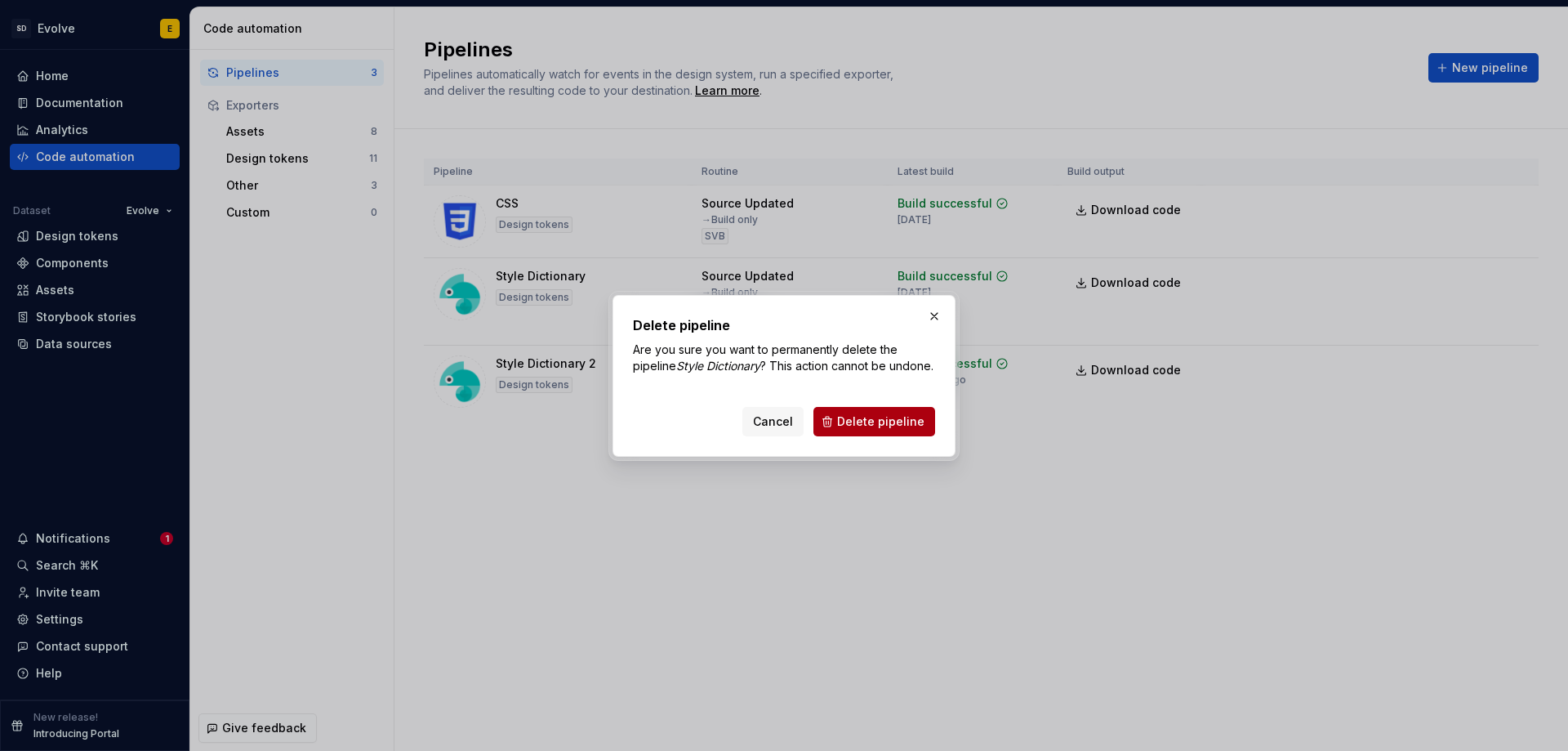
click at [890, 428] on span "Delete pipeline" at bounding box center [880, 422] width 87 height 17
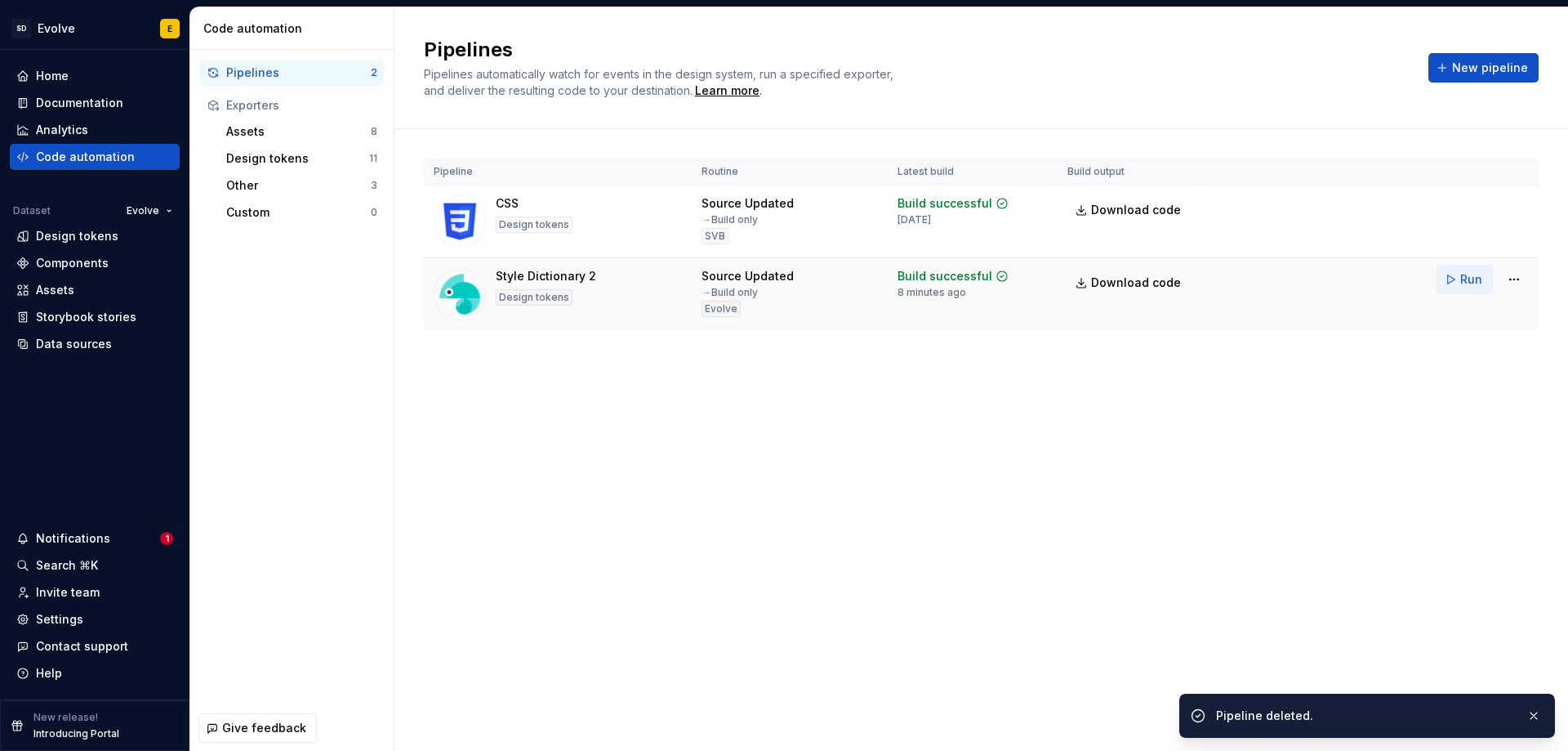
click at [1463, 280] on span "Run" at bounding box center [1471, 280] width 22 height 17
click at [1462, 722] on link "Download code" at bounding box center [1471, 716] width 91 height 23
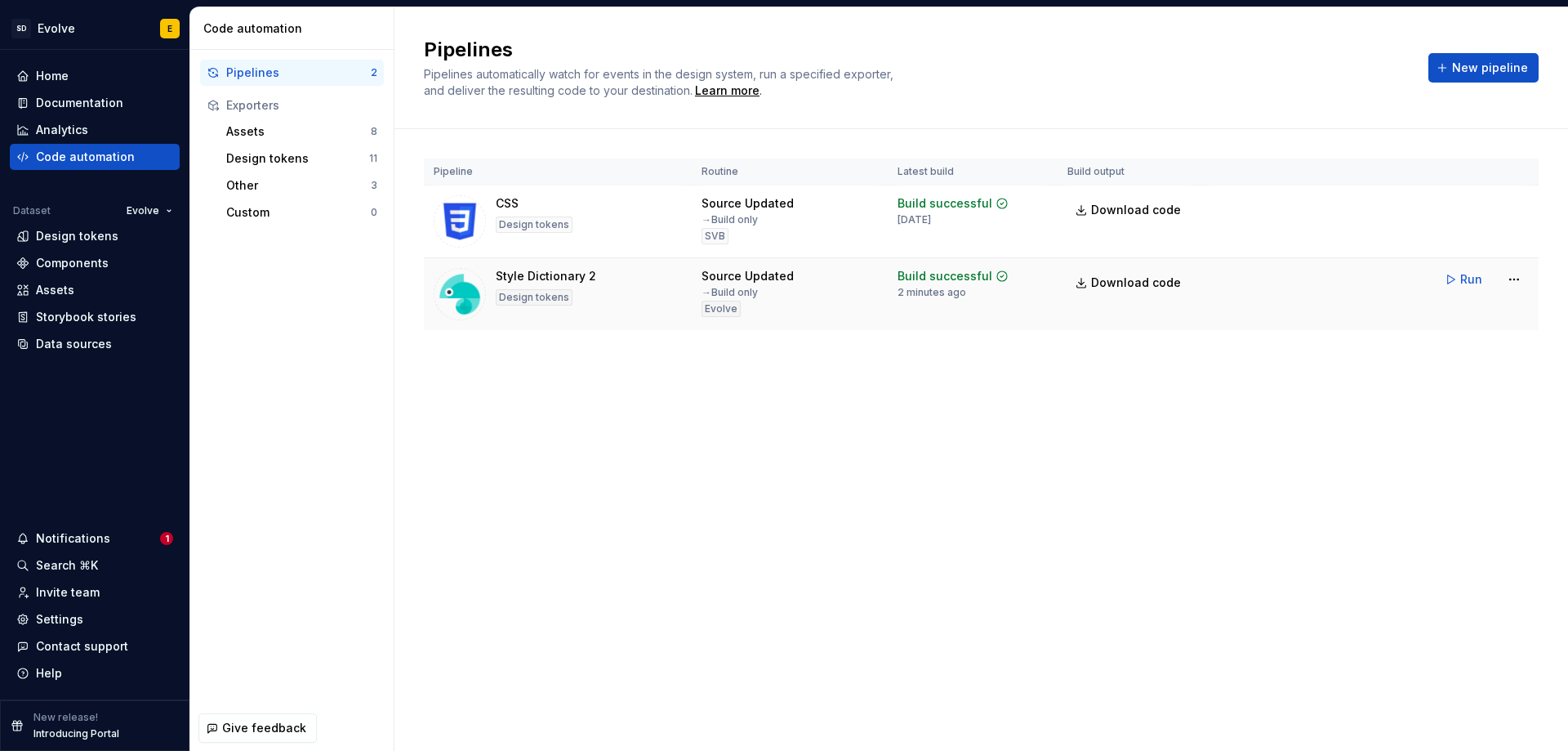
drag, startPoint x: 569, startPoint y: 358, endPoint x: 522, endPoint y: 300, distance: 74.7
click at [569, 358] on div "Pipeline Routine Latest build Build output CSS Design tokens Source Updated → B…" at bounding box center [981, 261] width 1115 height 263
click at [69, 237] on div "Design tokens" at bounding box center [76, 237] width 82 height 17
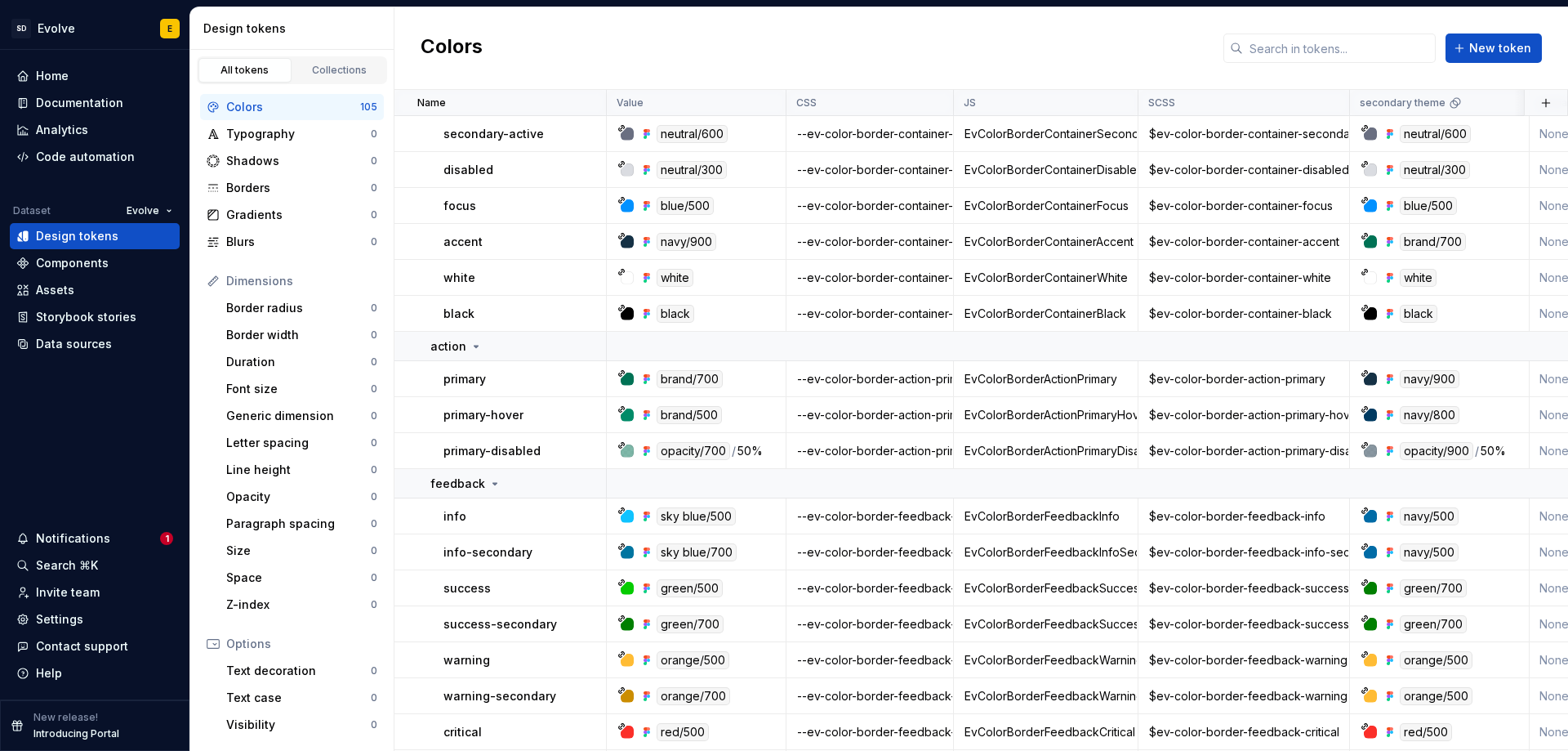
scroll to position [3450, 0]
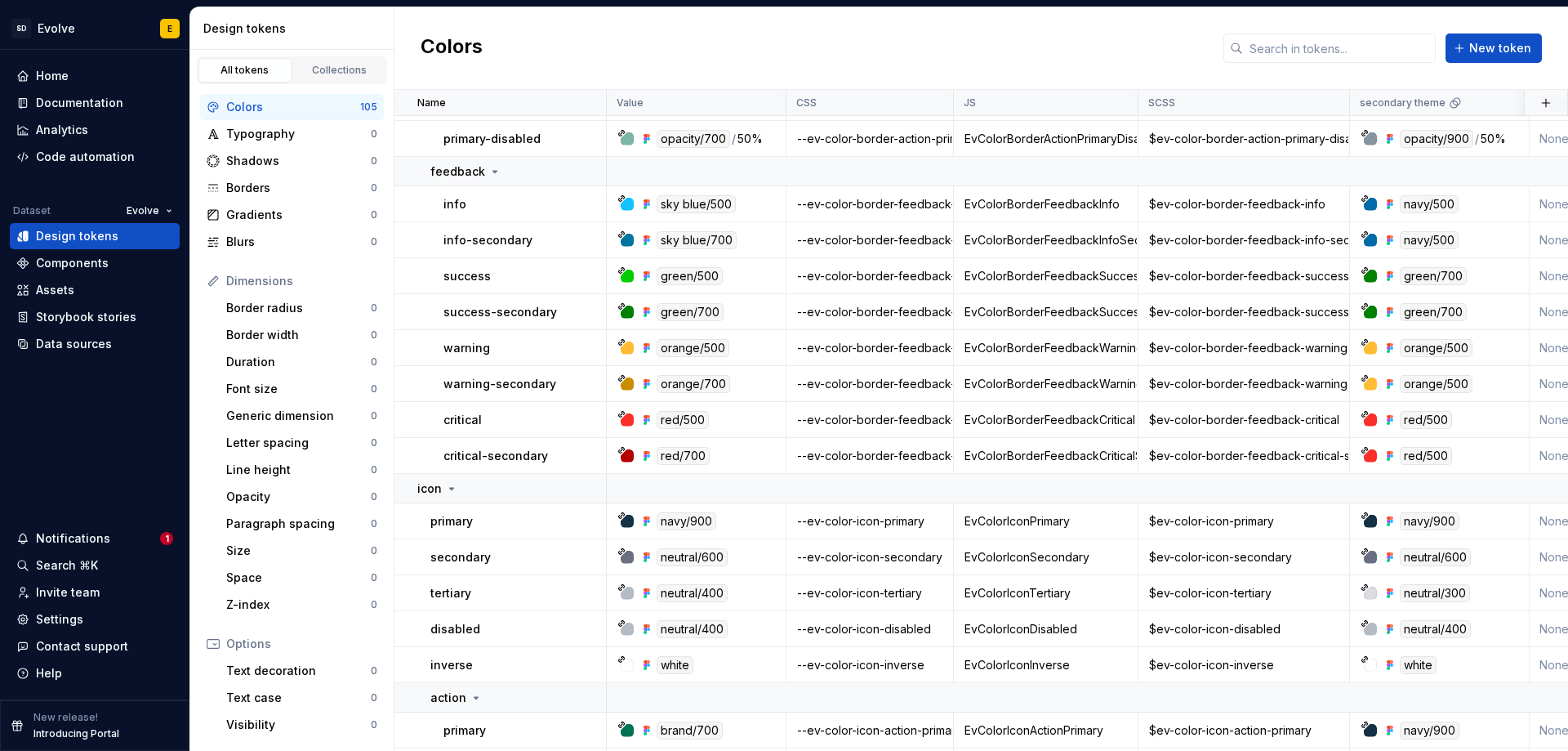
scroll to position [3728, 0]
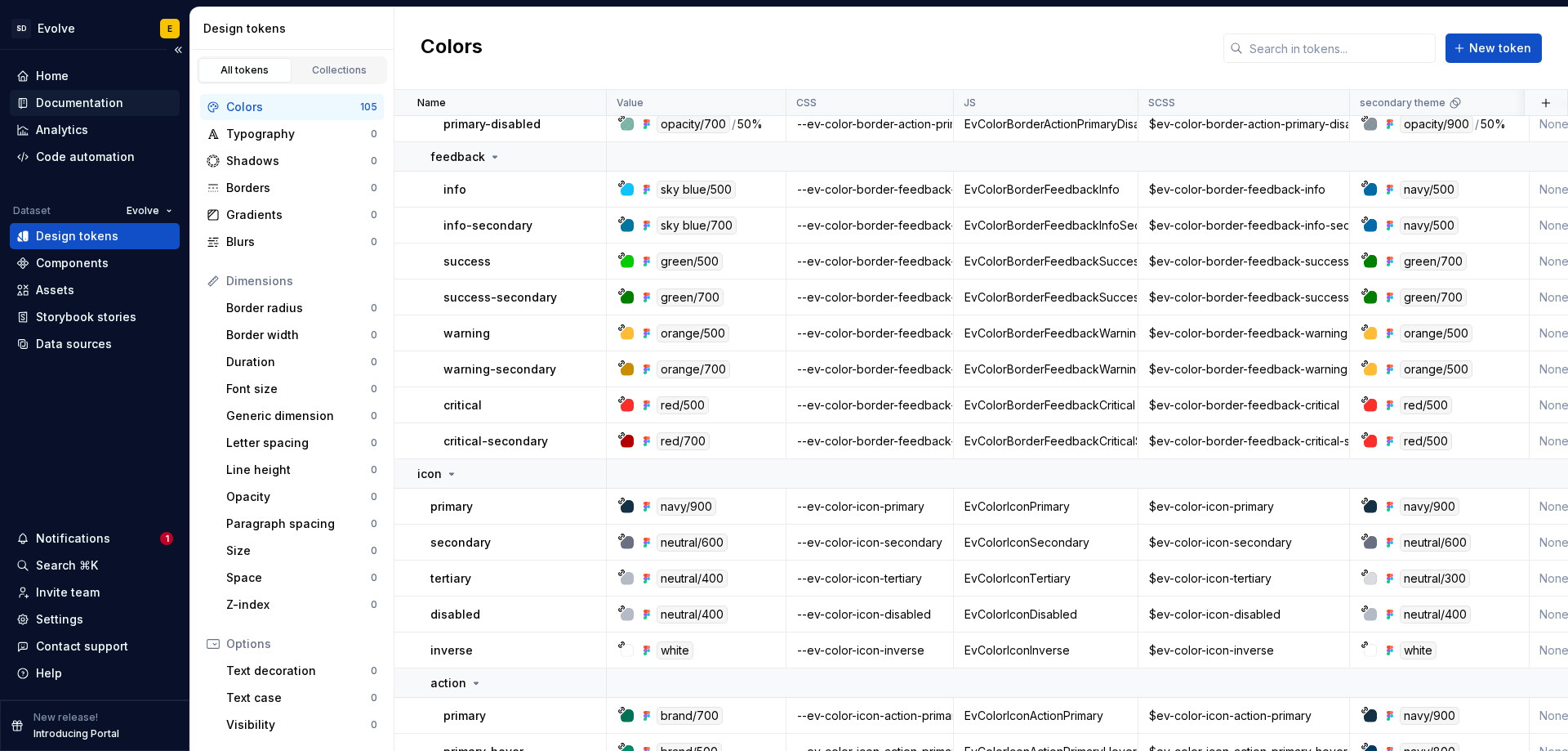
click at [62, 96] on div "Documentation" at bounding box center [79, 103] width 87 height 17
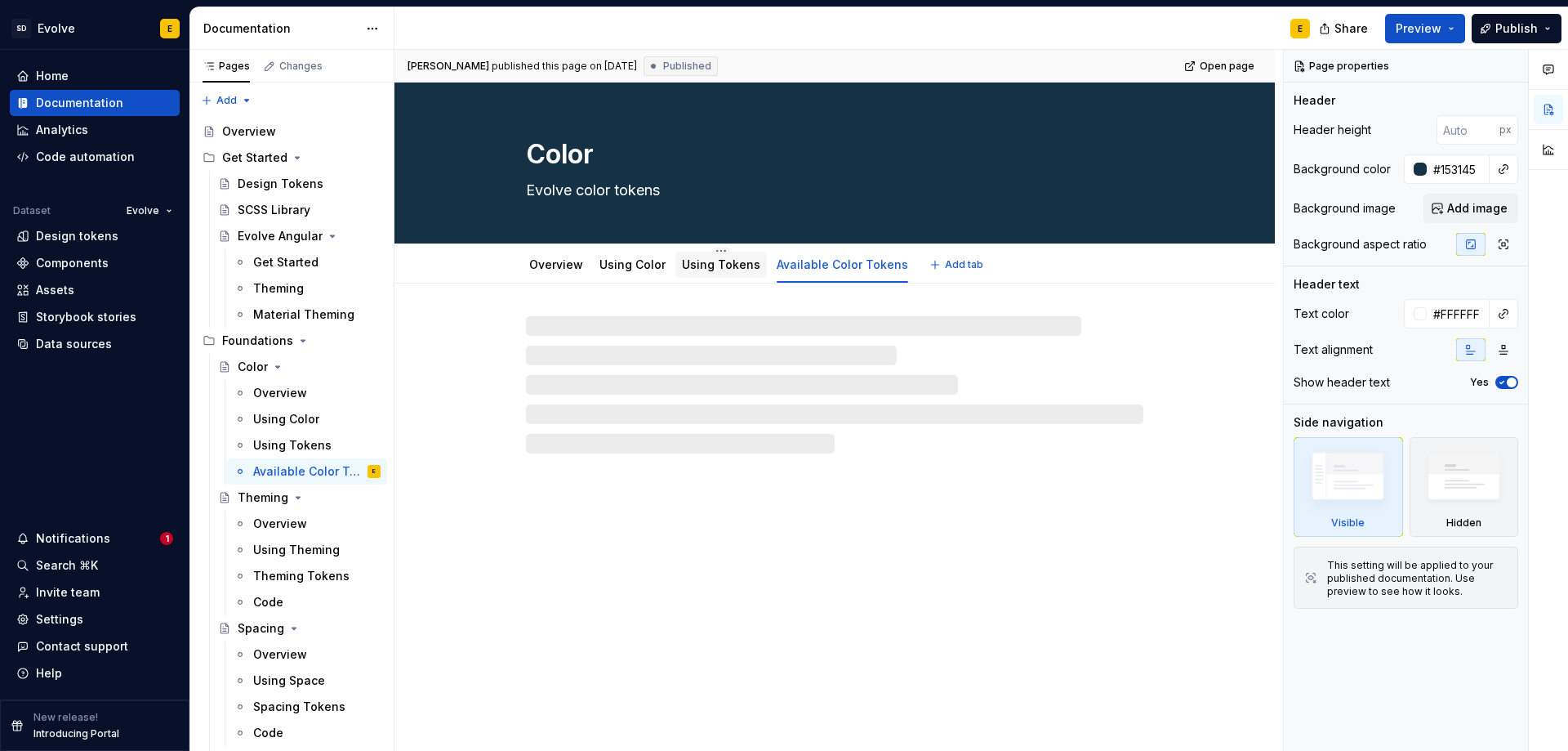
click at [715, 262] on link "Using Tokens" at bounding box center [721, 264] width 79 height 14
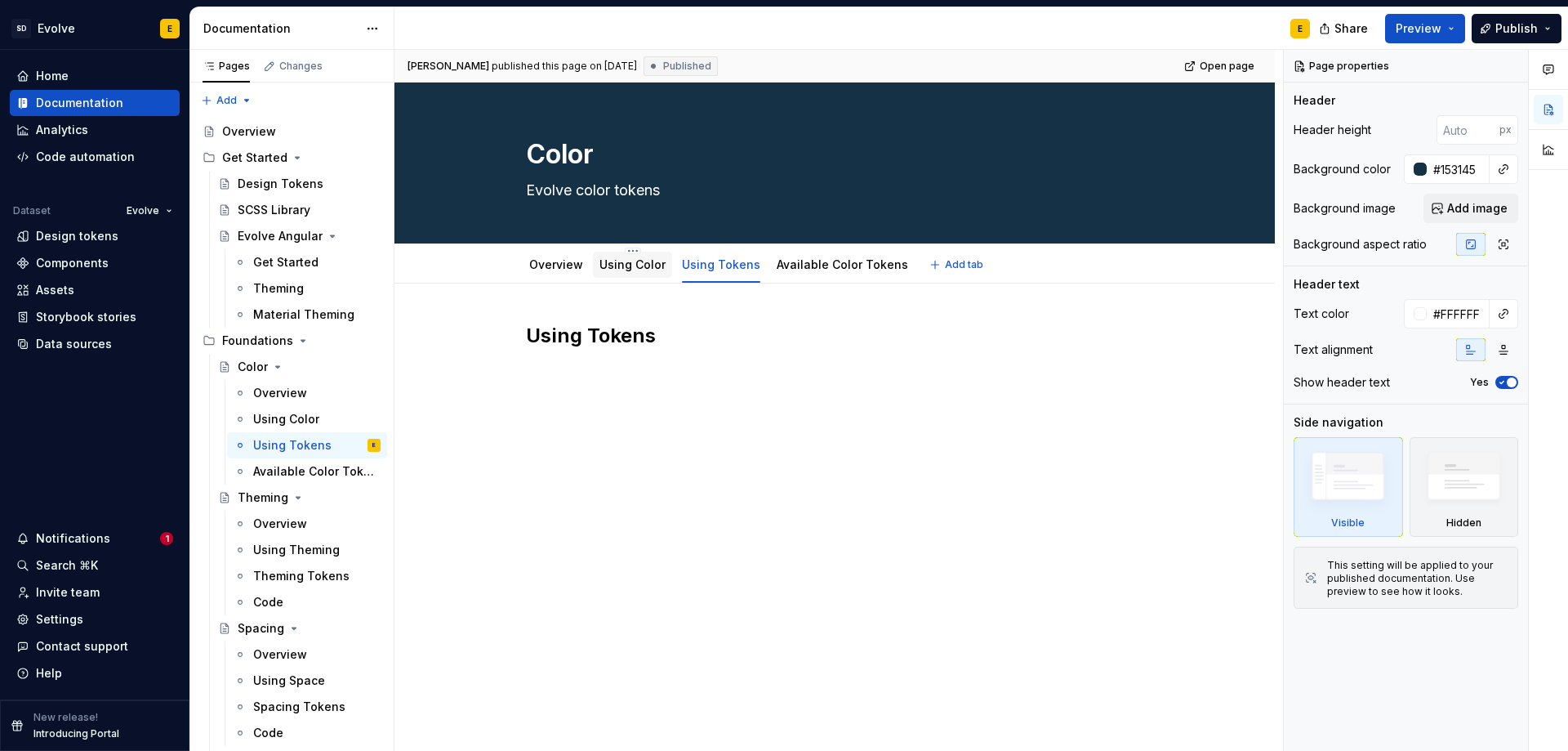
click at [626, 264] on link "Using Color" at bounding box center [633, 264] width 66 height 14
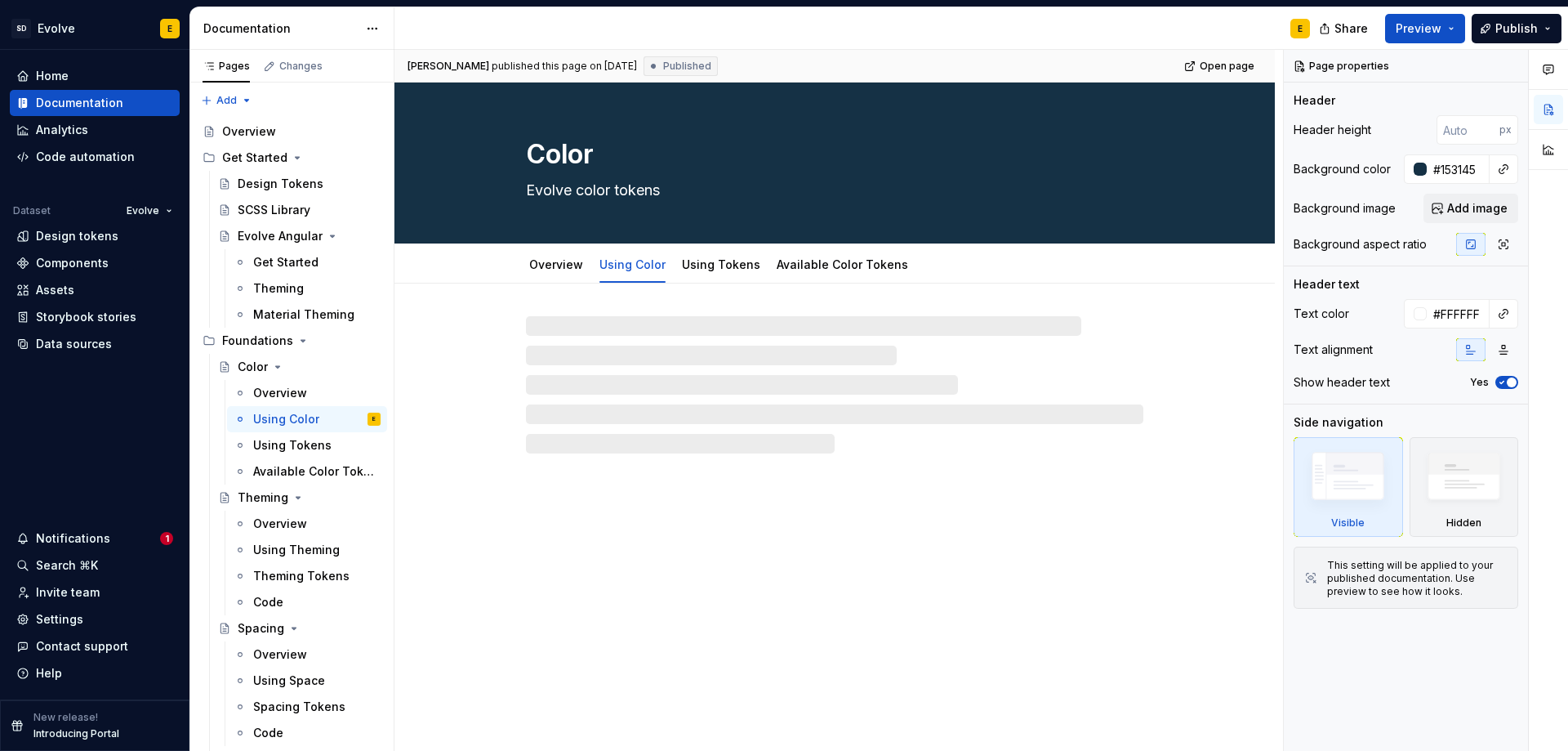
type textarea "*"
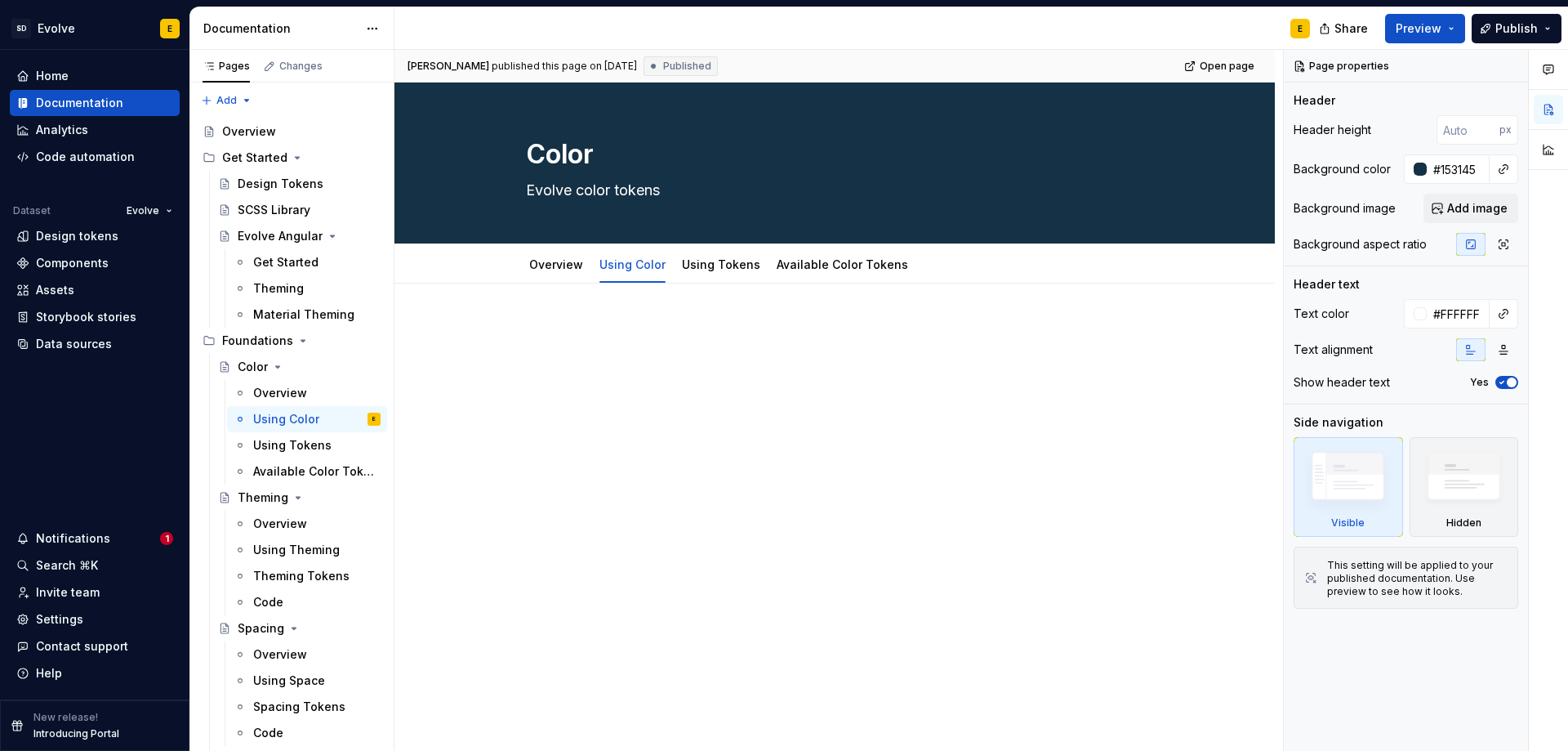
click at [631, 346] on div at bounding box center [835, 354] width 617 height 62
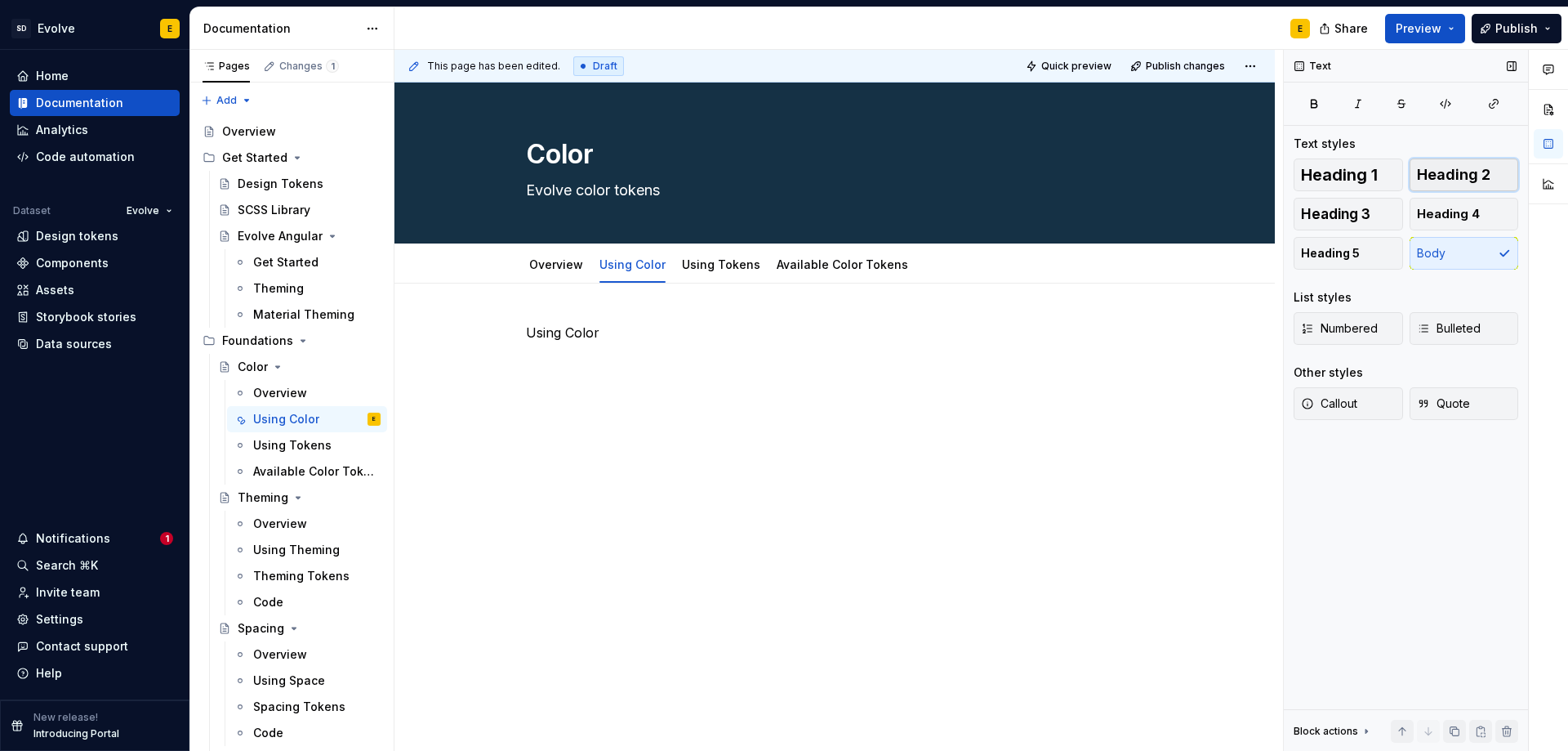
click at [1444, 178] on span "Heading 2" at bounding box center [1454, 175] width 74 height 17
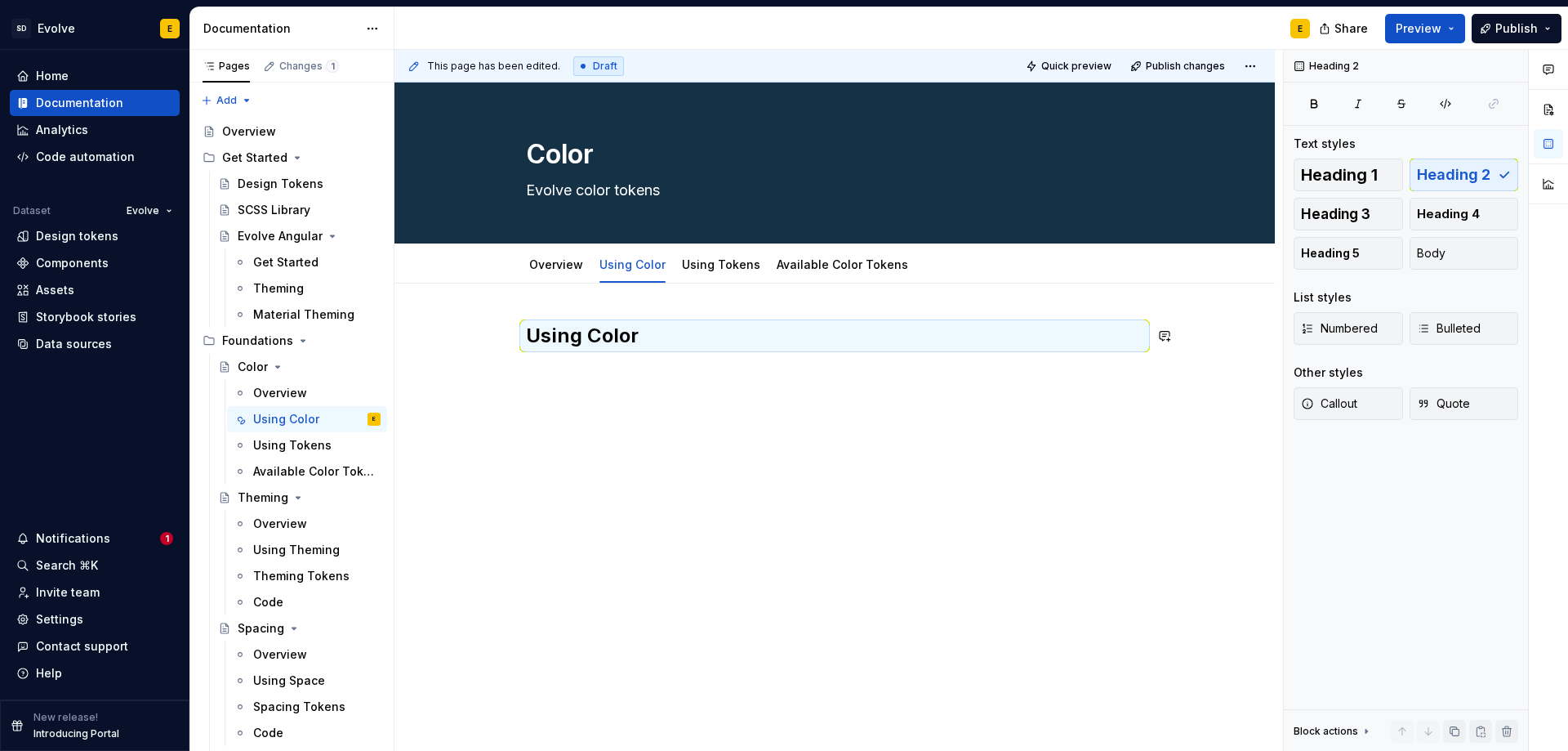
click at [812, 383] on div "Using Color" at bounding box center [835, 354] width 617 height 62
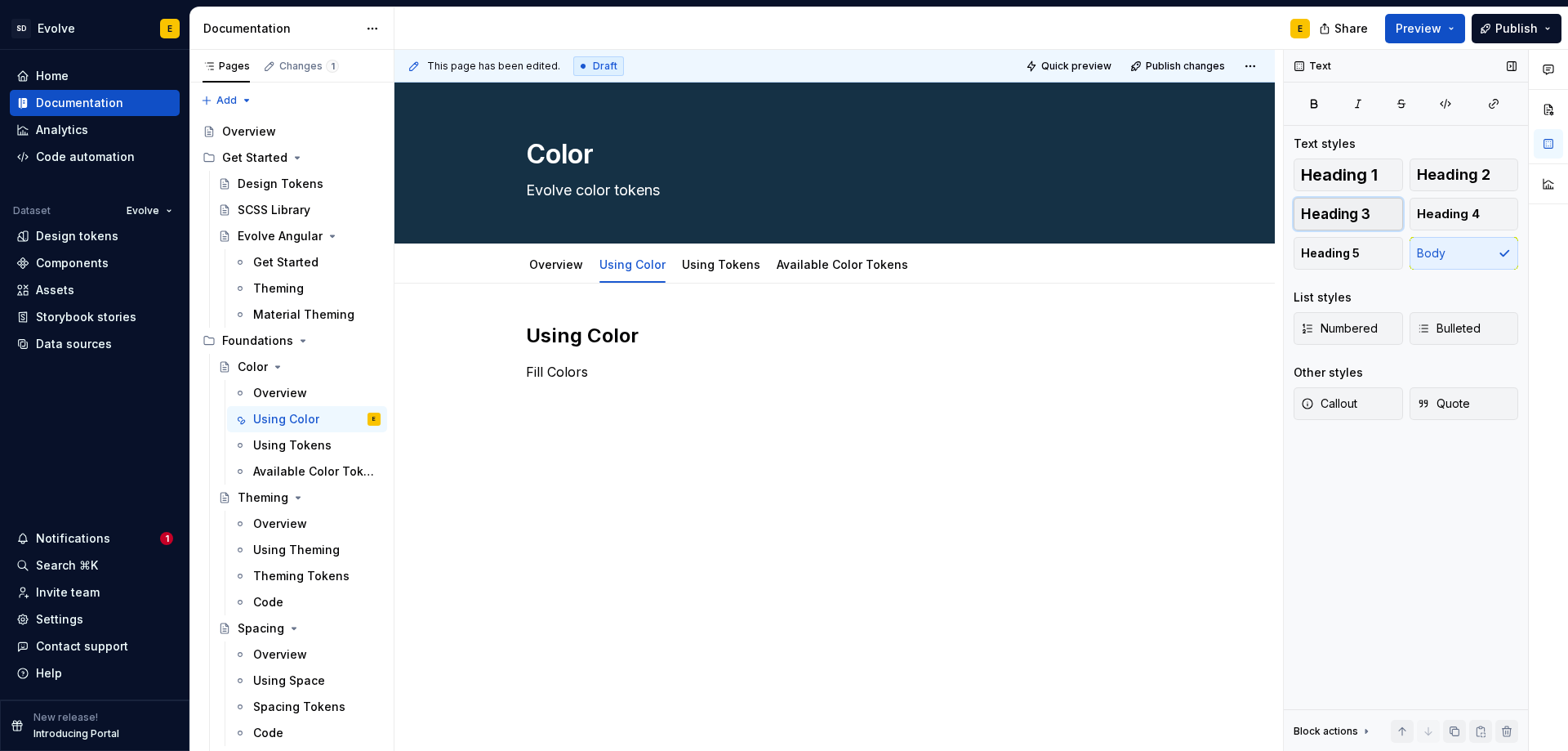
click at [1383, 217] on button "Heading 3" at bounding box center [1349, 213] width 110 height 32
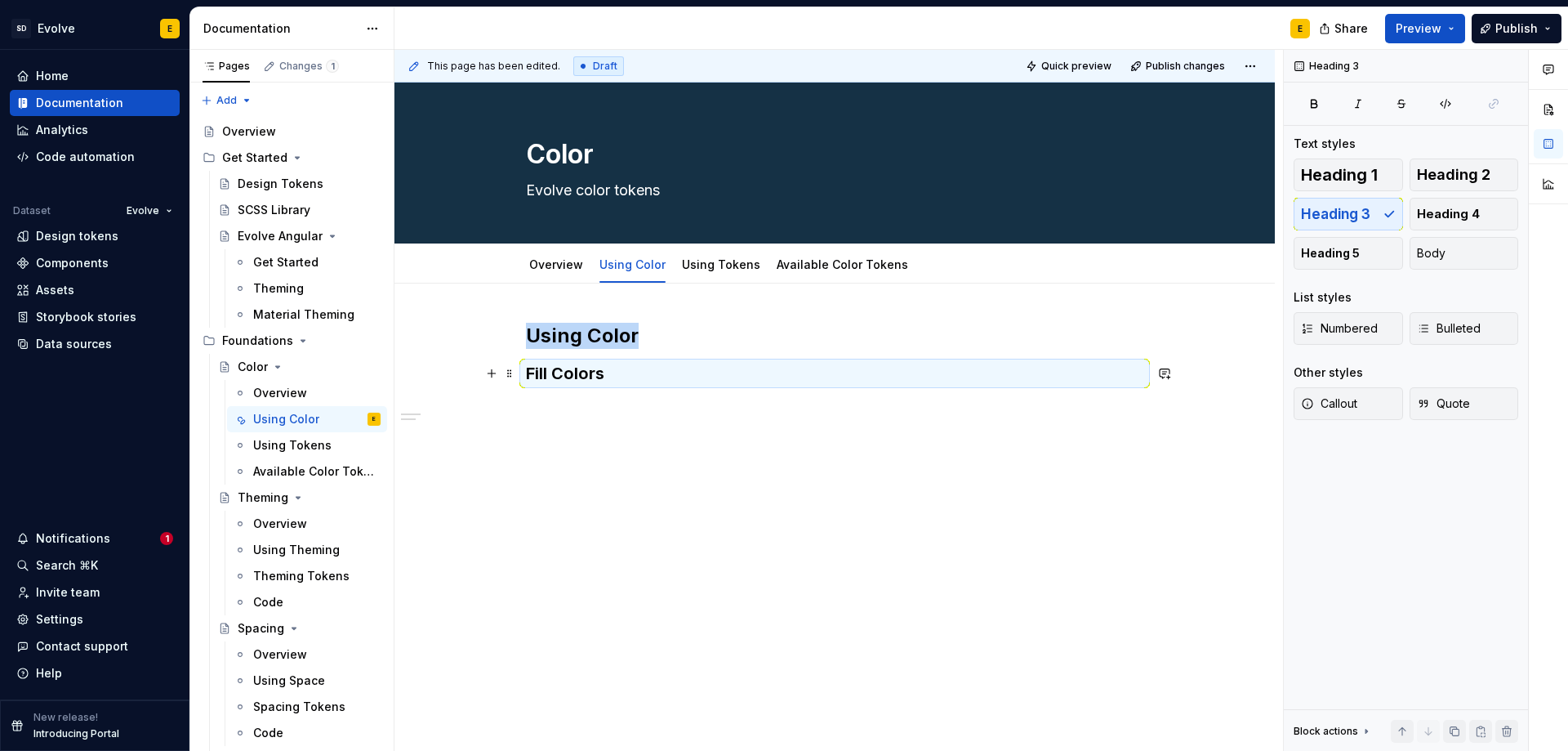
click at [666, 385] on h3 "Fill Colors" at bounding box center [835, 373] width 617 height 23
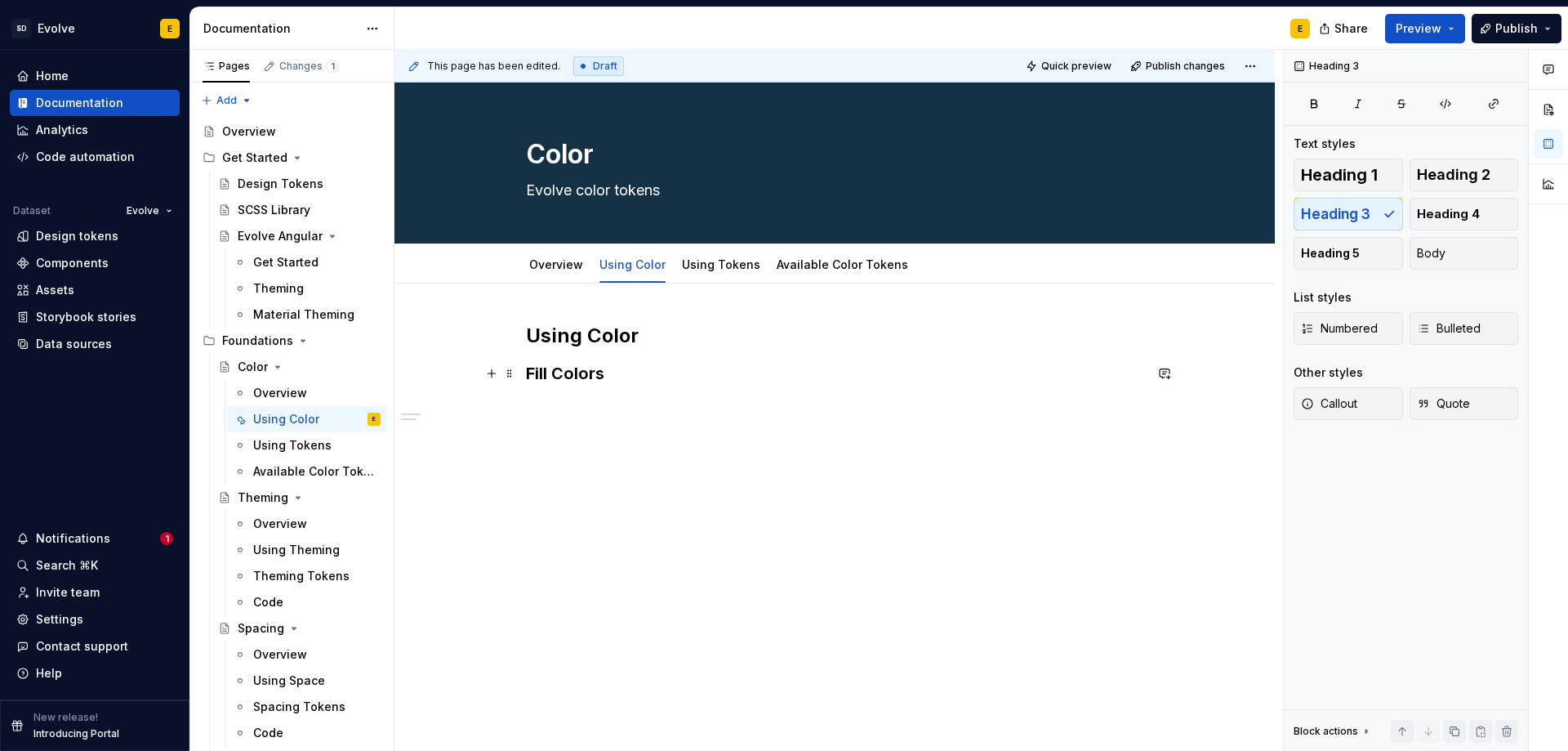
click at [655, 378] on h3 "Fill Colors" at bounding box center [835, 373] width 617 height 23
click at [822, 271] on link "Available Color Tokens" at bounding box center [842, 264] width 132 height 14
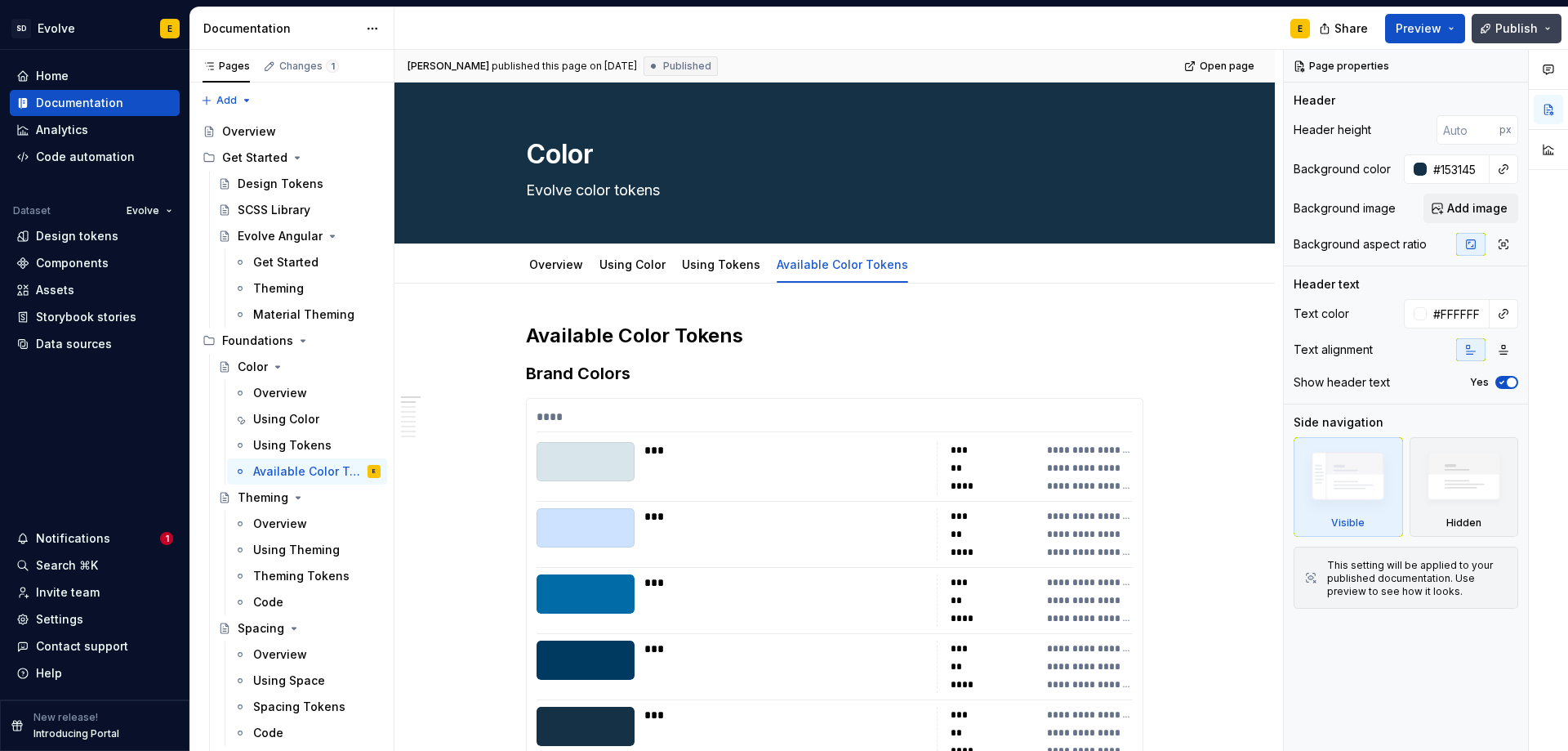
click at [1507, 28] on span "Publish" at bounding box center [1517, 29] width 42 height 17
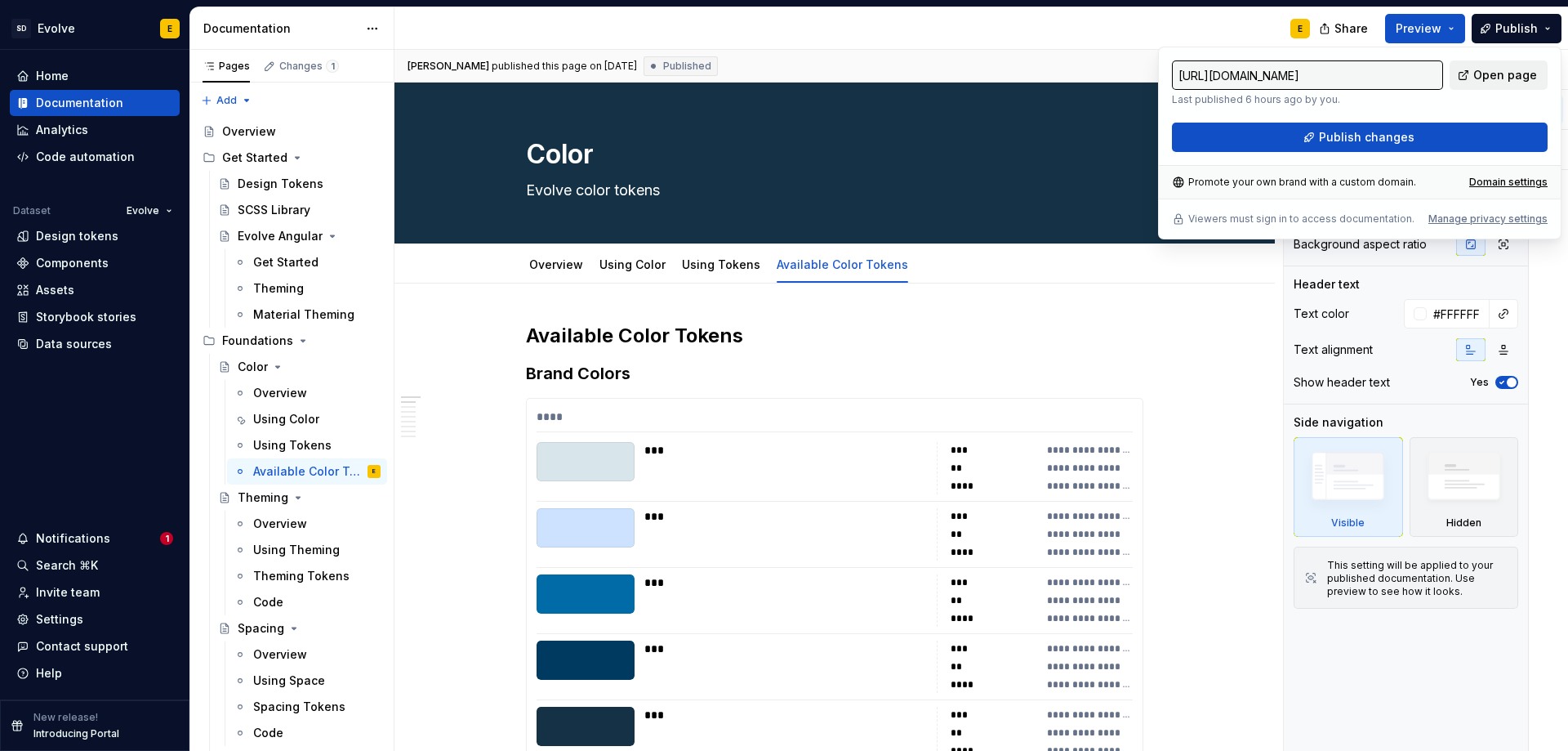
click at [1513, 75] on span "Open page" at bounding box center [1505, 76] width 64 height 17
click at [624, 276] on div "Using Color" at bounding box center [633, 265] width 80 height 27
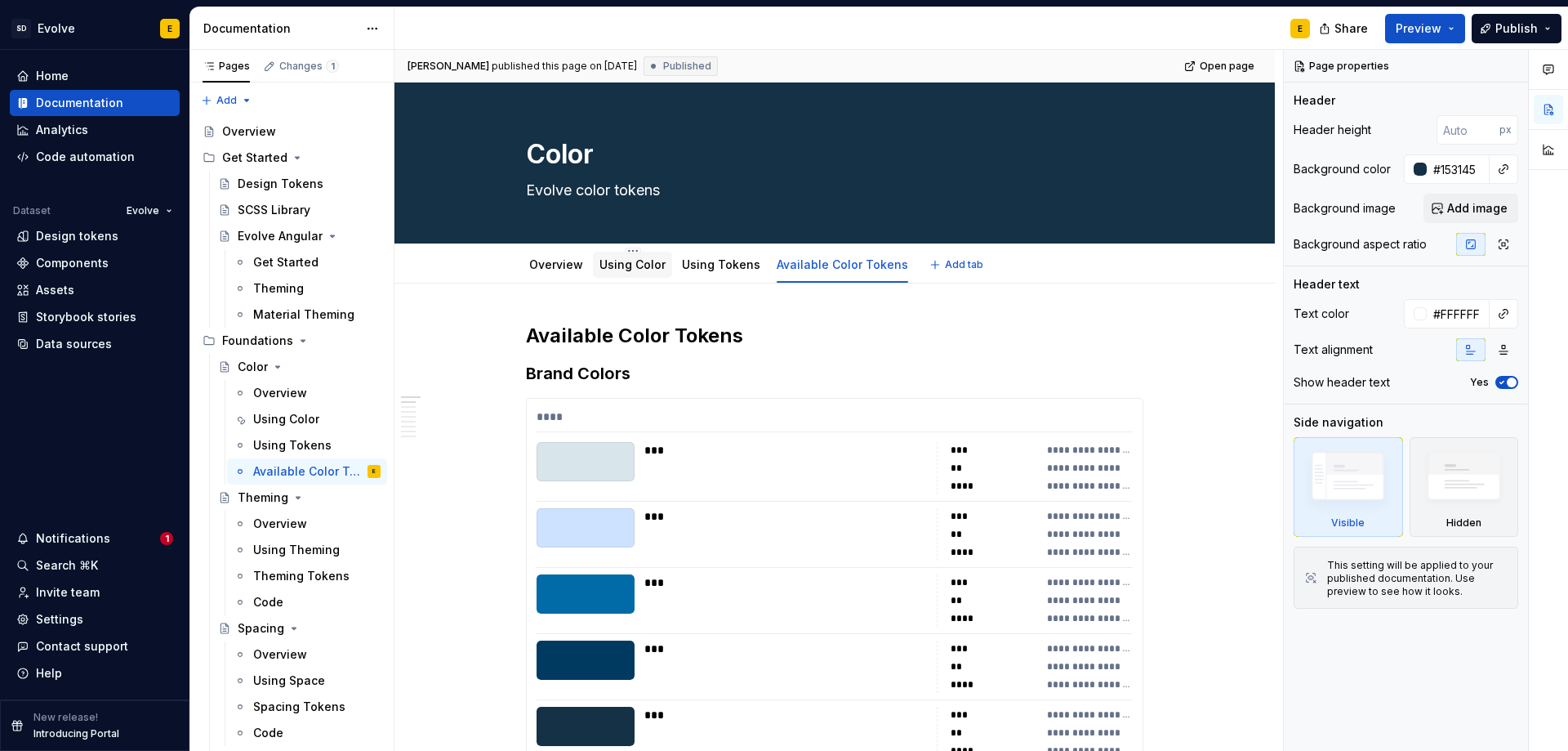
click at [619, 267] on link "Using Color" at bounding box center [633, 264] width 66 height 14
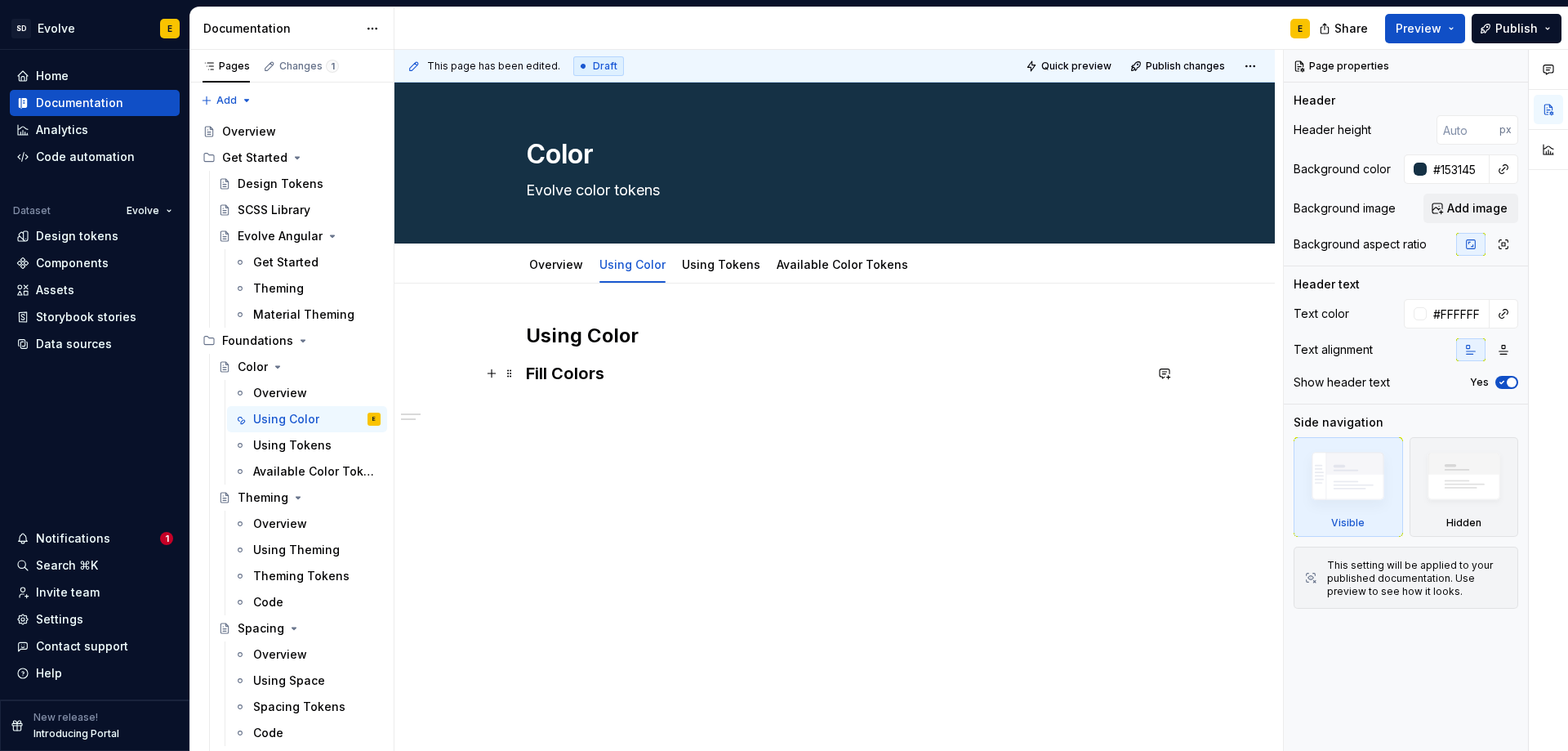
click at [674, 373] on h3 "Fill Colors" at bounding box center [835, 373] width 617 height 23
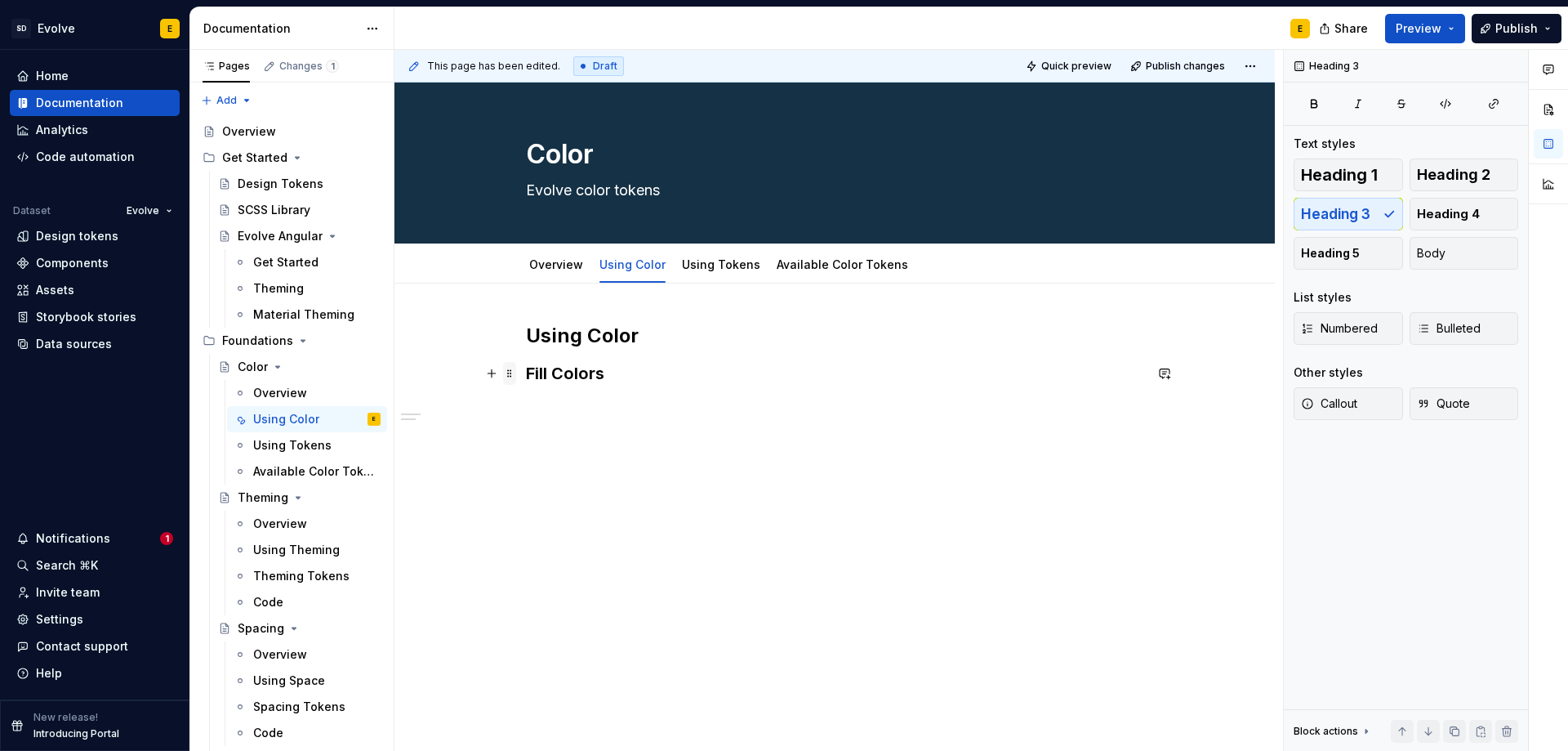
click at [514, 373] on span at bounding box center [509, 373] width 13 height 23
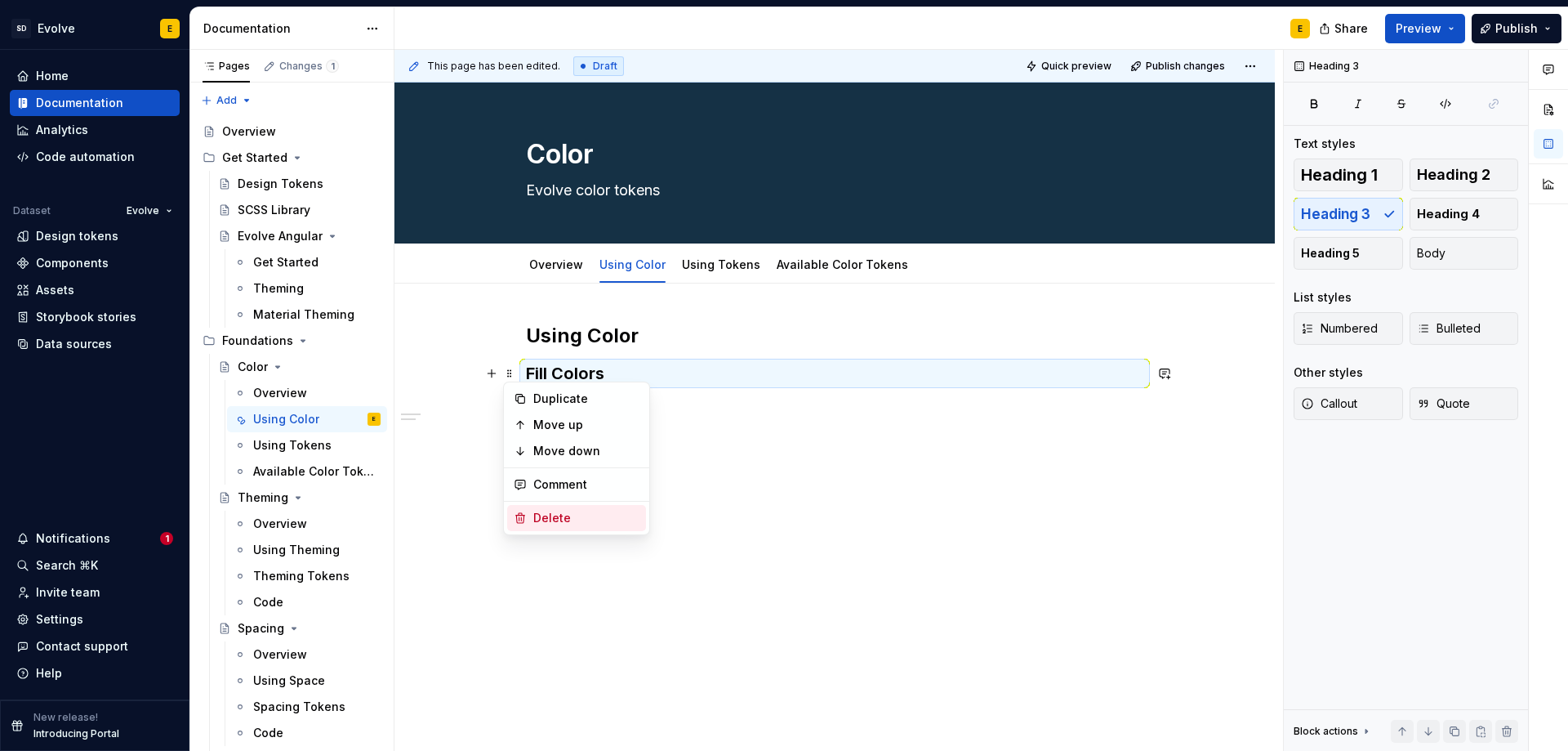
click at [525, 511] on icon at bounding box center [520, 518] width 13 height 13
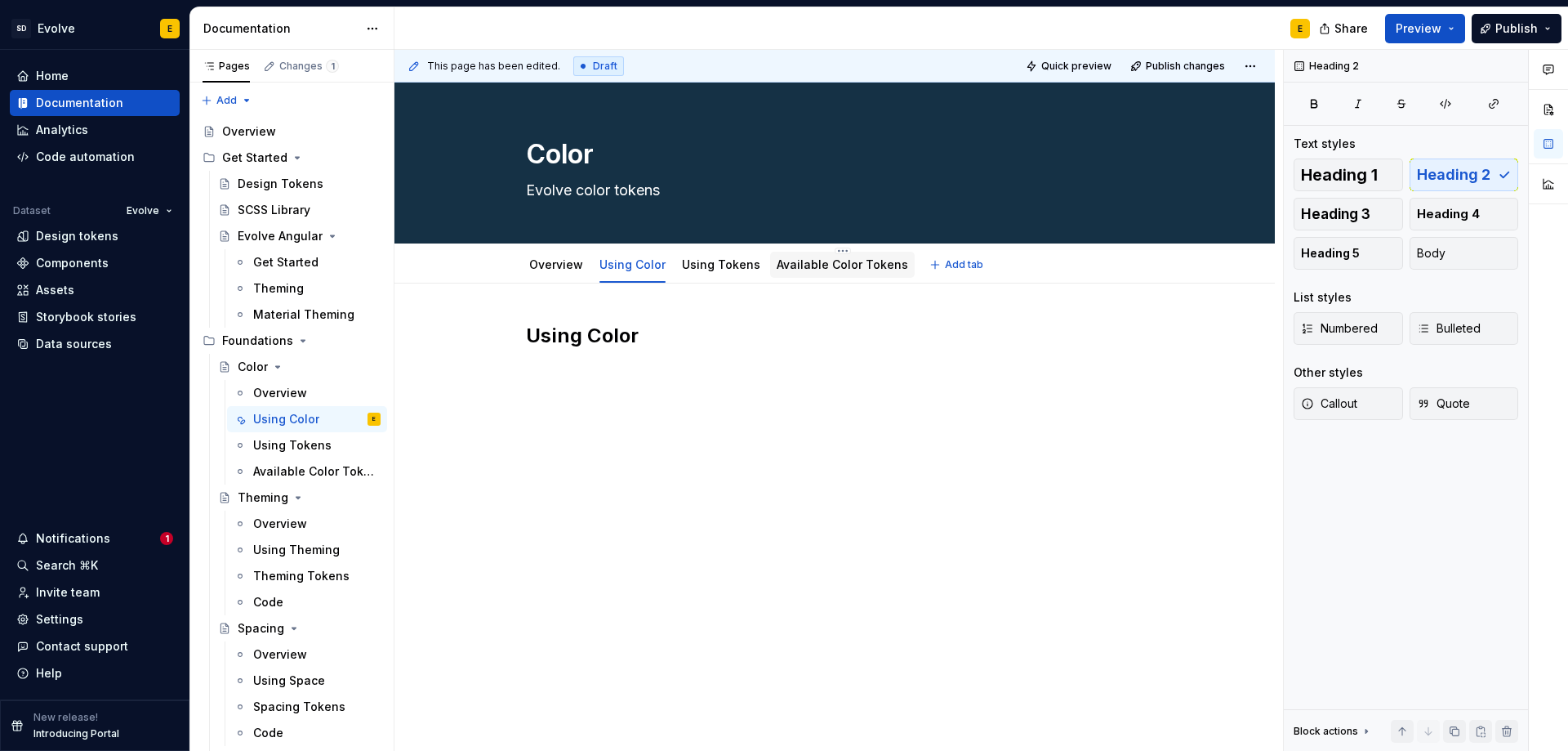
click at [812, 271] on link "Available Color Tokens" at bounding box center [842, 264] width 132 height 14
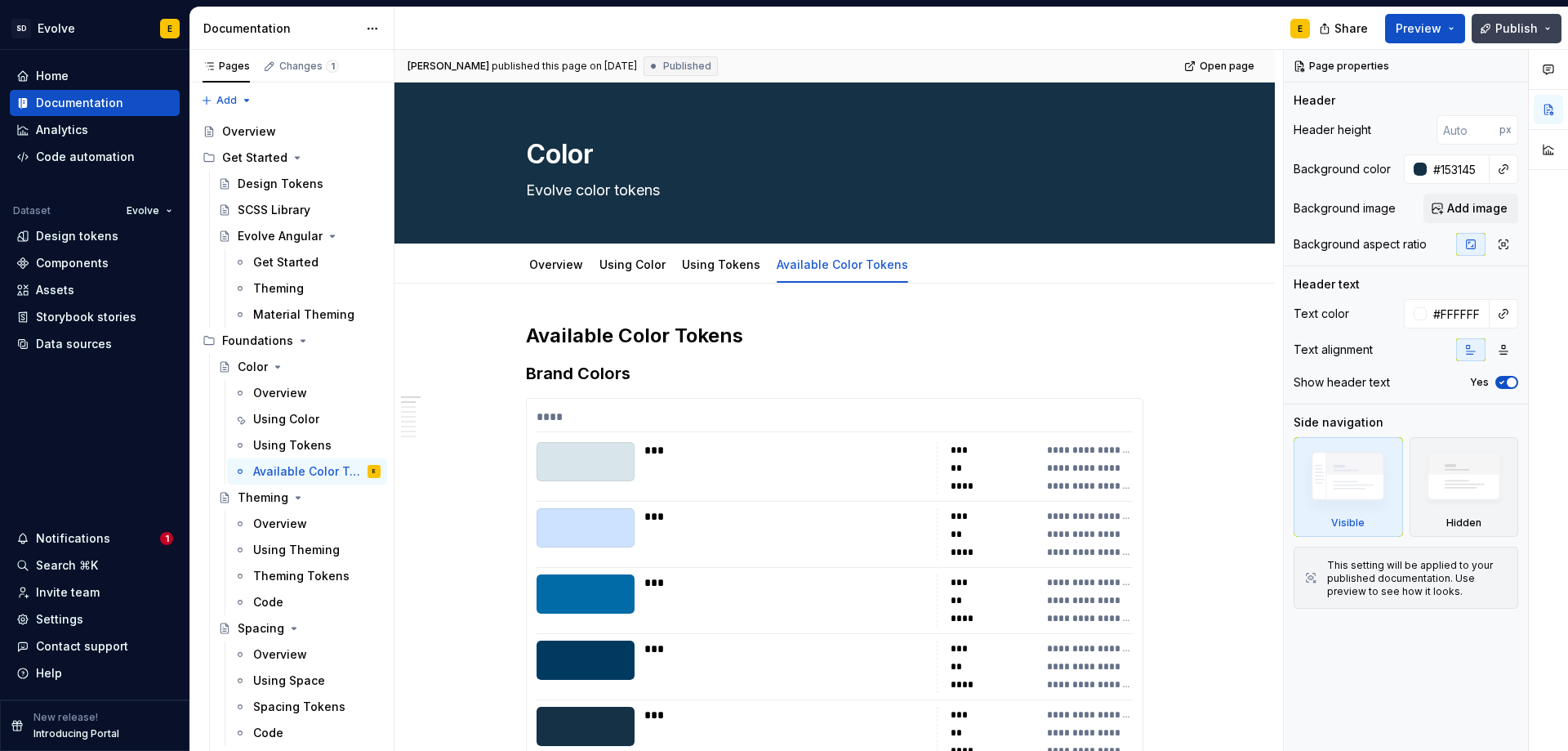
click at [1514, 27] on span "Publish" at bounding box center [1517, 29] width 42 height 17
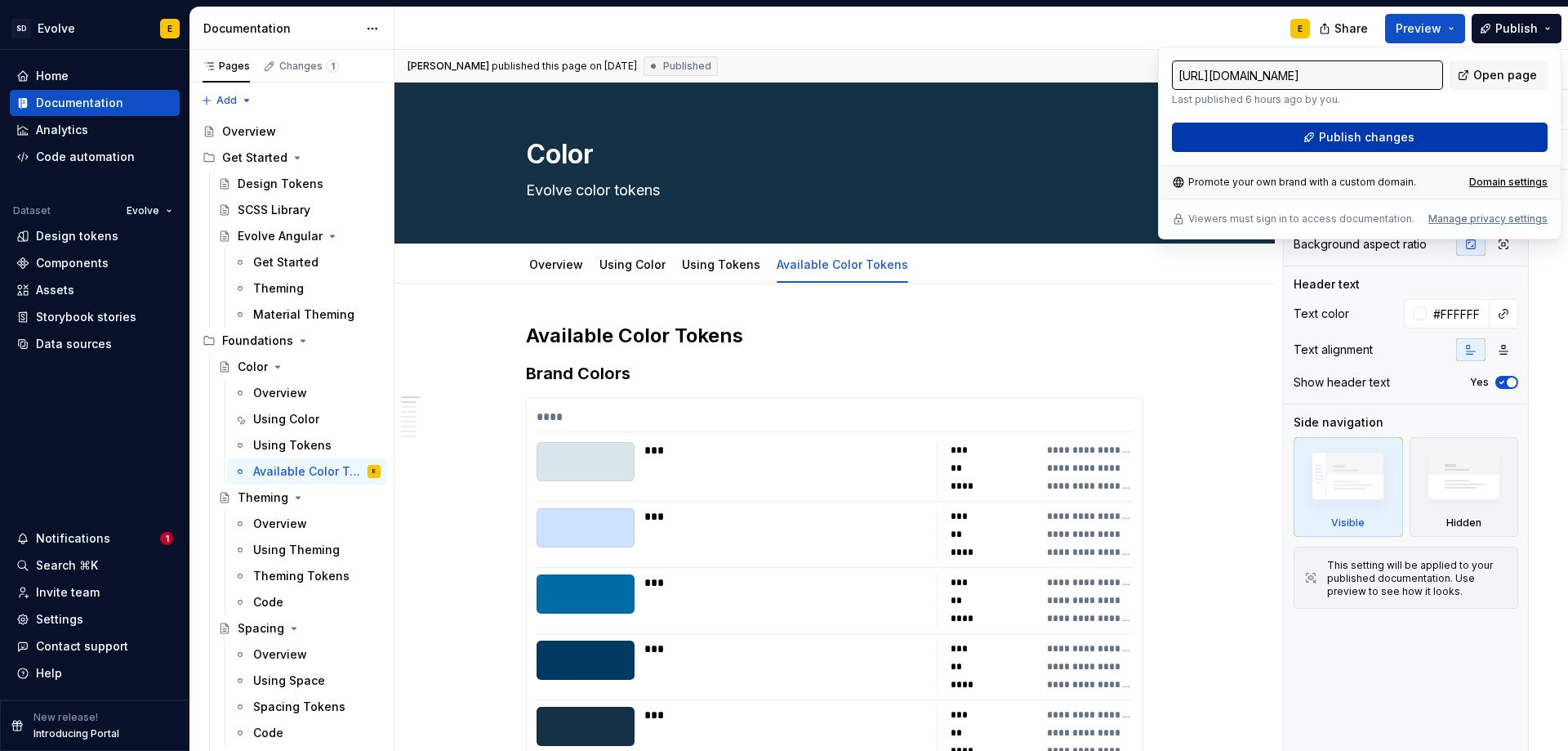
click at [1470, 137] on button "Publish changes" at bounding box center [1360, 137] width 376 height 29
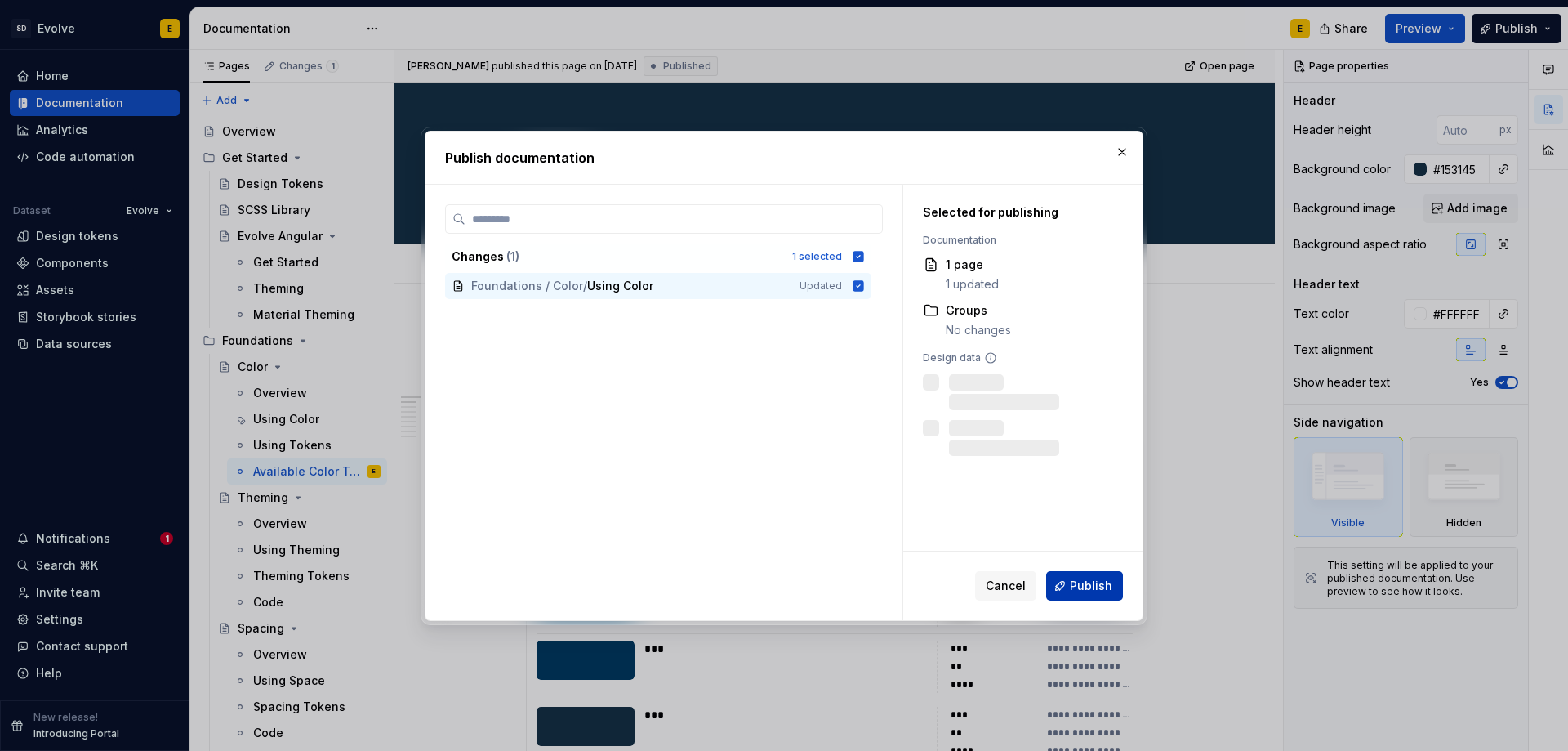
click at [1084, 593] on span "Publish" at bounding box center [1091, 586] width 42 height 17
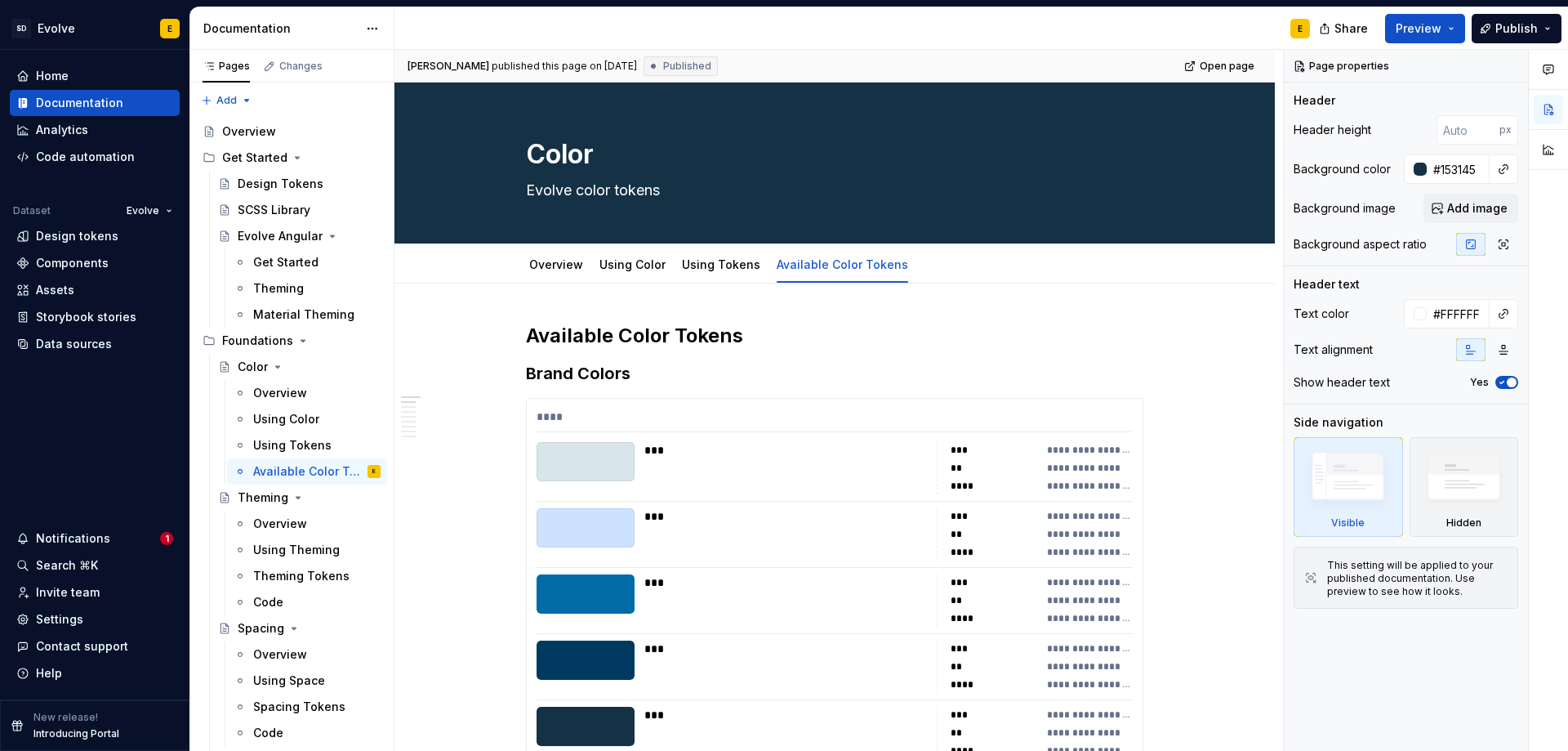
type textarea "*"
